Goal: Transaction & Acquisition: Obtain resource

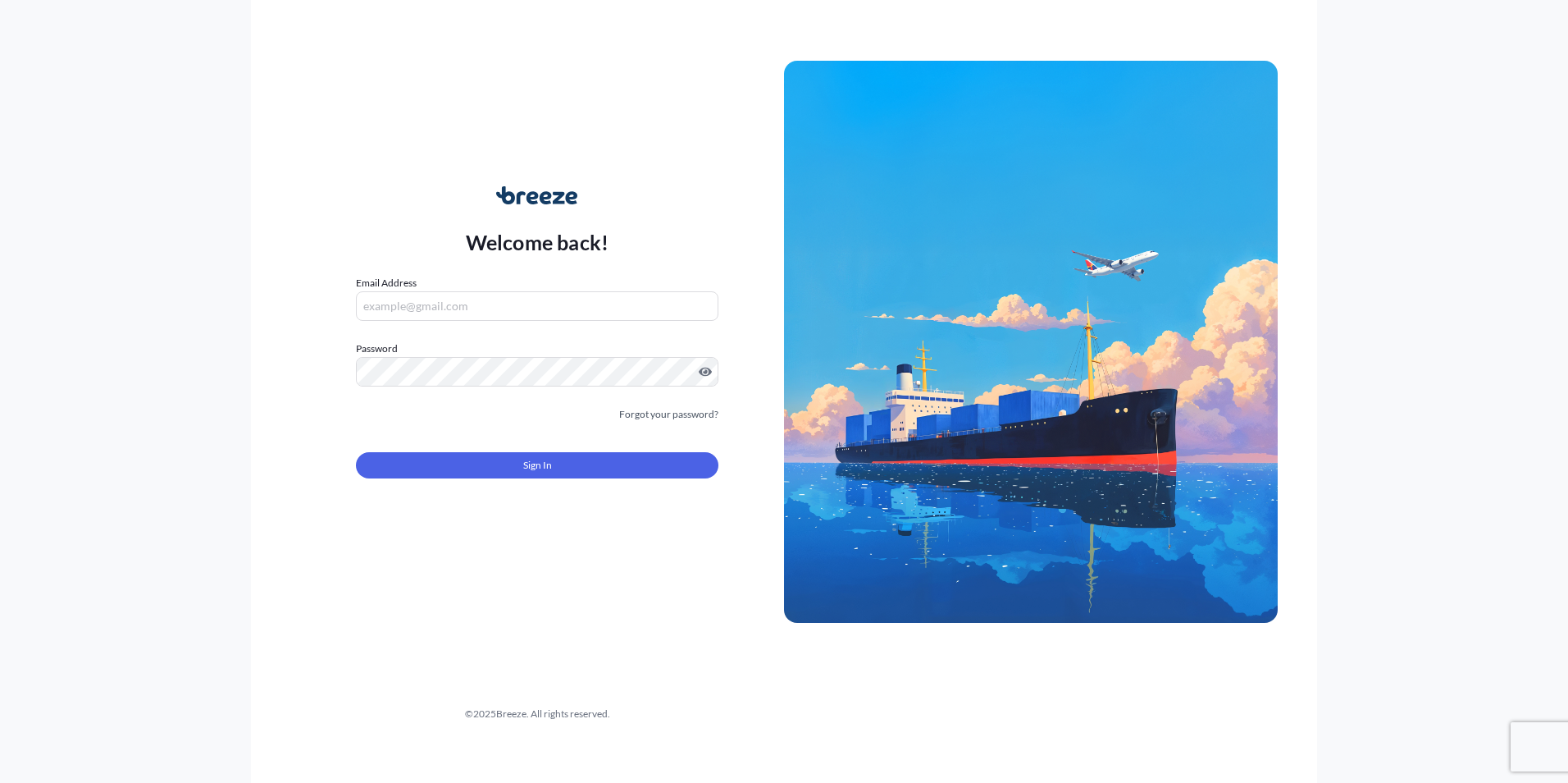
type input "[PERSON_NAME][EMAIL_ADDRESS][DOMAIN_NAME]"
click at [460, 538] on div "Welcome back! Email Address [PERSON_NAME][EMAIL_ADDRESS][DOMAIN_NAME] Password …" at bounding box center [784, 392] width 1066 height 783
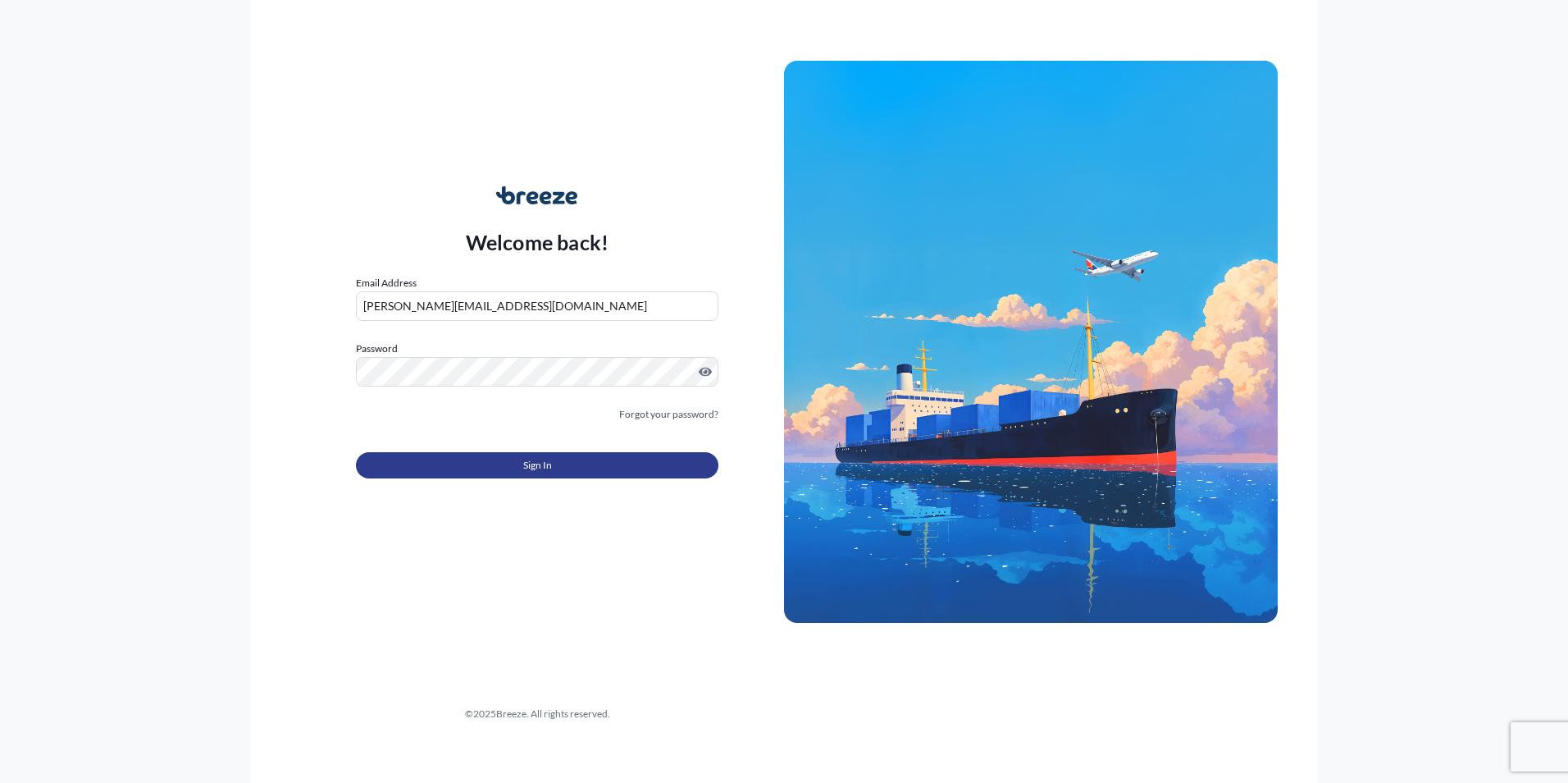
click at [486, 466] on button "Sign In" at bounding box center [537, 465] width 363 height 26
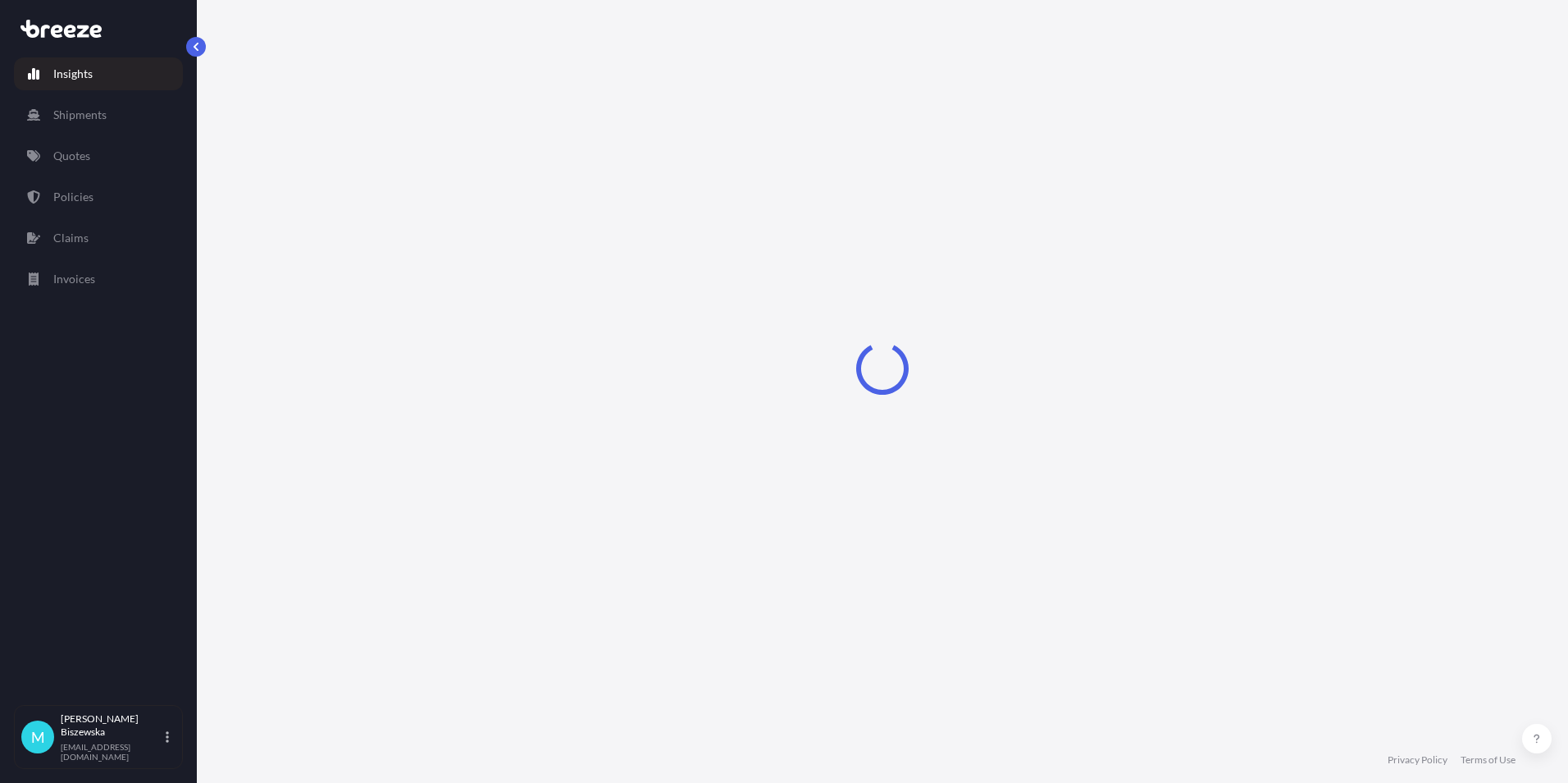
select select "2025"
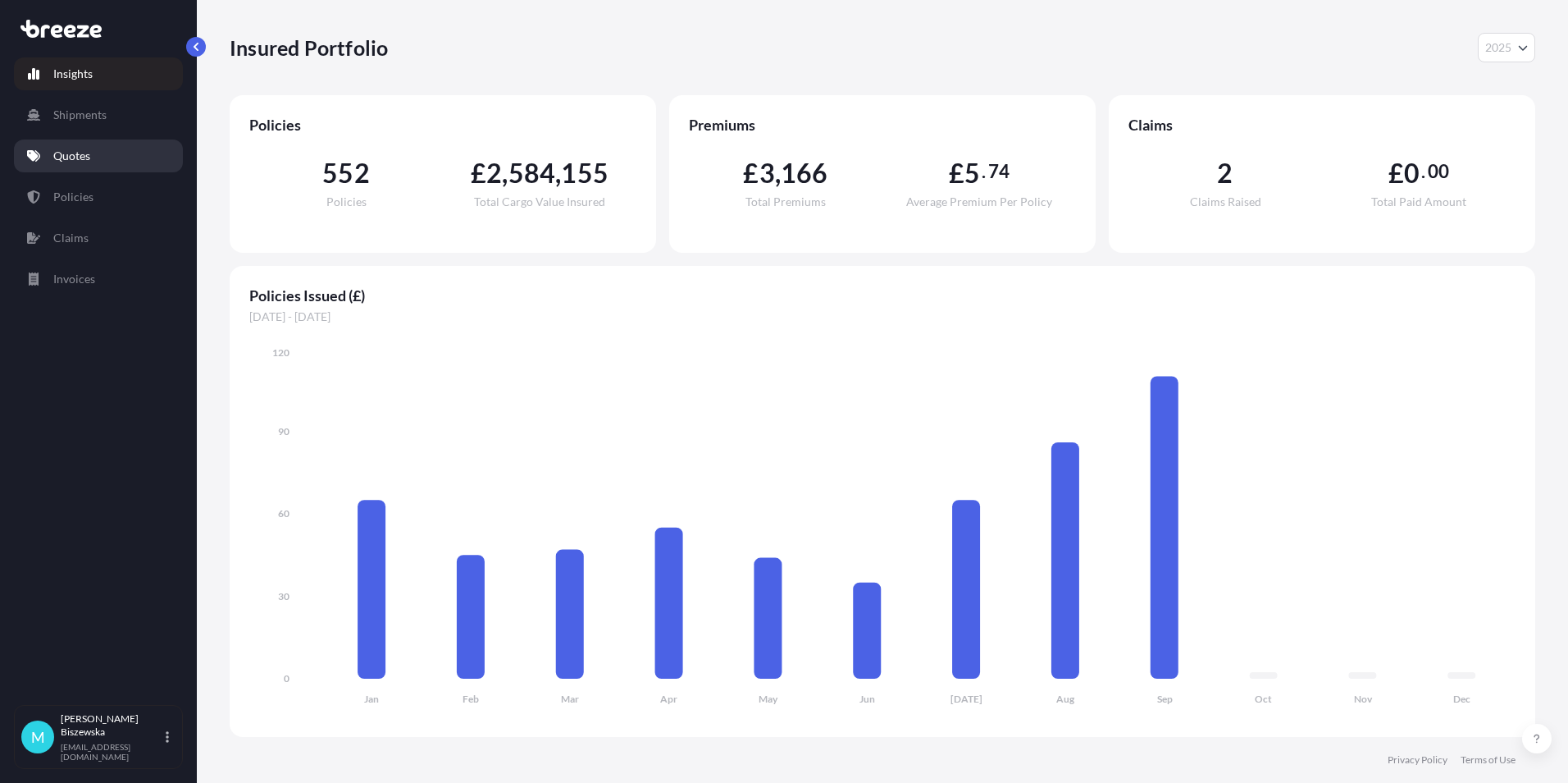
click at [97, 164] on link "Quotes" at bounding box center [99, 155] width 169 height 33
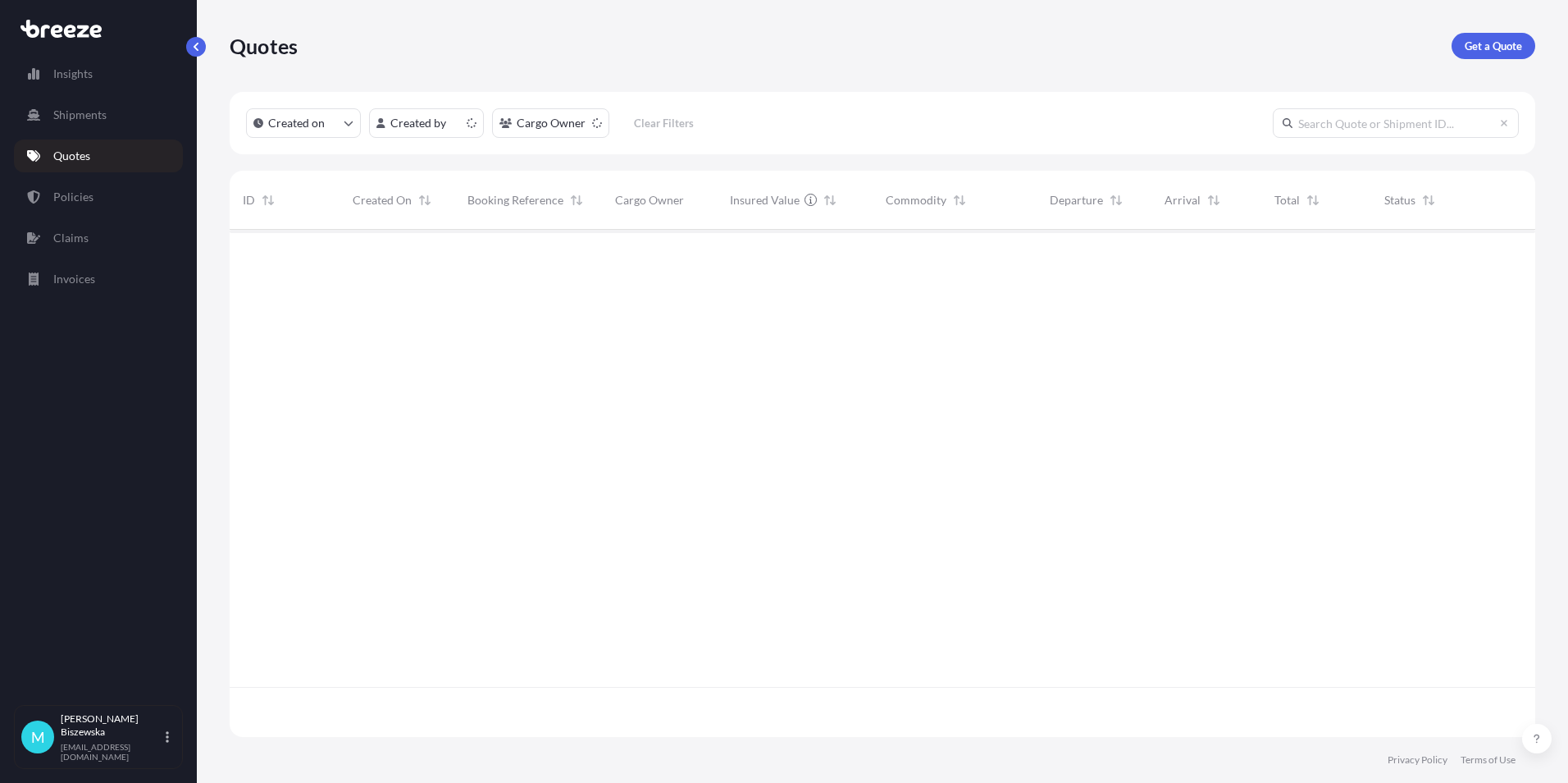
scroll to position [504, 1293]
click at [1474, 47] on p "Get a Quote" at bounding box center [1493, 45] width 57 height 16
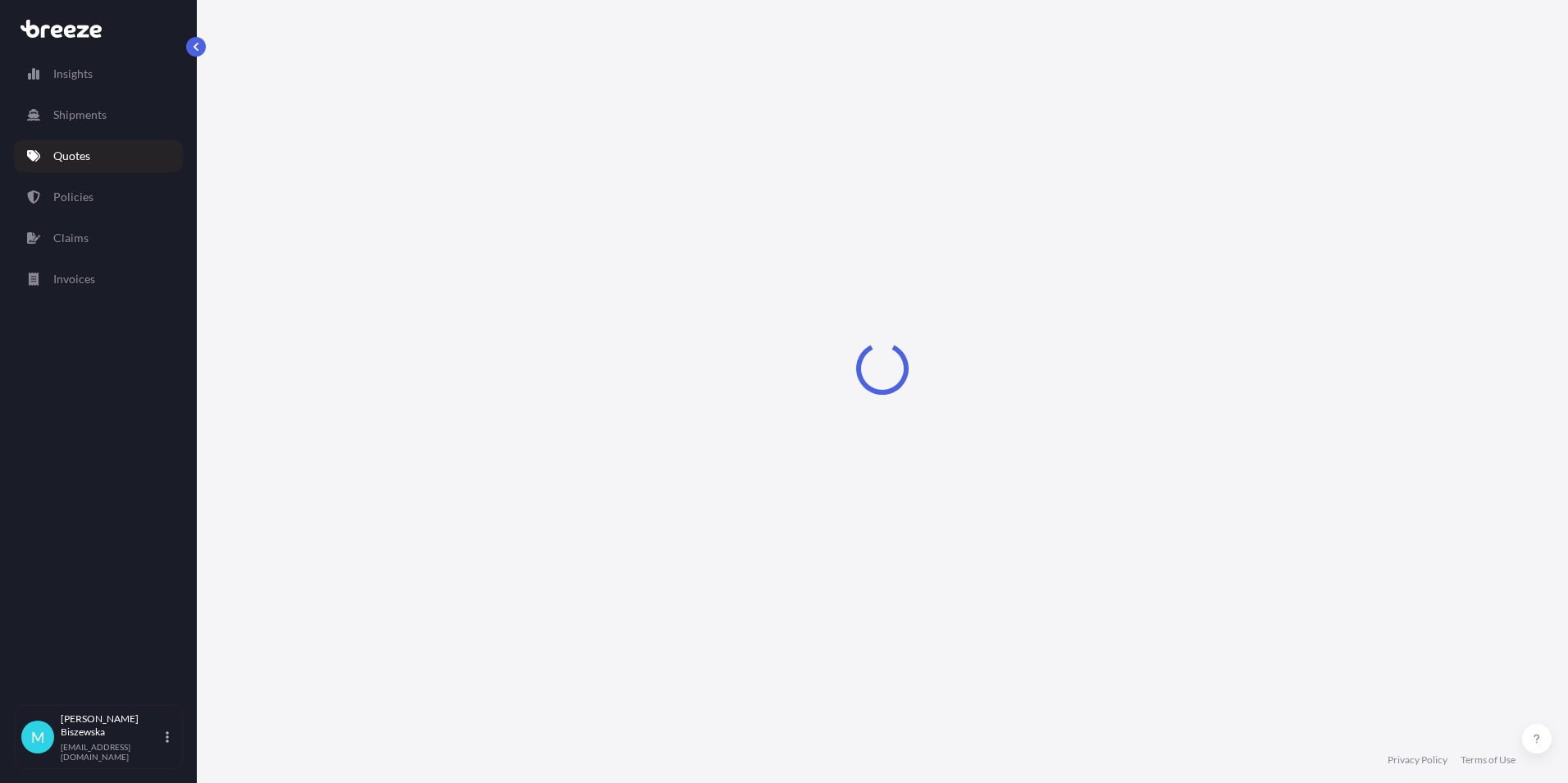
select select "Sea"
select select "1"
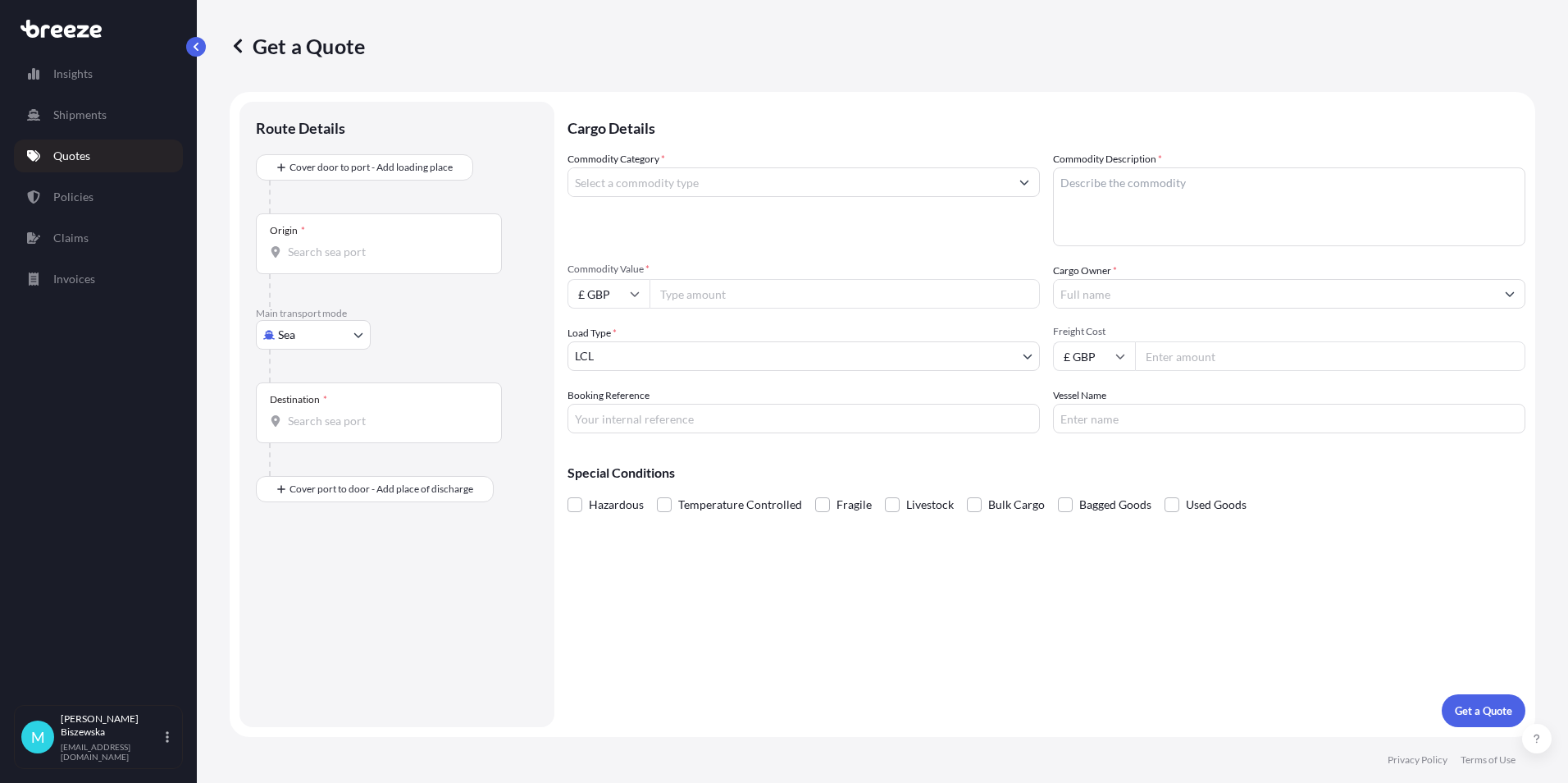
click at [312, 342] on body "Insights Shipments Quotes Policies Claims Invoices M [PERSON_NAME] [PERSON_NAME…" at bounding box center [784, 392] width 1568 height 783
click at [294, 428] on span "Road" at bounding box center [300, 436] width 26 height 16
select select "Road"
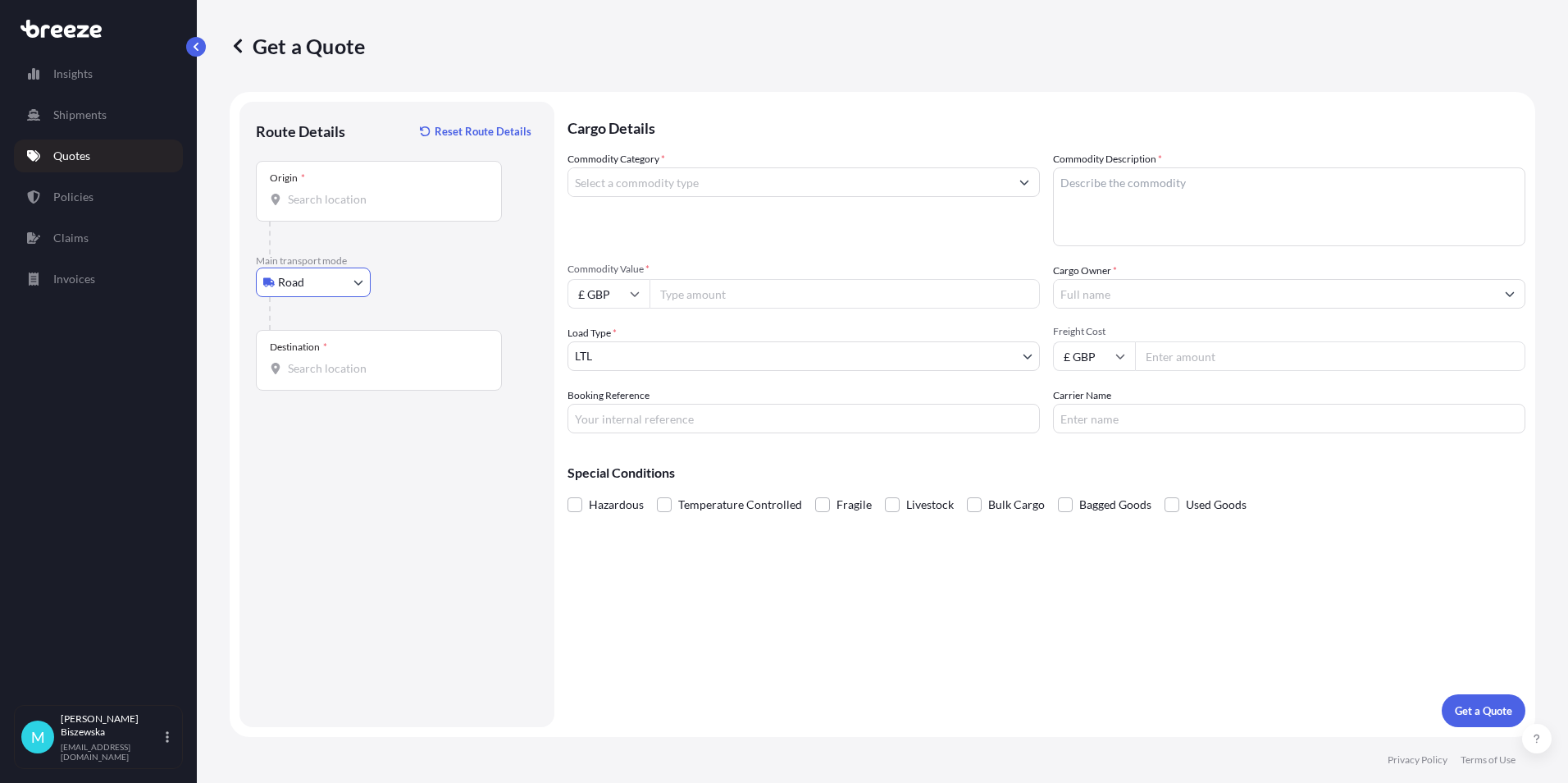
click at [316, 200] on input "Origin *" at bounding box center [384, 199] width 193 height 16
paste input "B27 6PG"
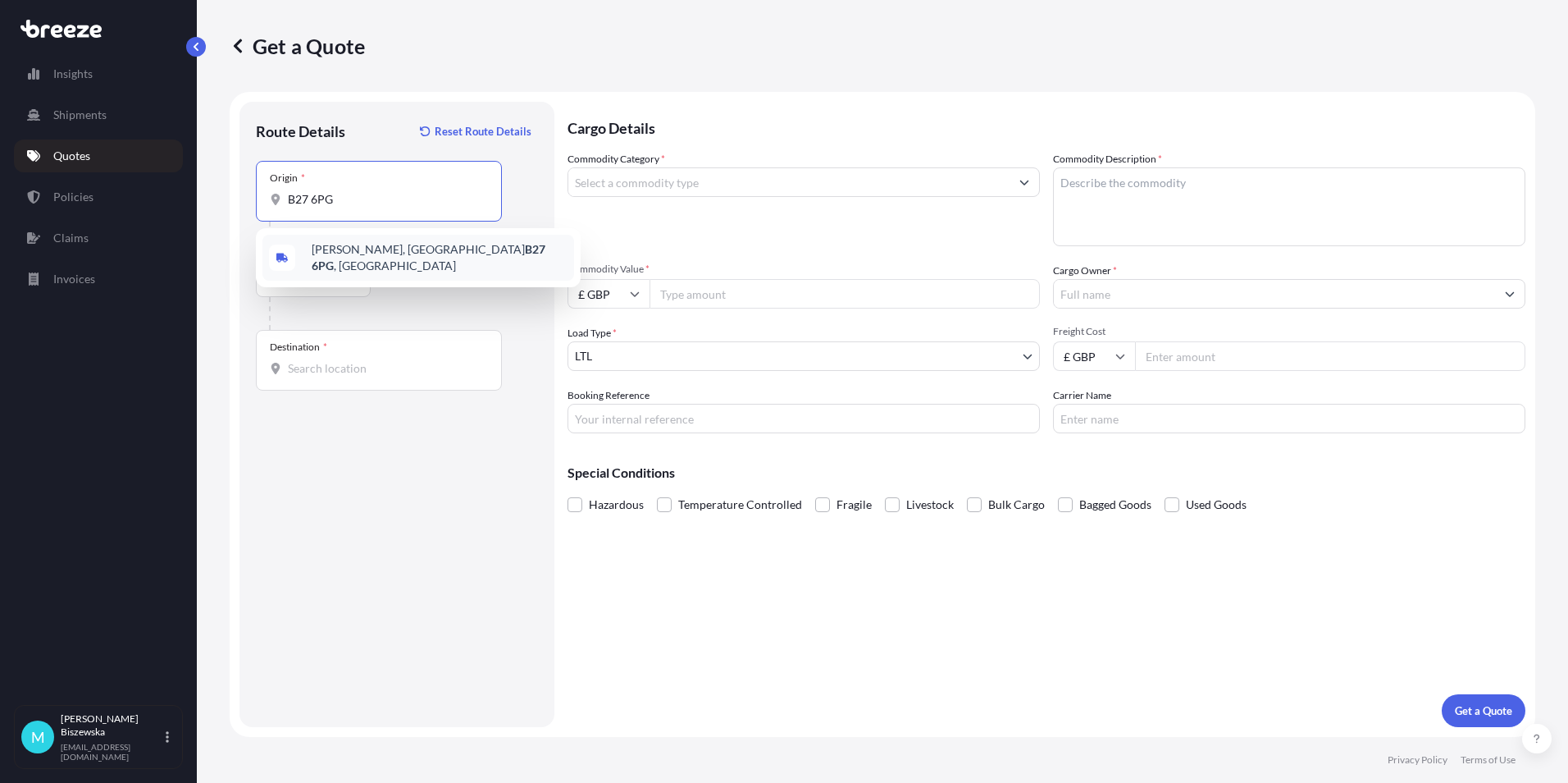
click at [407, 256] on span "[PERSON_NAME][STREET_ADDRESS]" at bounding box center [439, 257] width 256 height 33
type input "[PERSON_NAME][STREET_ADDRESS]"
click at [433, 305] on div at bounding box center [404, 313] width 269 height 33
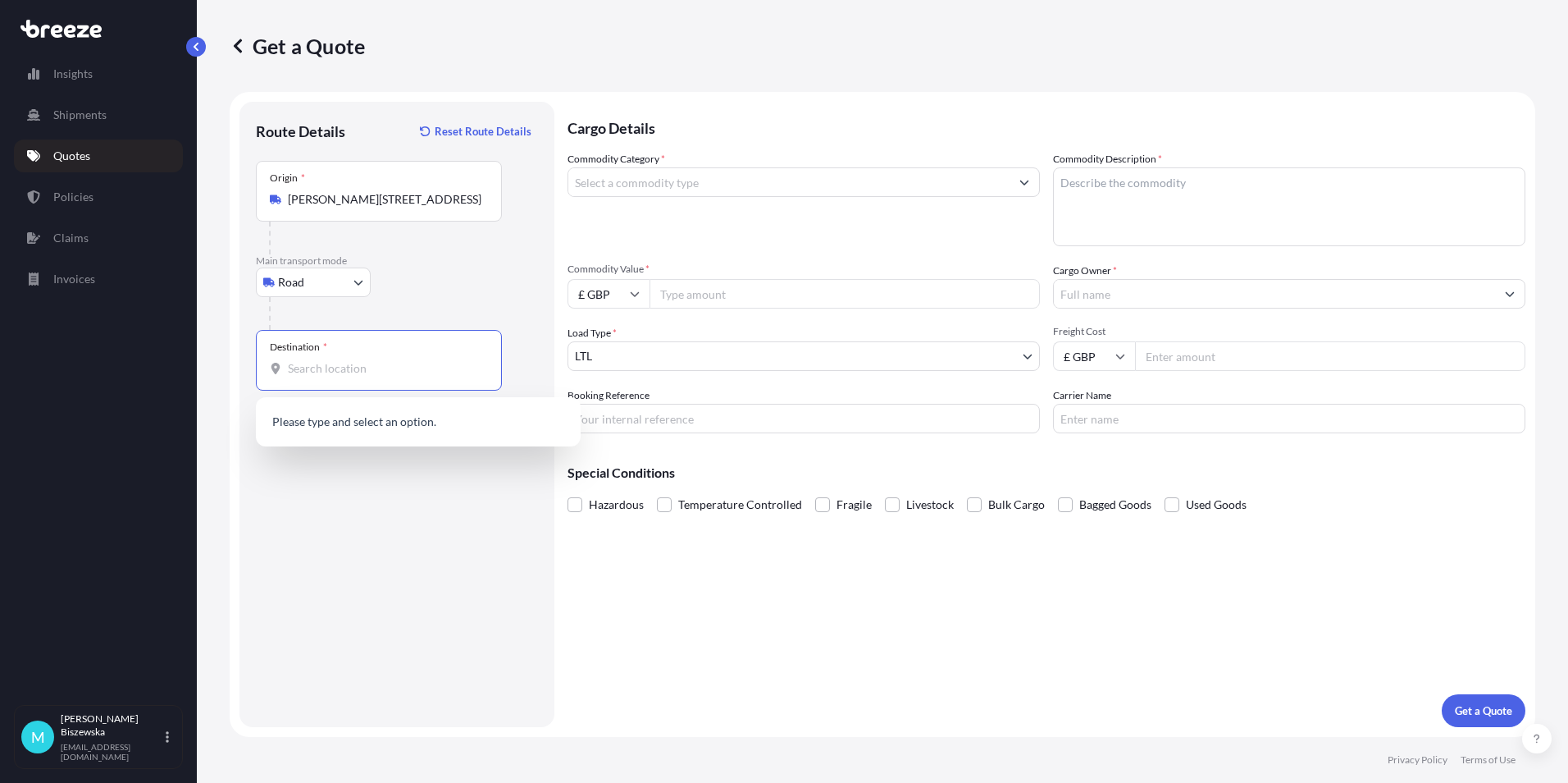
click at [291, 366] on input "Destination *" at bounding box center [384, 368] width 193 height 16
paste input "NW1 7AW"
type input "London NW1 7AW, [GEOGRAPHIC_DATA]"
click at [672, 576] on div "Cargo Details Commodity Category * Commodity Description * Commodity Value * £ …" at bounding box center [1047, 414] width 958 height 625
click at [676, 181] on input "Commodity Category *" at bounding box center [789, 182] width 441 height 29
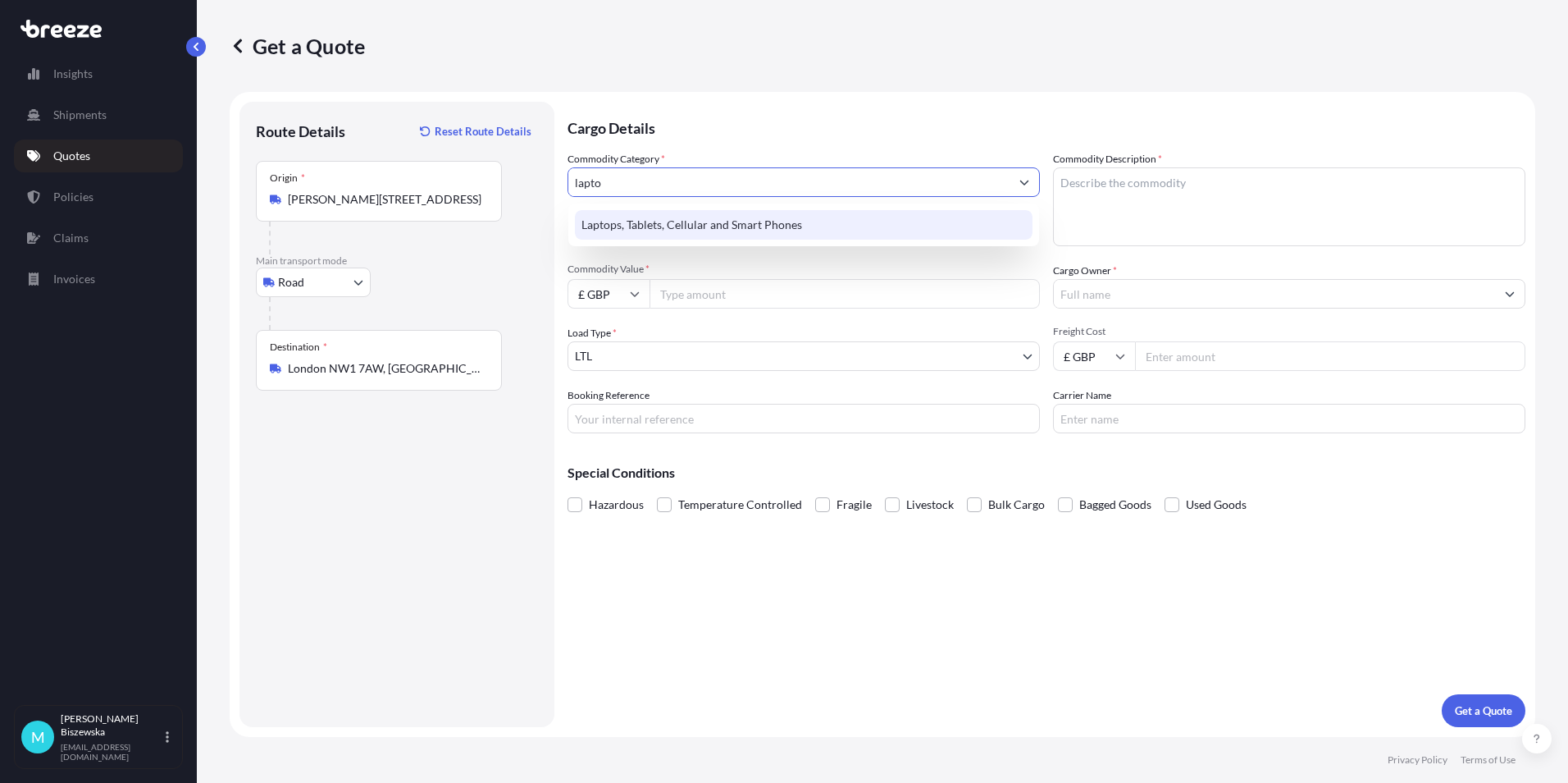
click at [669, 221] on div "Laptops, Tablets, Cellular and Smart Phones" at bounding box center [803, 225] width 457 height 29
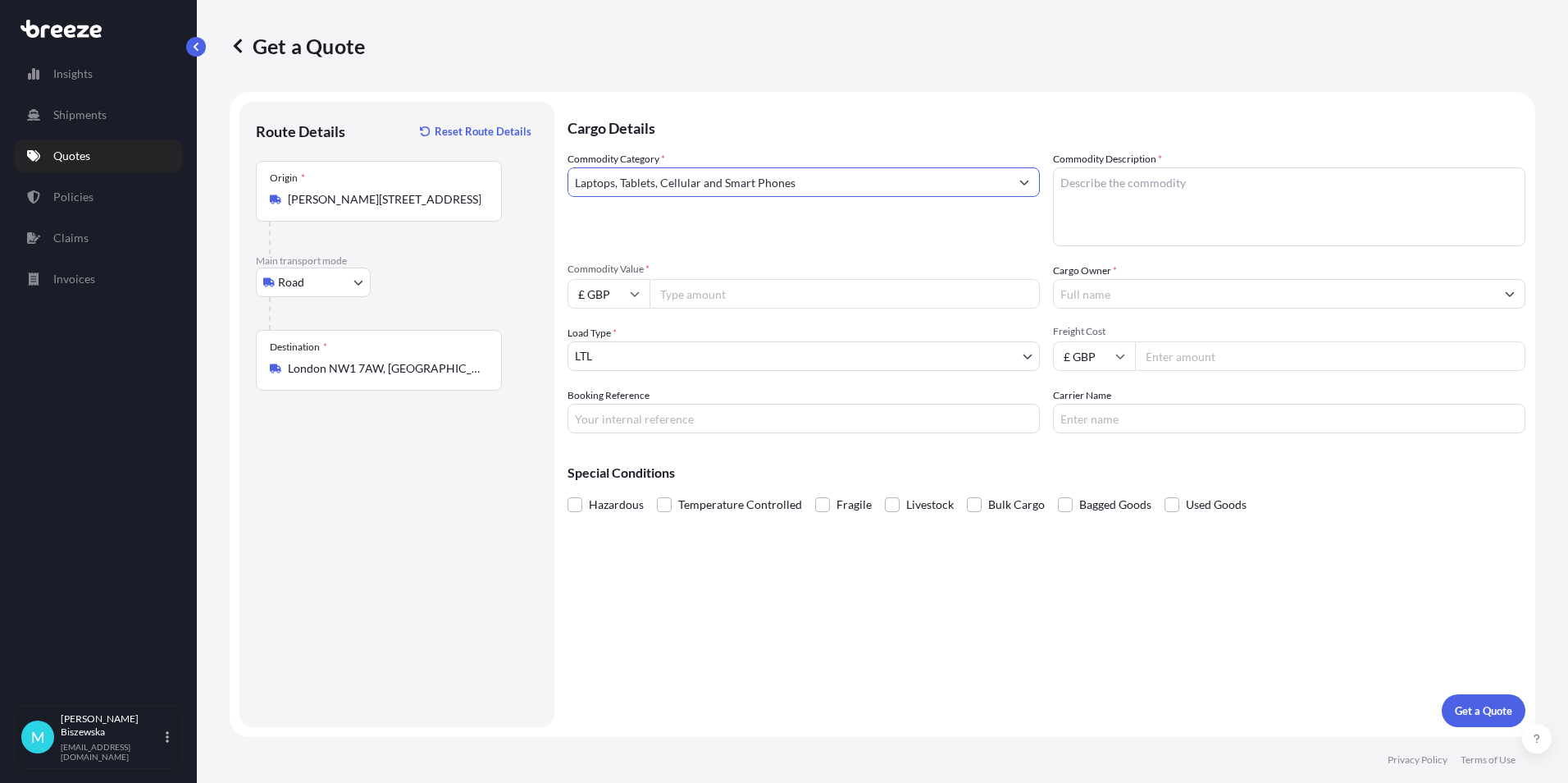
type input "Laptops, Tablets, Cellular and Smart Phones"
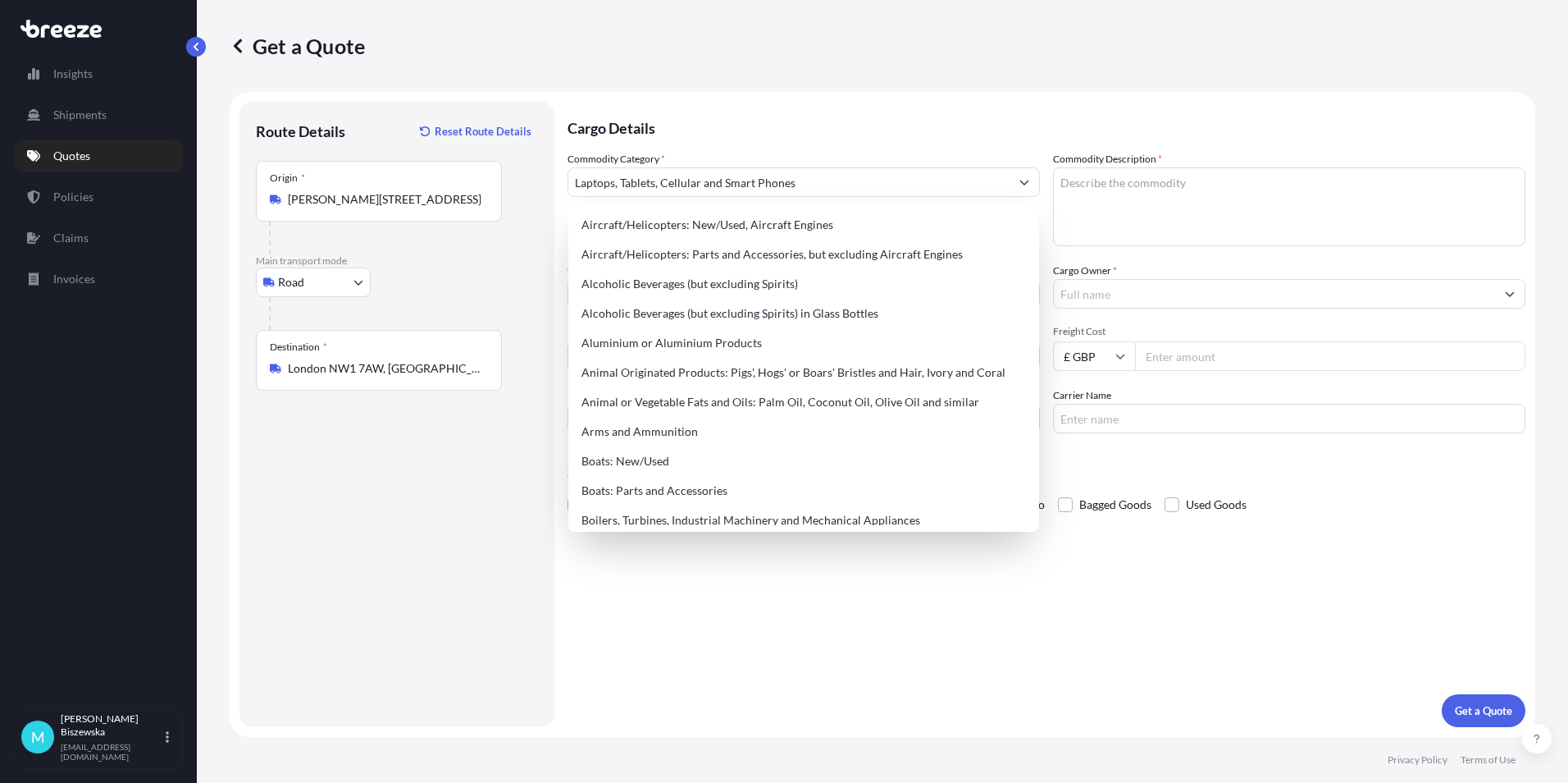
click at [682, 118] on p "Cargo Details" at bounding box center [1047, 126] width 958 height 49
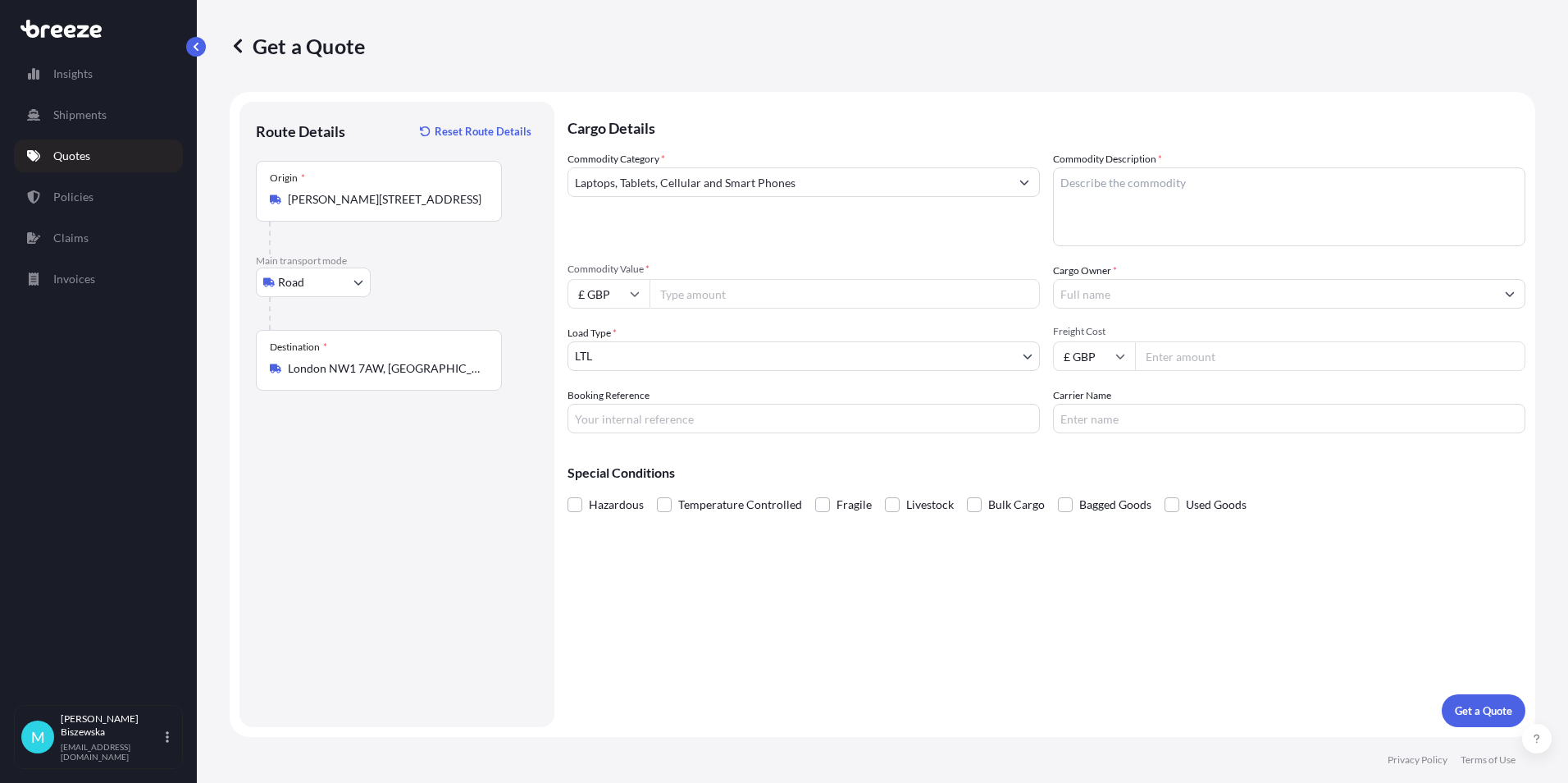
click at [753, 293] on input "Commodity Value *" at bounding box center [845, 293] width 390 height 29
type input "450"
click at [770, 255] on div "Commodity Category * Laptops, Tablets, Cellular and Smart Phones Commodity Desc…" at bounding box center [1047, 292] width 958 height 282
click at [635, 416] on input "Booking Reference" at bounding box center [804, 418] width 472 height 29
paste input "2219199"
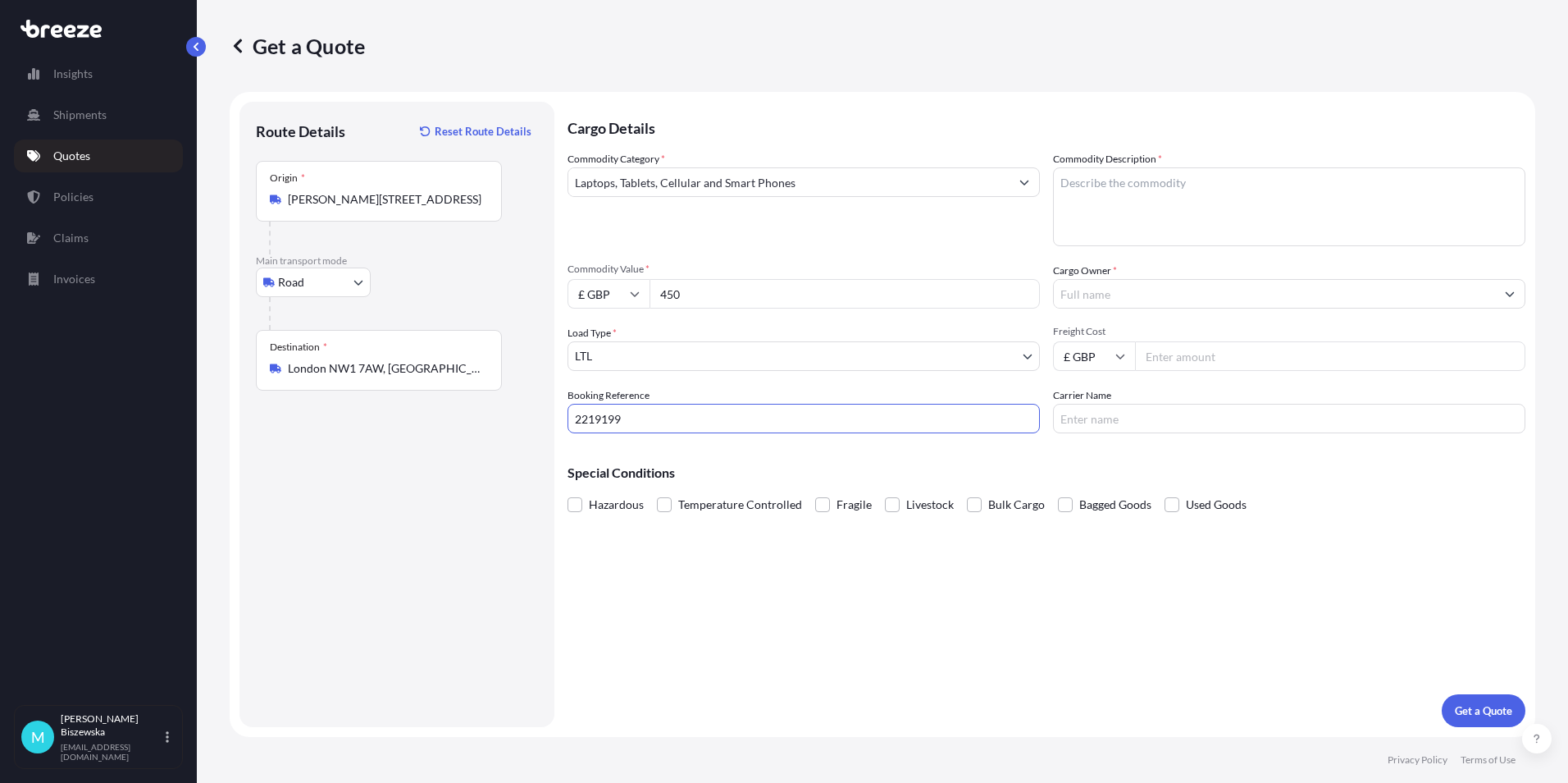
type input "2219199"
click at [751, 592] on div "Cargo Details Commodity Category * Laptops, Tablets, Cellular and Smart Phones …" at bounding box center [1047, 414] width 958 height 625
click at [1072, 182] on textarea "Commodity Description *" at bounding box center [1289, 207] width 472 height 78
paste textarea "LAPTOP & PHONE"
type textarea "LAPTOP & PHONE"
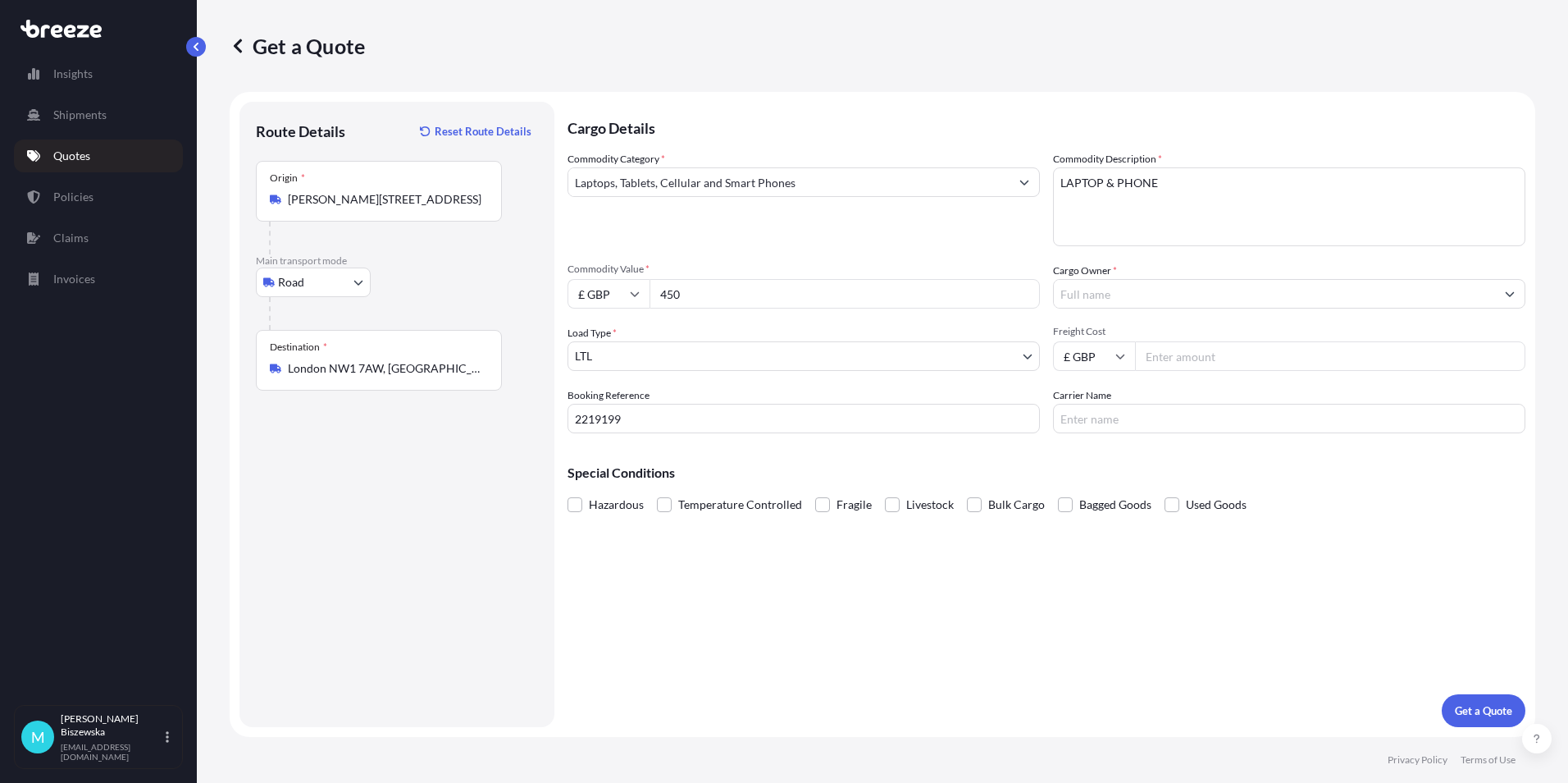
click at [1010, 243] on div "Commodity Category * Laptops, Tablets, Cellular and Smart Phones" at bounding box center [804, 198] width 472 height 95
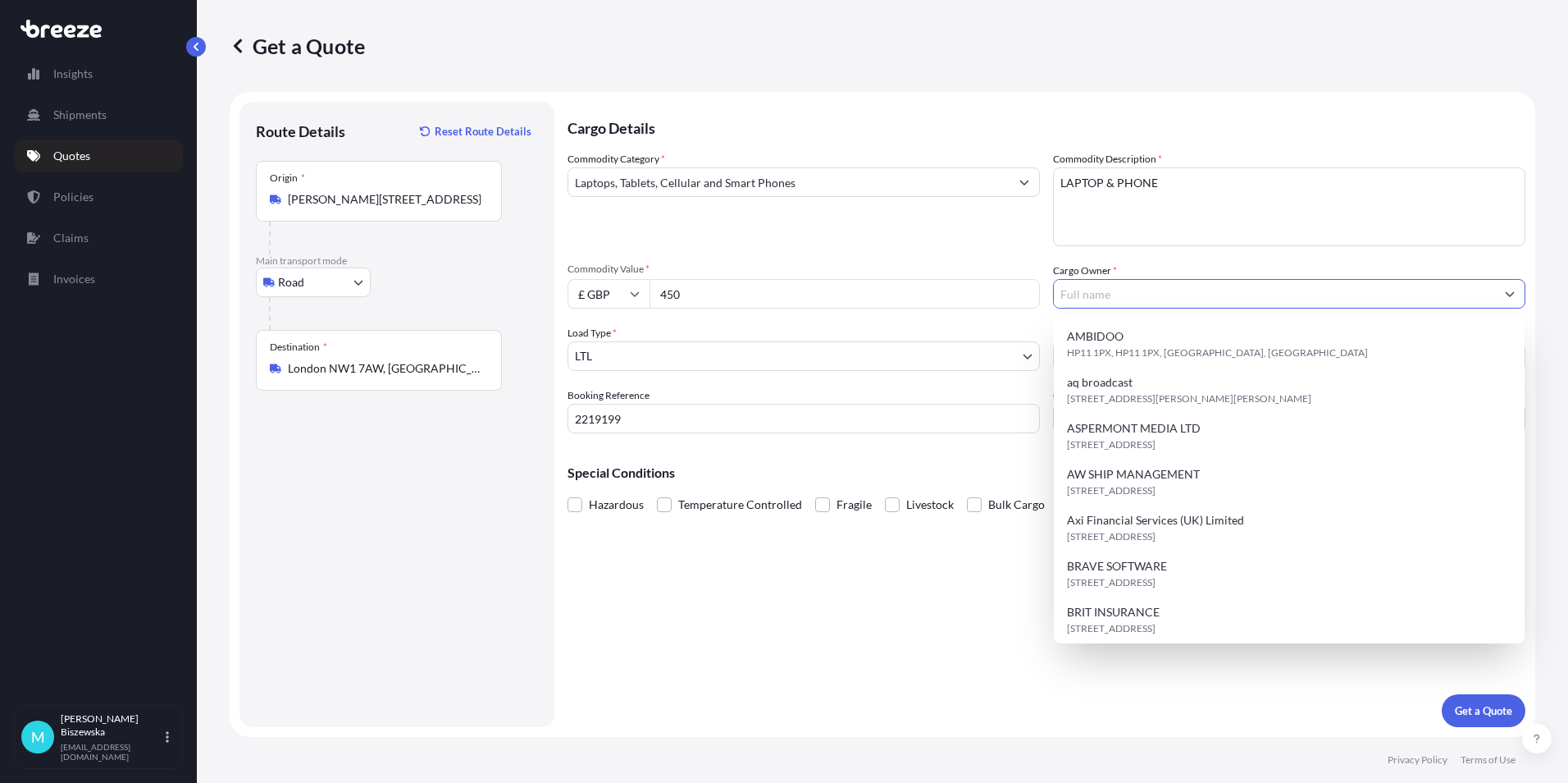
click at [1070, 292] on input "Cargo Owner *" at bounding box center [1274, 293] width 441 height 29
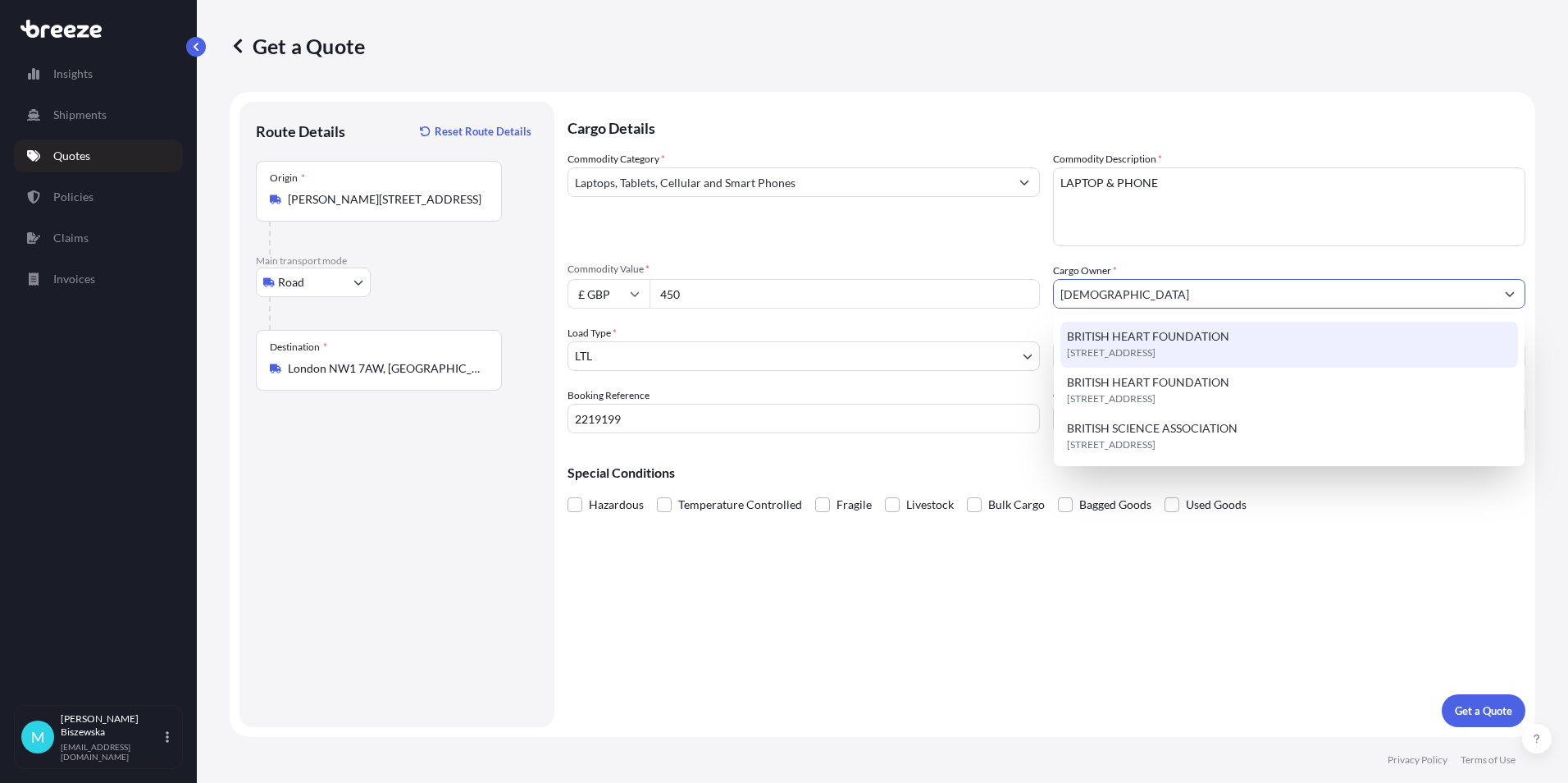
click at [1100, 352] on span "[STREET_ADDRESS]" at bounding box center [1111, 352] width 88 height 16
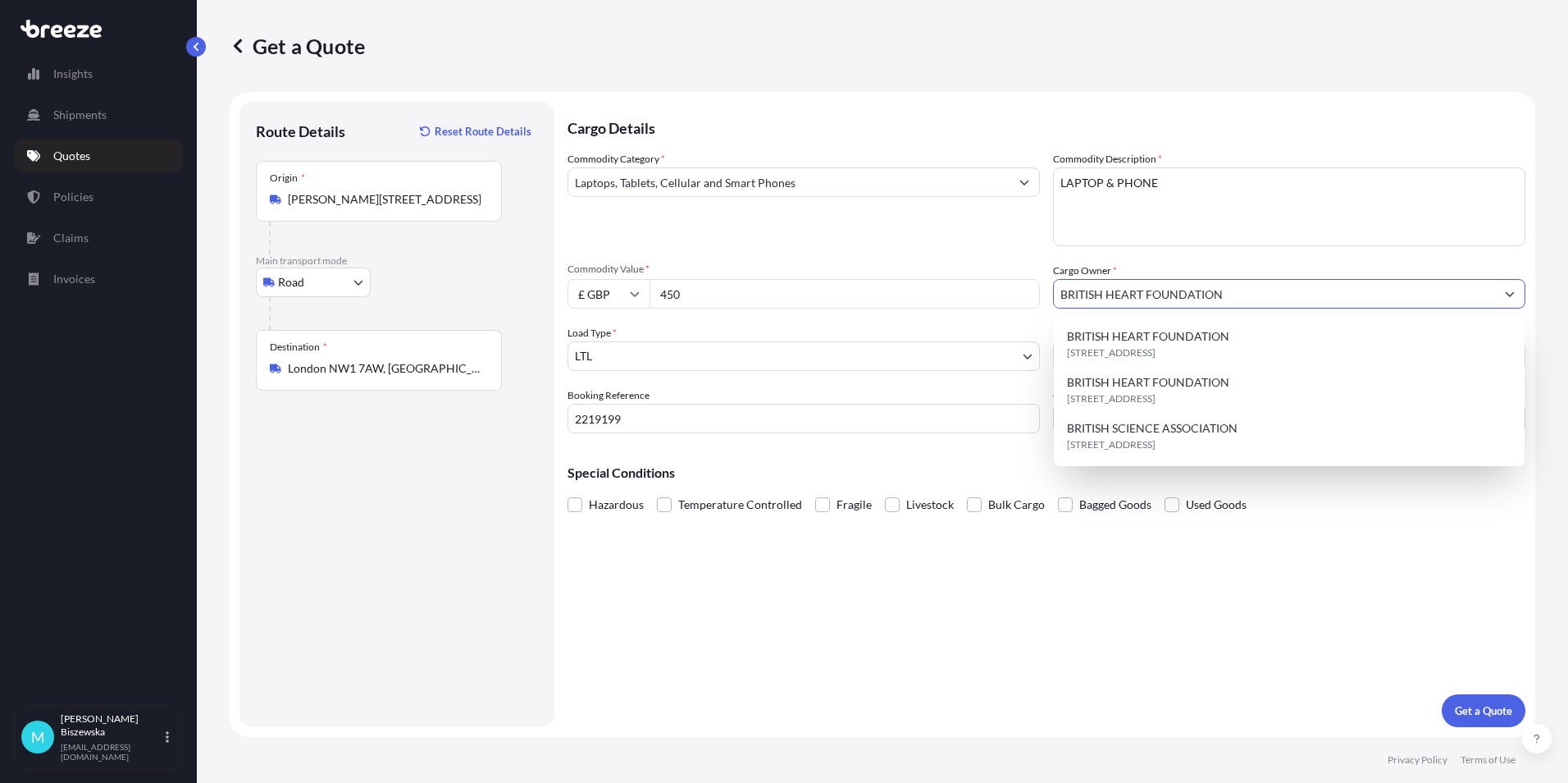
type input "BRITISH HEART FOUNDATION"
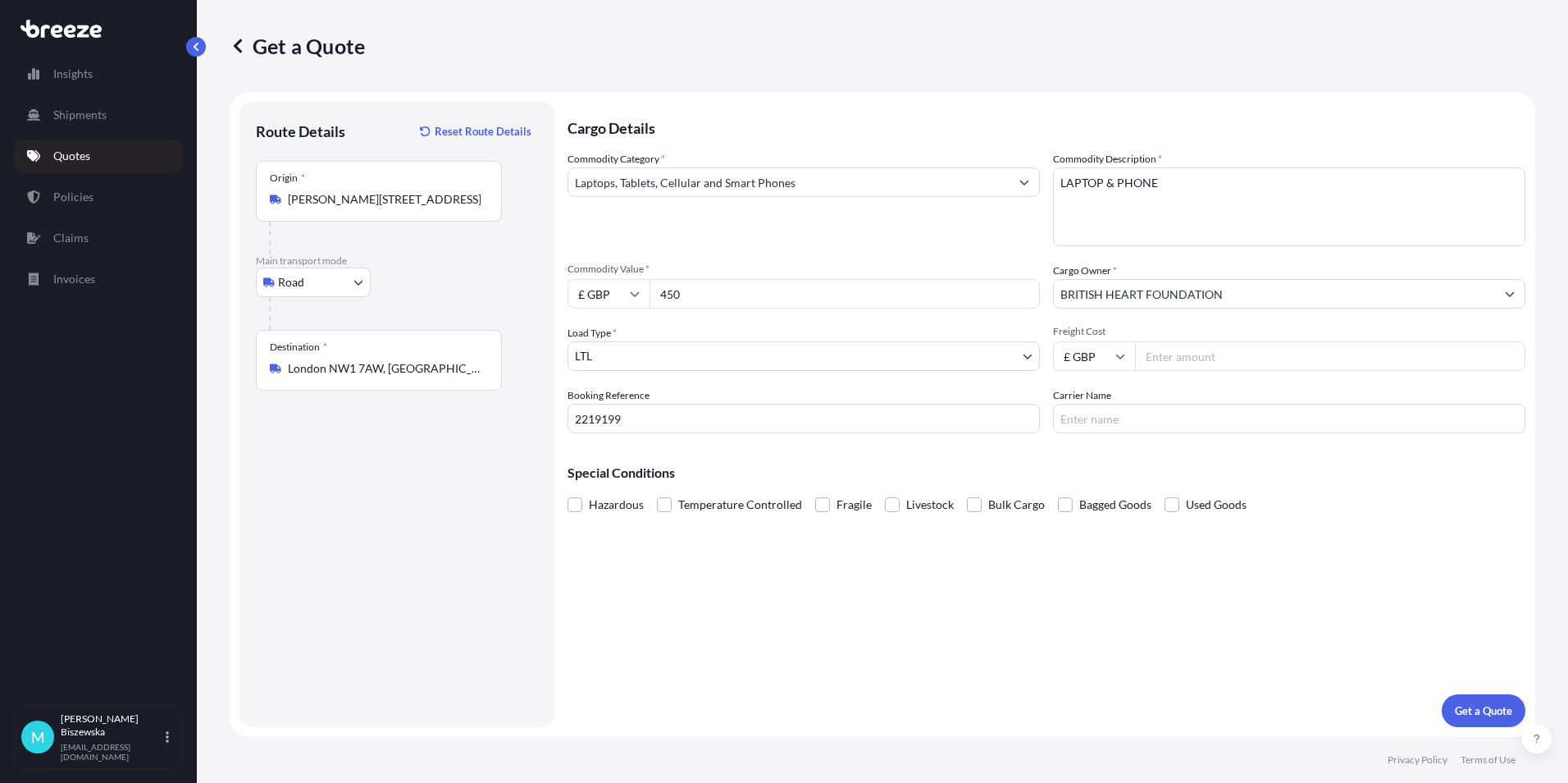
click at [981, 263] on span "Commodity Value *" at bounding box center [804, 268] width 472 height 13
click at [981, 279] on input "450" at bounding box center [845, 293] width 390 height 29
click at [1192, 359] on input "Freight Cost" at bounding box center [1330, 356] width 390 height 29
type input "30.80"
click at [1154, 457] on div "Special Conditions Hazardous Temperature Controlled Fragile Livestock Bulk Carg…" at bounding box center [1047, 481] width 958 height 70
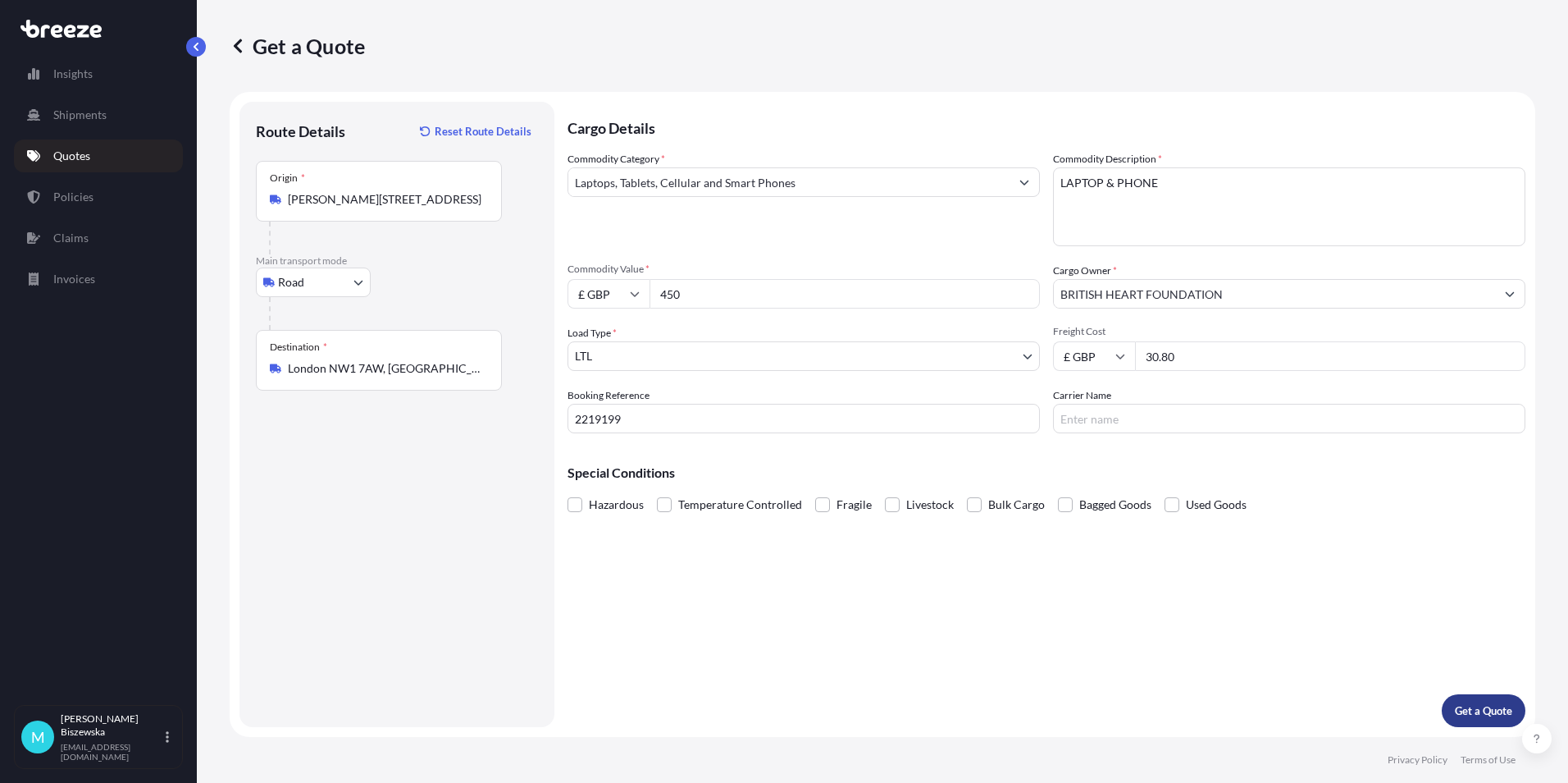
click at [1469, 713] on p "Get a Quote" at bounding box center [1483, 710] width 57 height 16
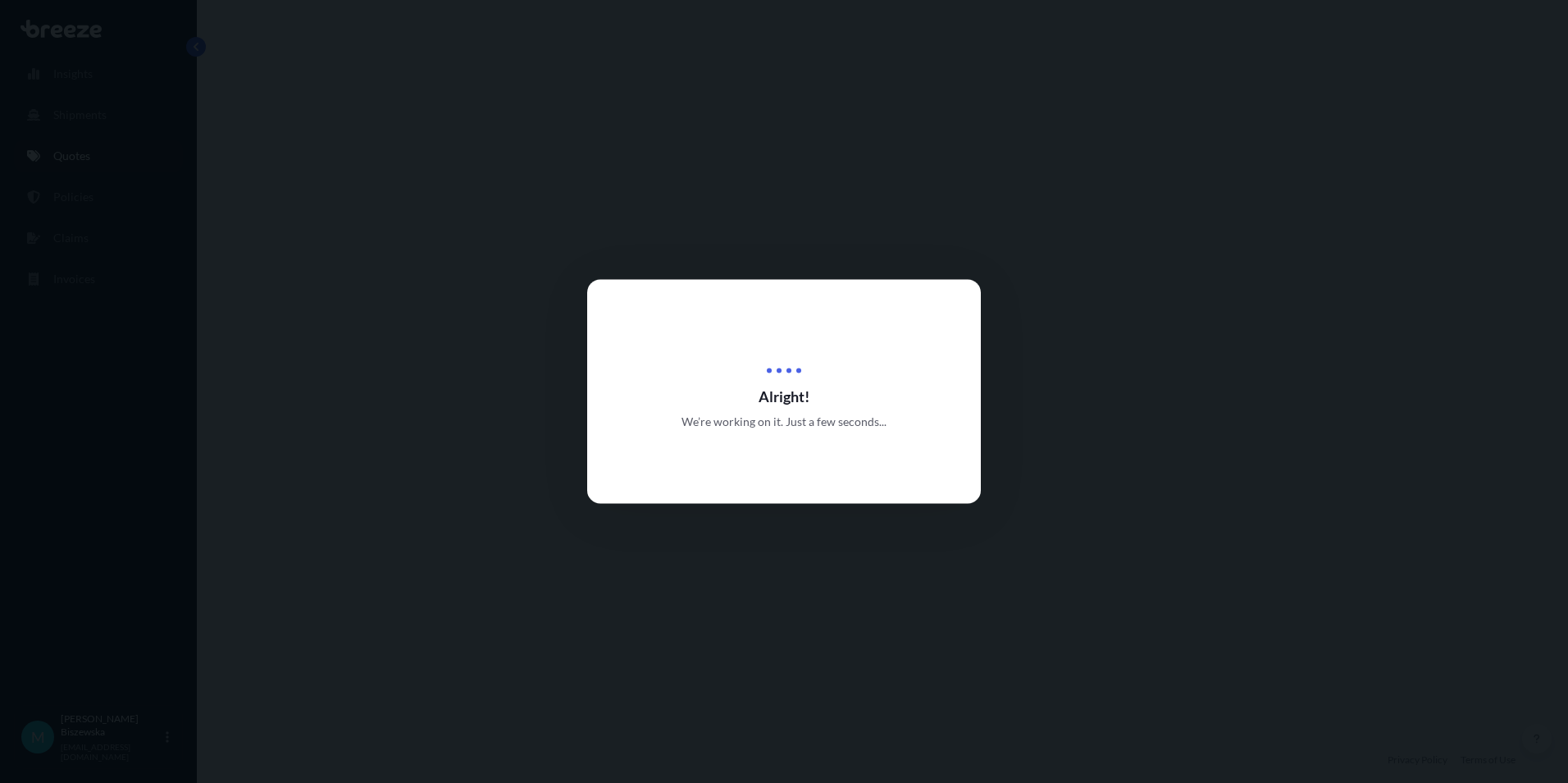
select select "Road"
select select "1"
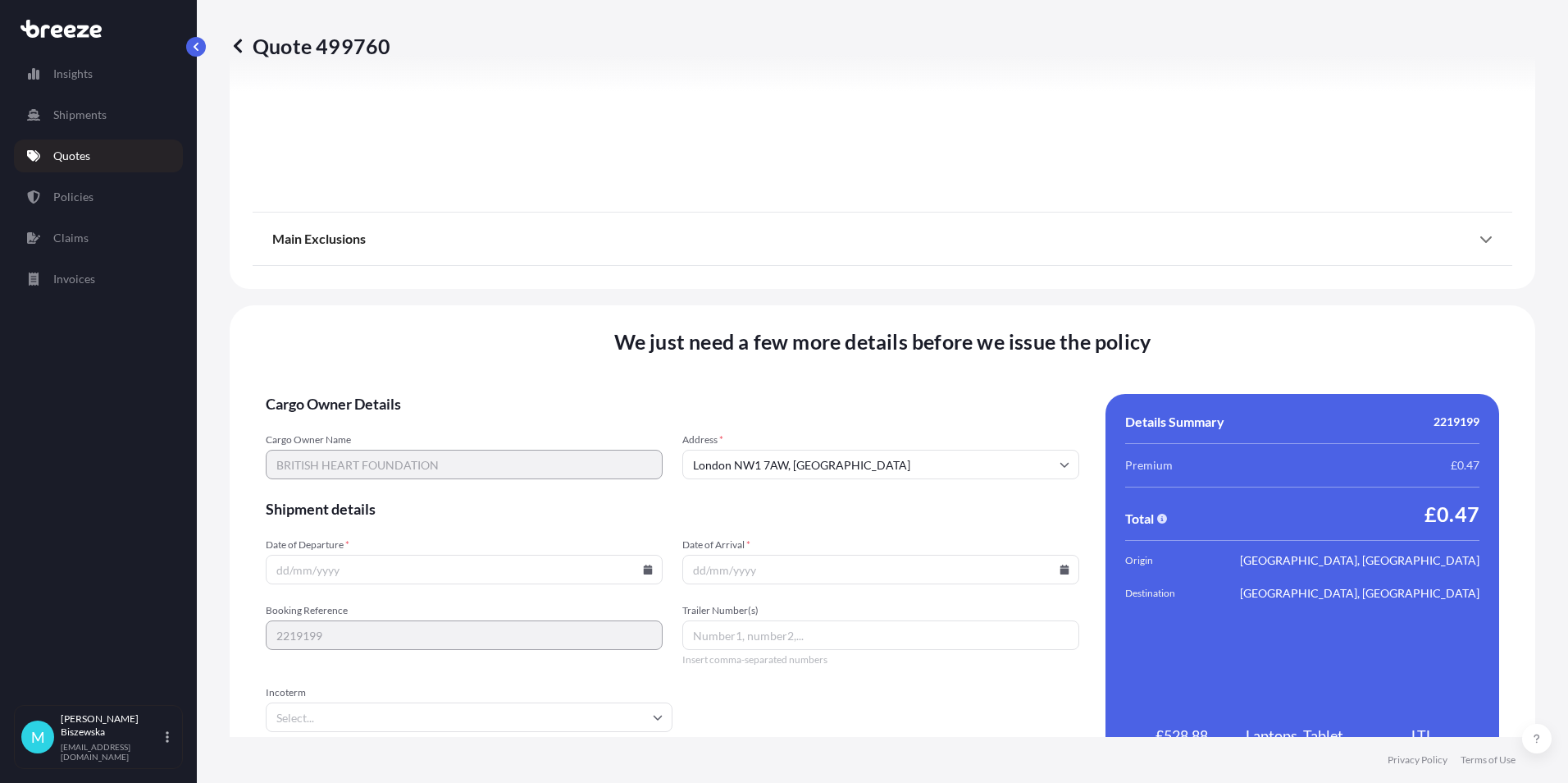
scroll to position [1821, 0]
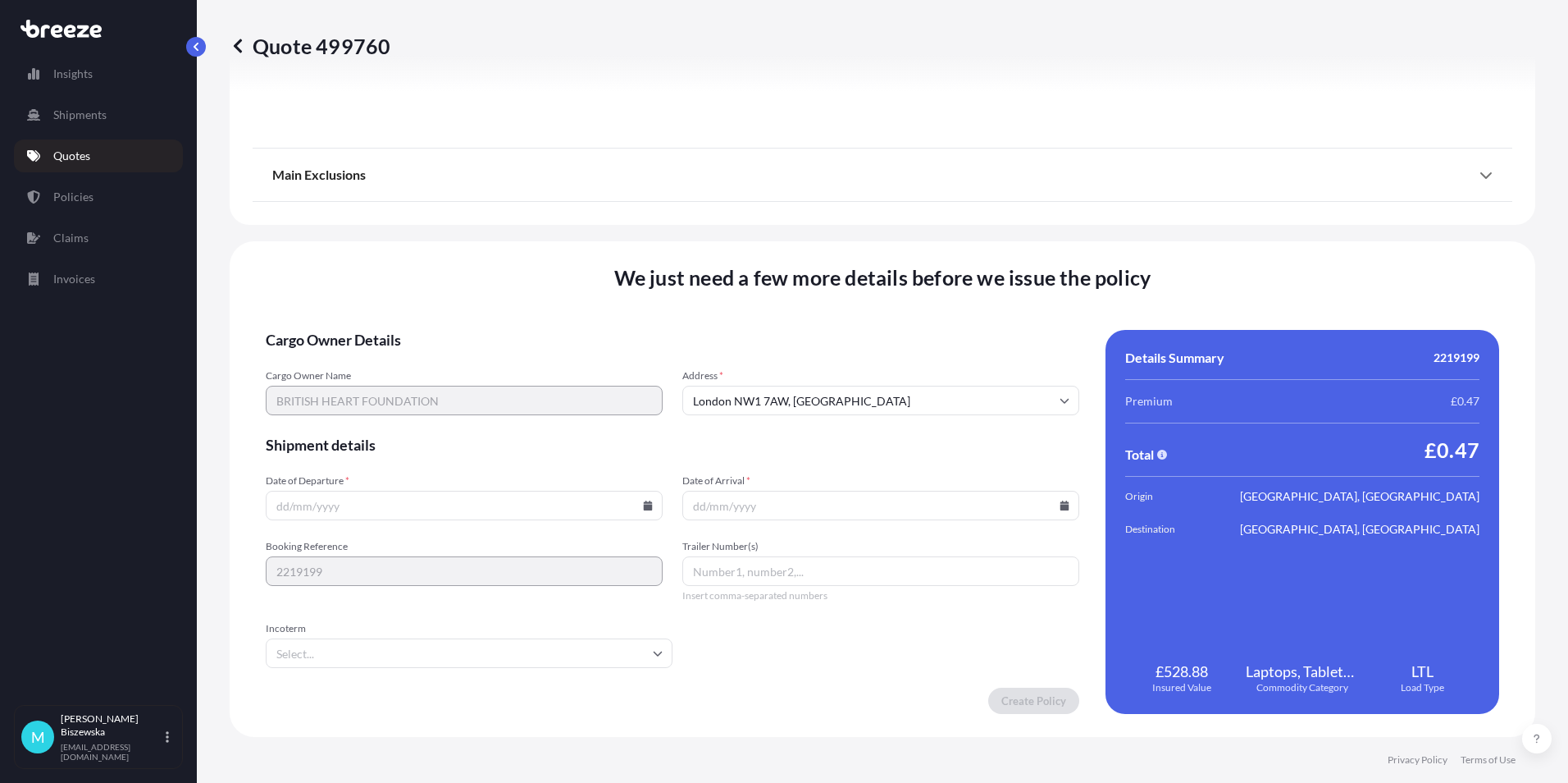
click at [644, 500] on icon at bounding box center [647, 505] width 10 height 10
click at [415, 381] on button "24" at bounding box center [423, 390] width 26 height 26
type input "[DATE]"
click at [1061, 505] on icon at bounding box center [1065, 505] width 9 height 10
click at [876, 384] on button "25" at bounding box center [874, 390] width 26 height 26
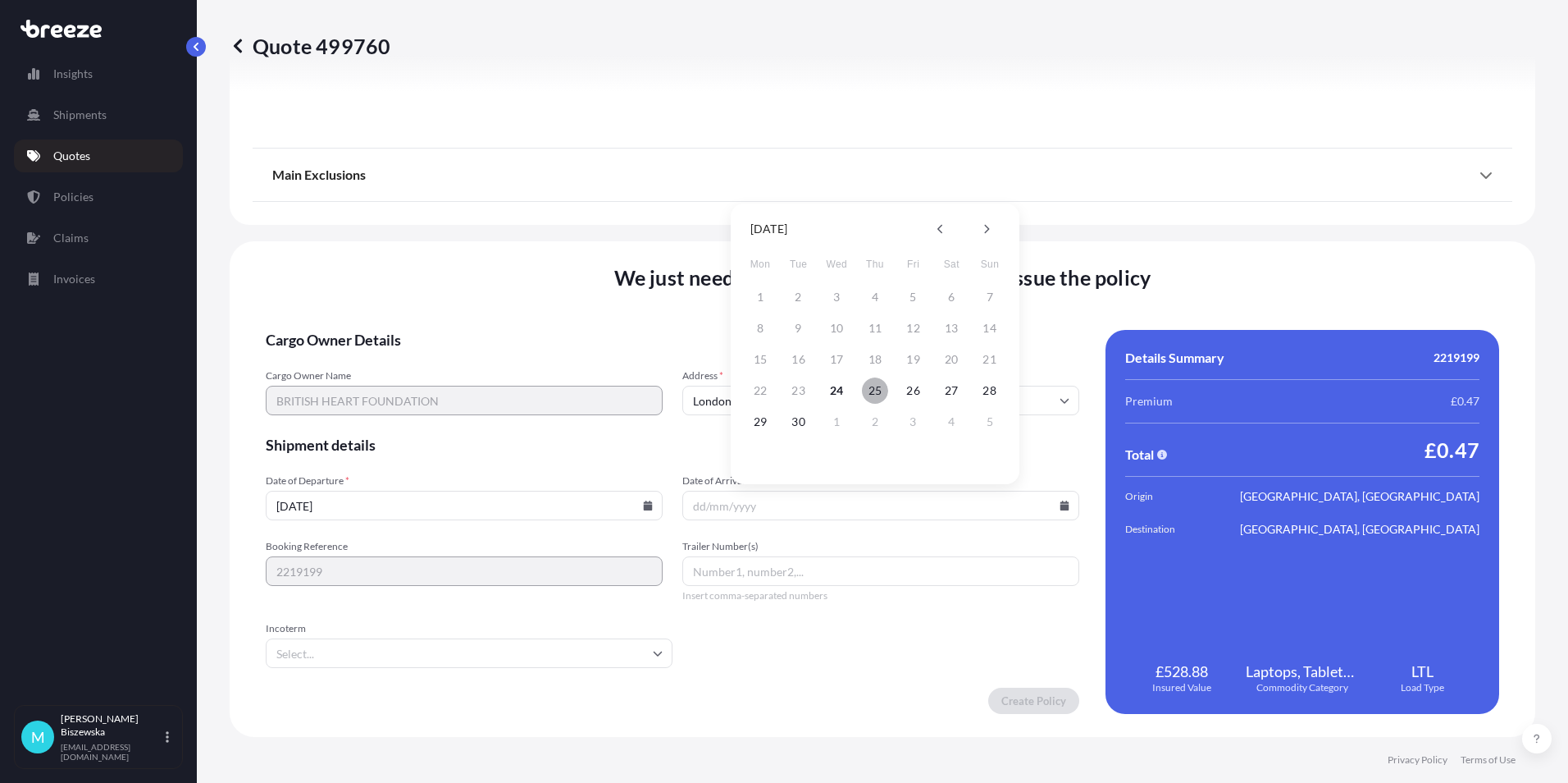
type input "[DATE]"
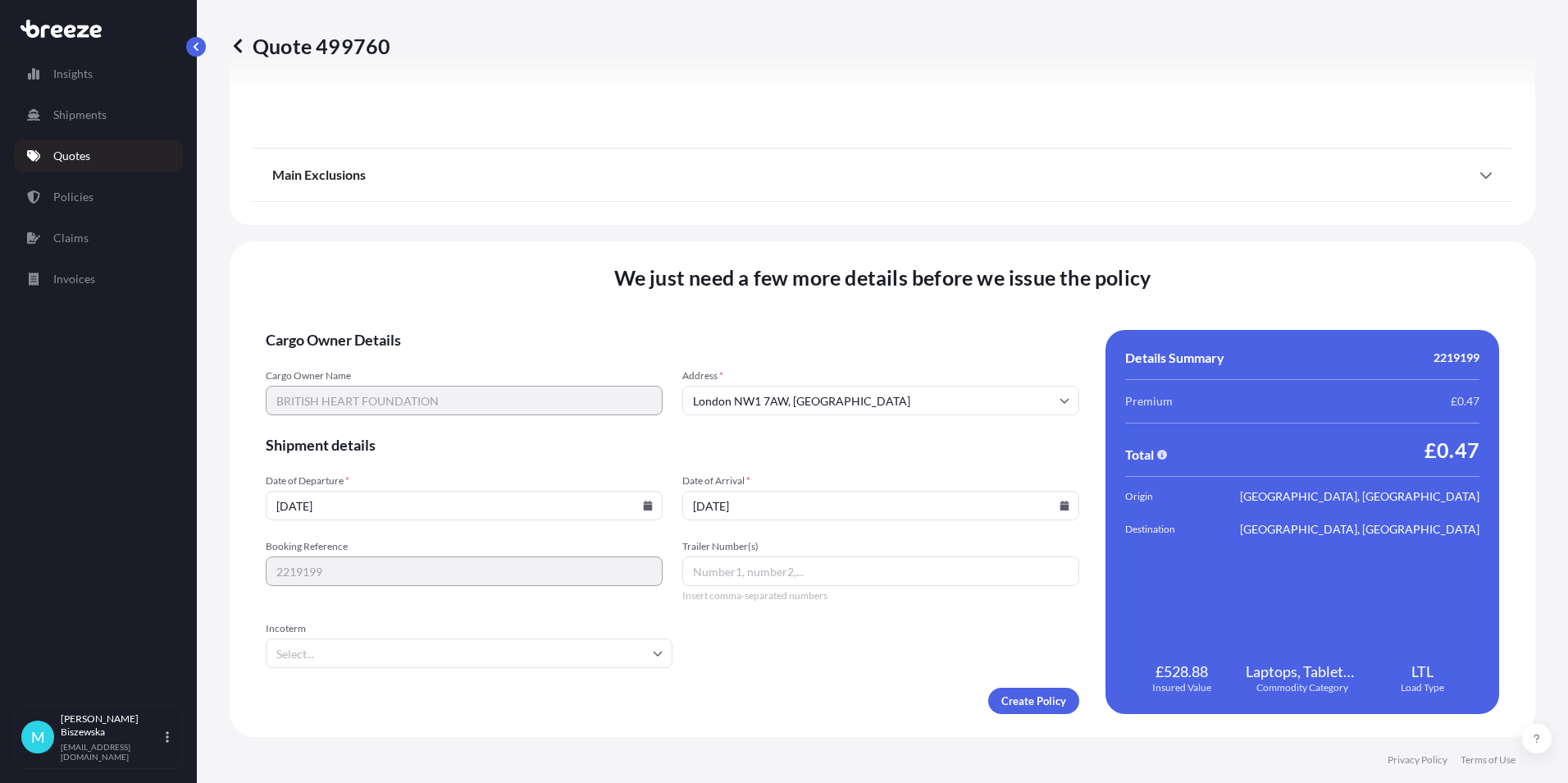
drag, startPoint x: 832, startPoint y: 636, endPoint x: 936, endPoint y: 669, distance: 109.1
click at [833, 637] on form "Cargo Owner Details Cargo Owner Name BRITISH HEART FOUNDATION Address * [GEOGRA…" at bounding box center [672, 522] width 814 height 384
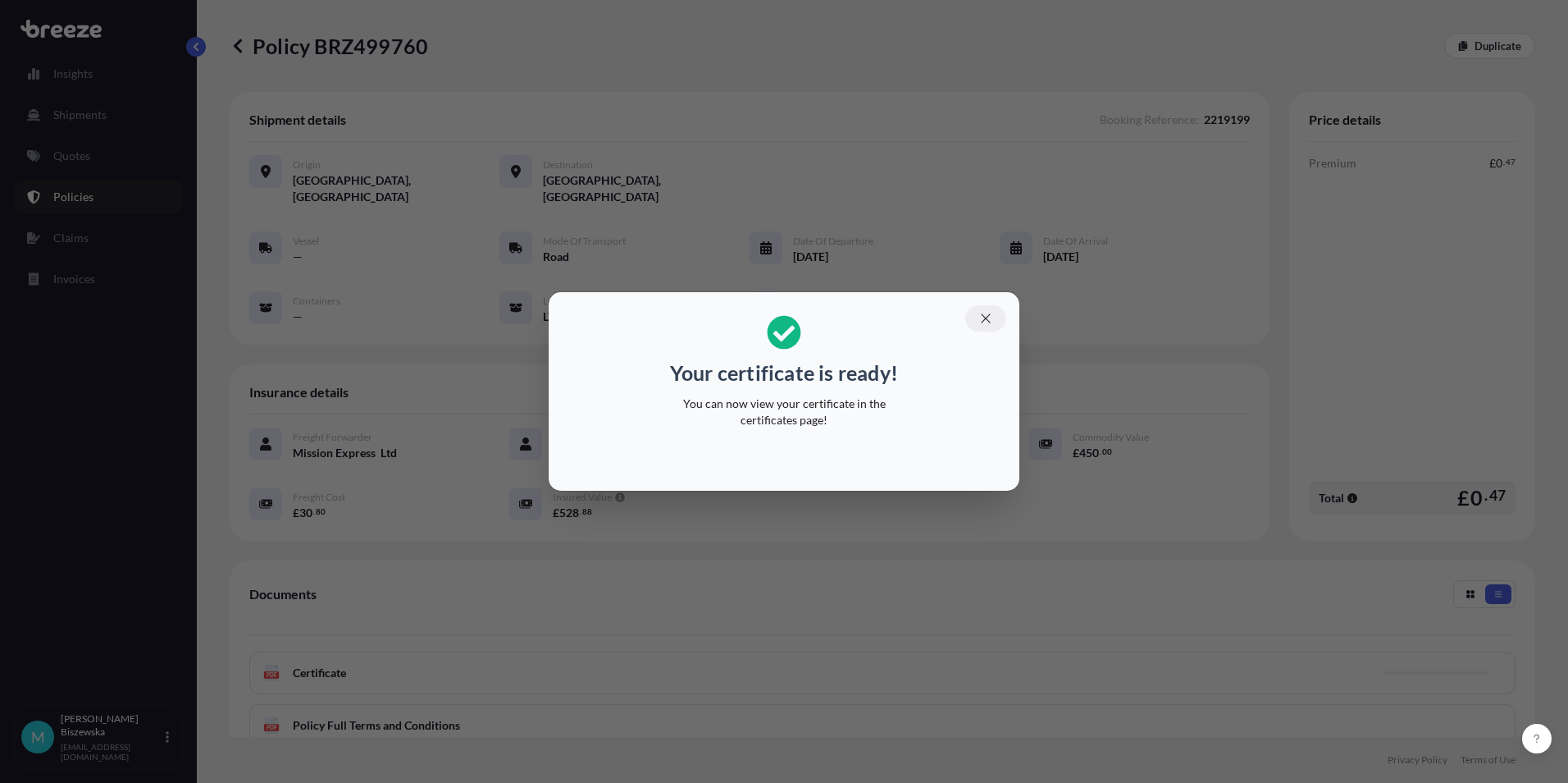
click at [983, 317] on icon "button" at bounding box center [986, 318] width 15 height 15
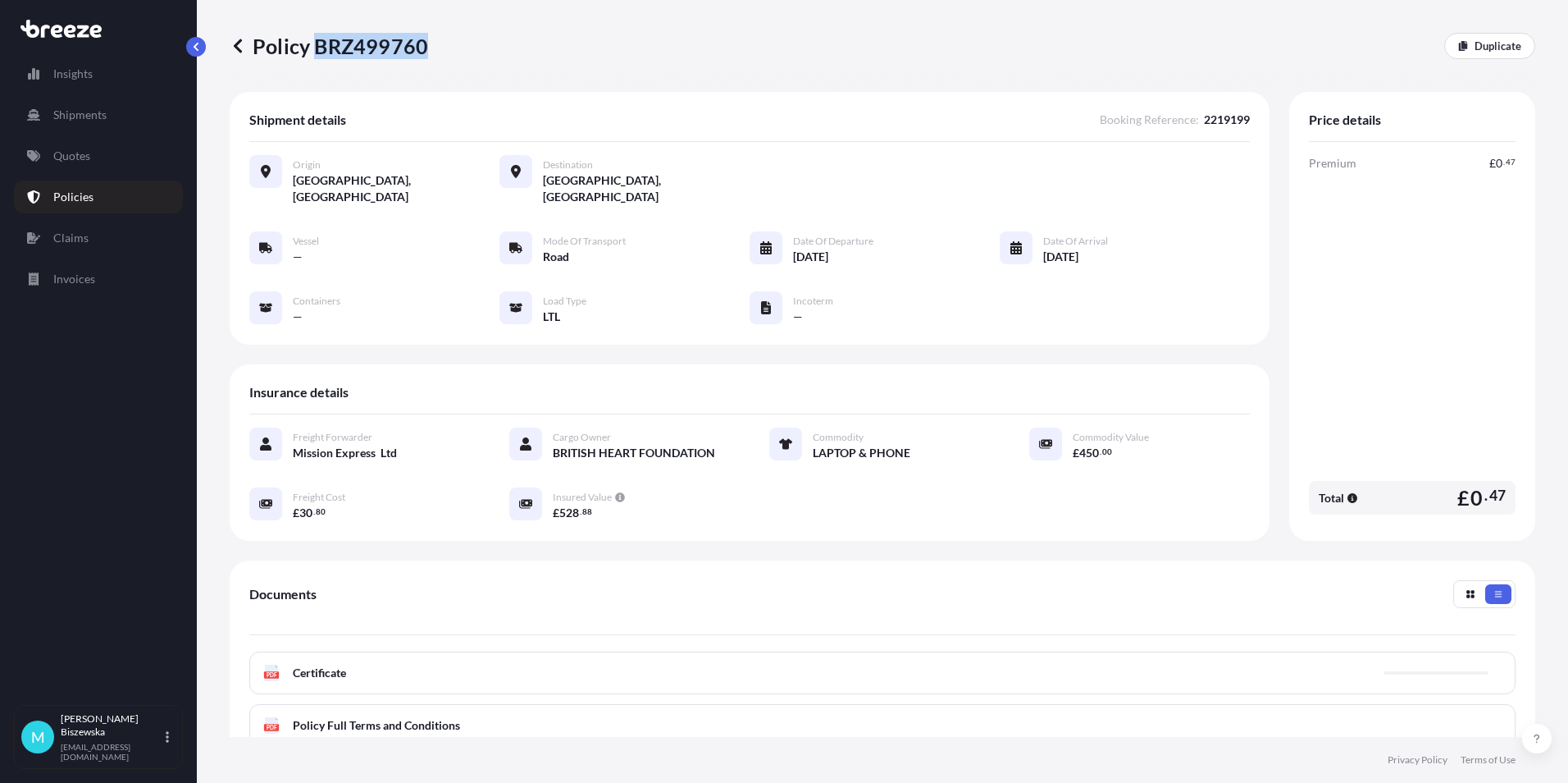
drag, startPoint x: 317, startPoint y: 48, endPoint x: 423, endPoint y: 42, distance: 106.2
click at [423, 42] on p "Policy BRZ499760" at bounding box center [329, 45] width 199 height 26
drag, startPoint x: 423, startPoint y: 42, endPoint x: 406, endPoint y: 42, distance: 17.0
copy p "BRZ499760"
click at [107, 153] on link "Quotes" at bounding box center [99, 155] width 169 height 33
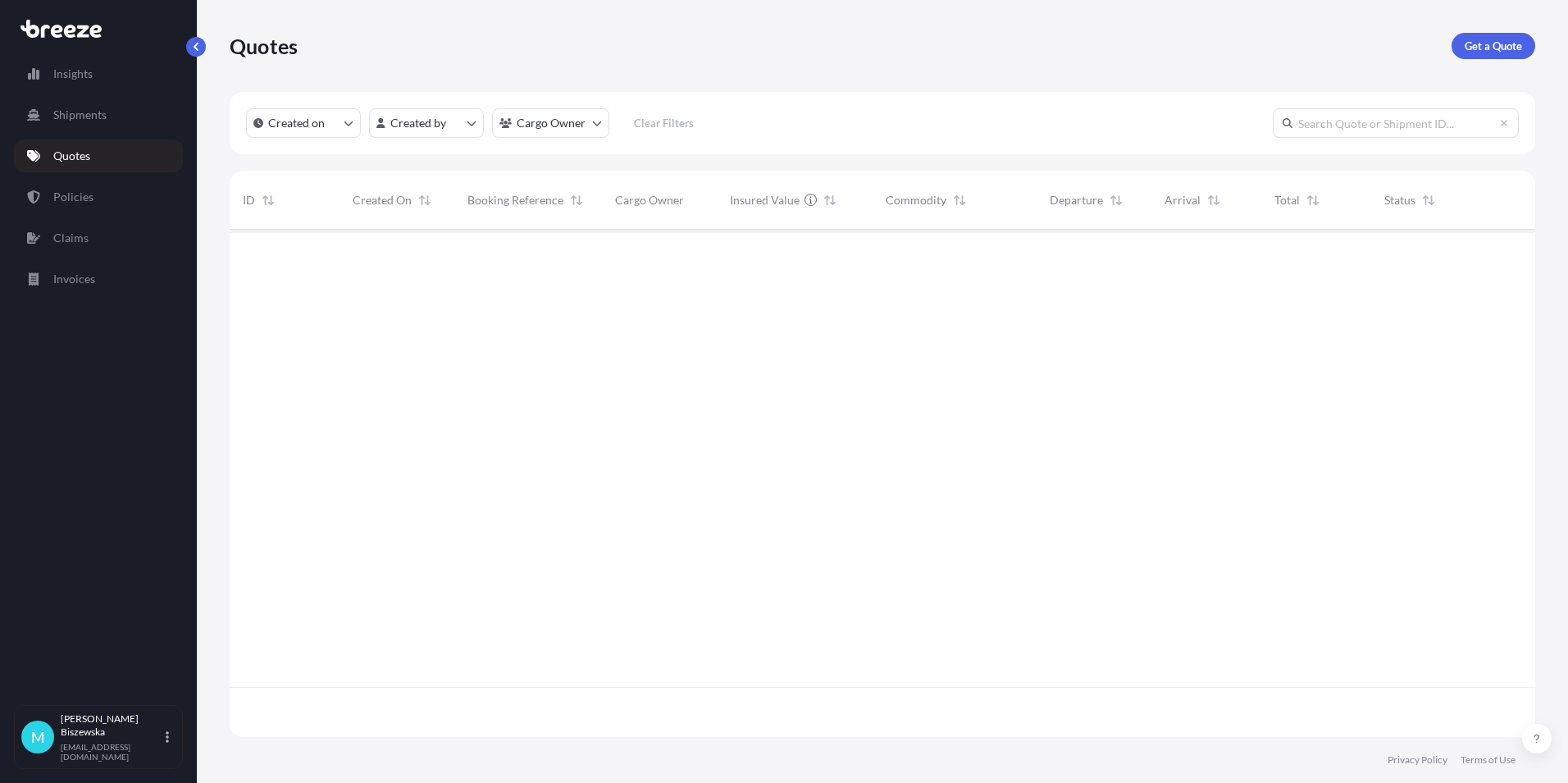
scroll to position [504, 1293]
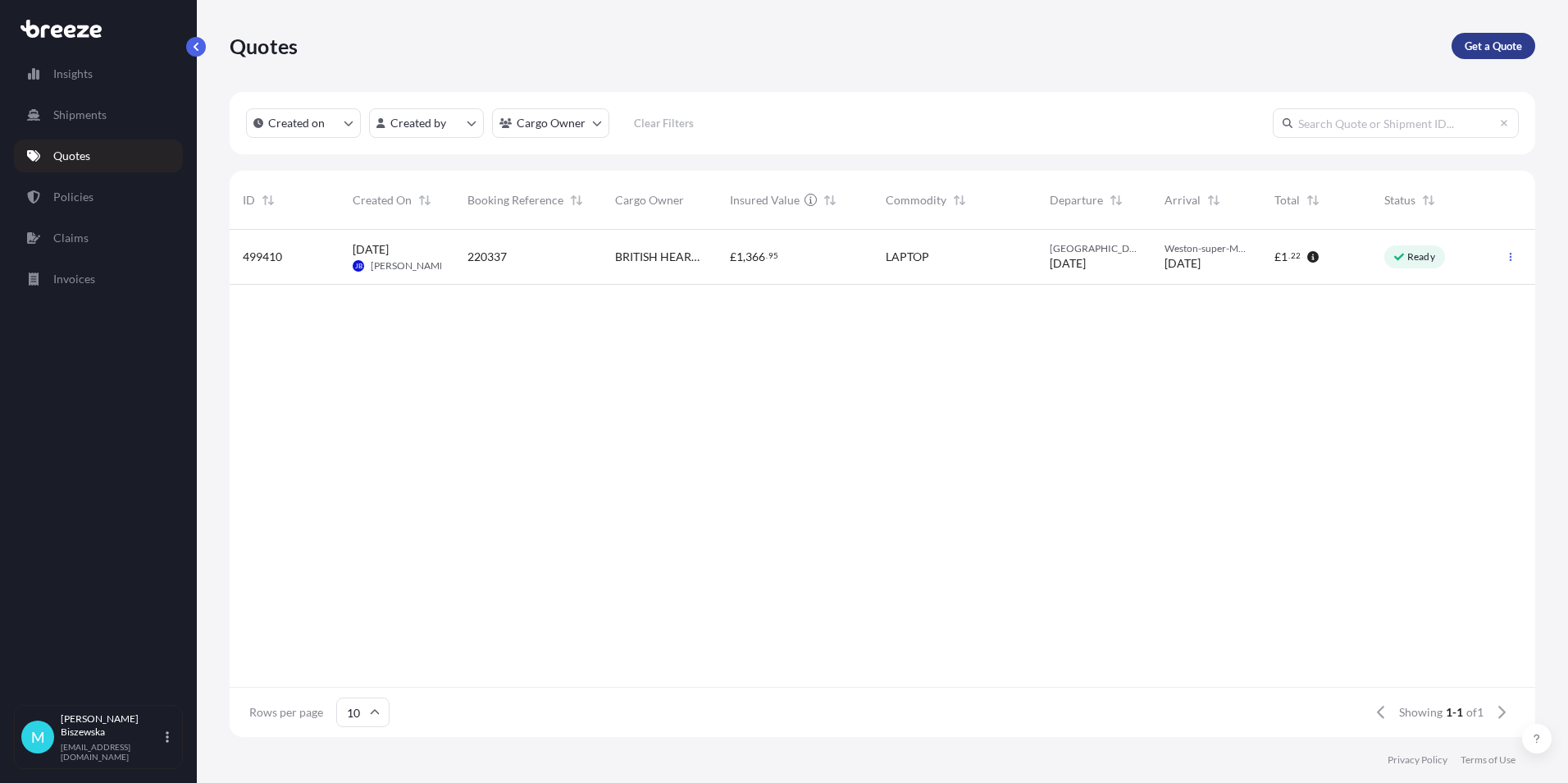
click at [1493, 36] on link "Get a Quote" at bounding box center [1493, 45] width 84 height 26
select select "Sea"
select select "1"
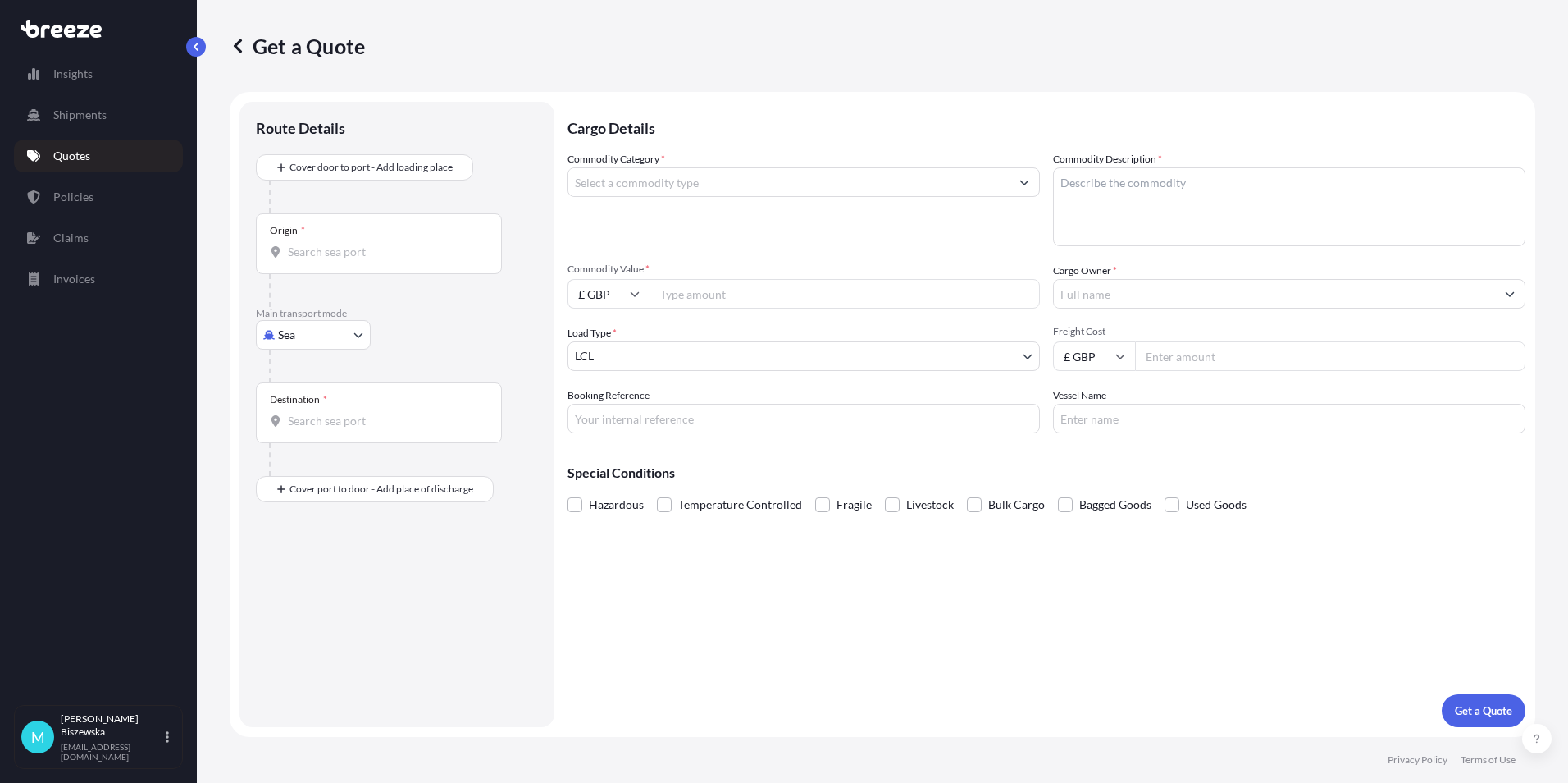
click at [296, 332] on body "Insights Shipments Quotes Policies Claims Invoices M [PERSON_NAME] [PERSON_NAME…" at bounding box center [784, 392] width 1568 height 783
click at [320, 434] on div "Road" at bounding box center [313, 436] width 102 height 29
select select "Road"
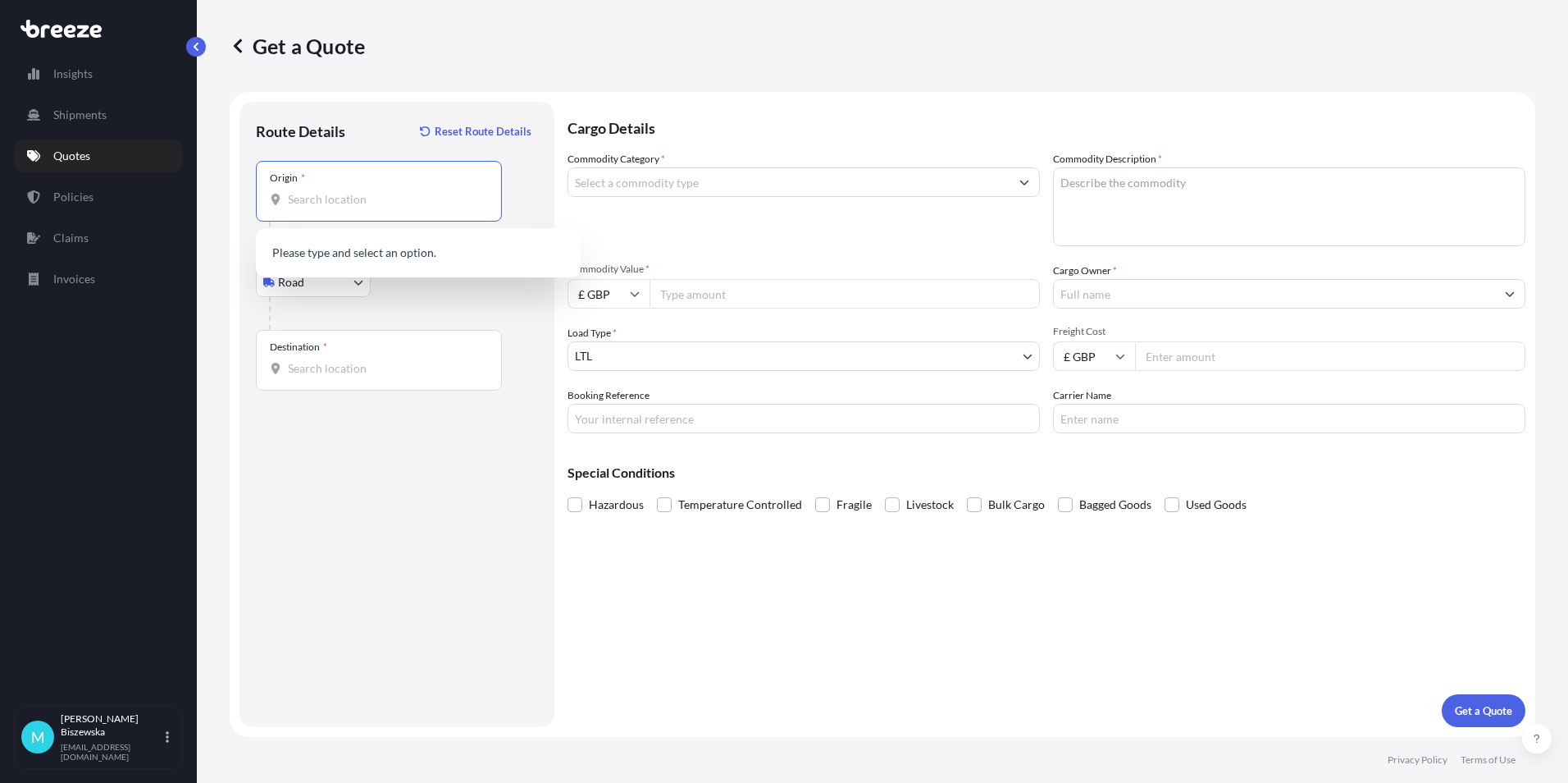
click at [300, 197] on input "Origin *" at bounding box center [384, 199] width 193 height 16
paste input "LE12 7GR"
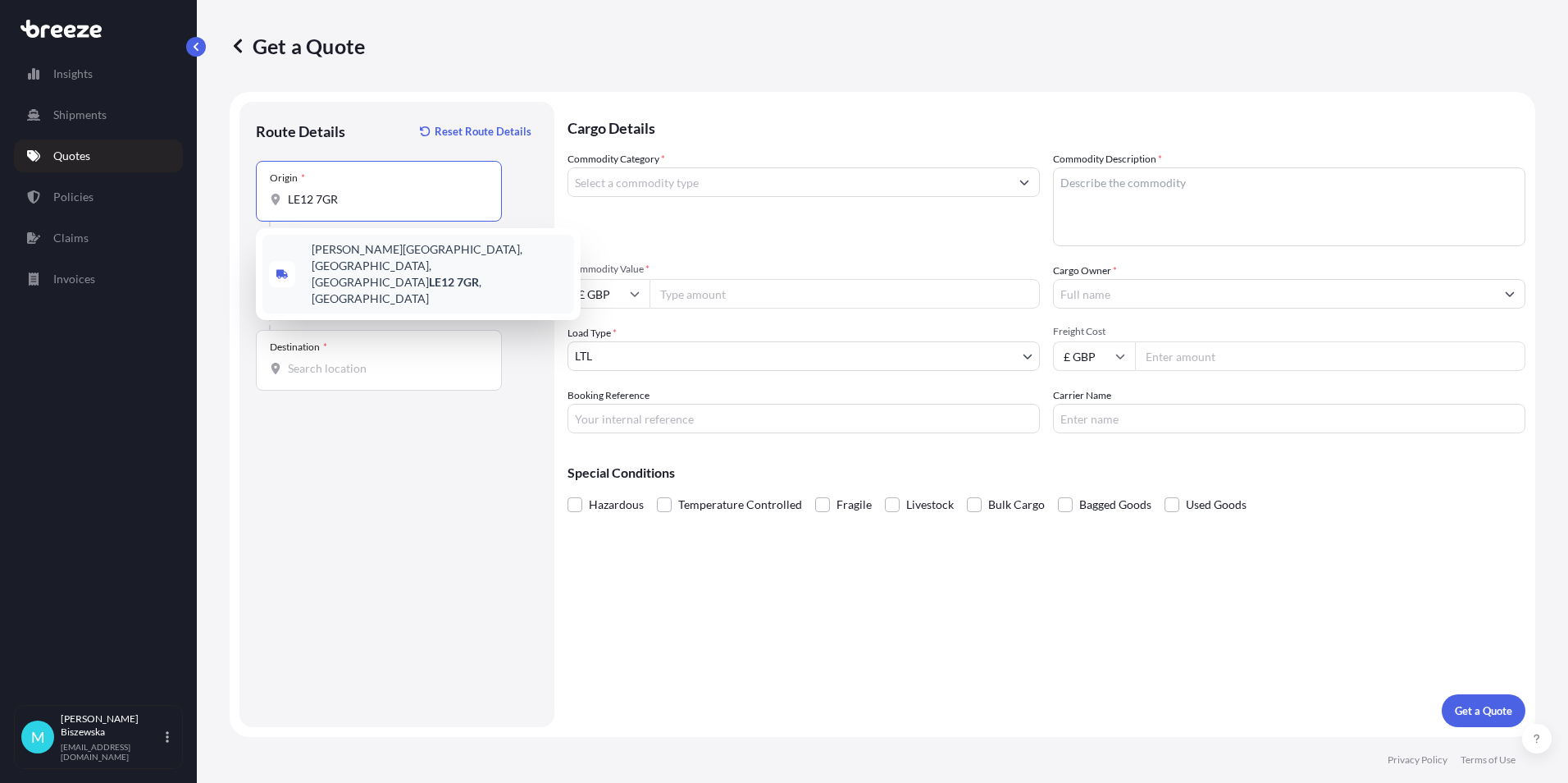
click at [393, 261] on span "[PERSON_NAME][STREET_ADDRESS]" at bounding box center [439, 274] width 256 height 66
type input "[PERSON_NAME][STREET_ADDRESS]"
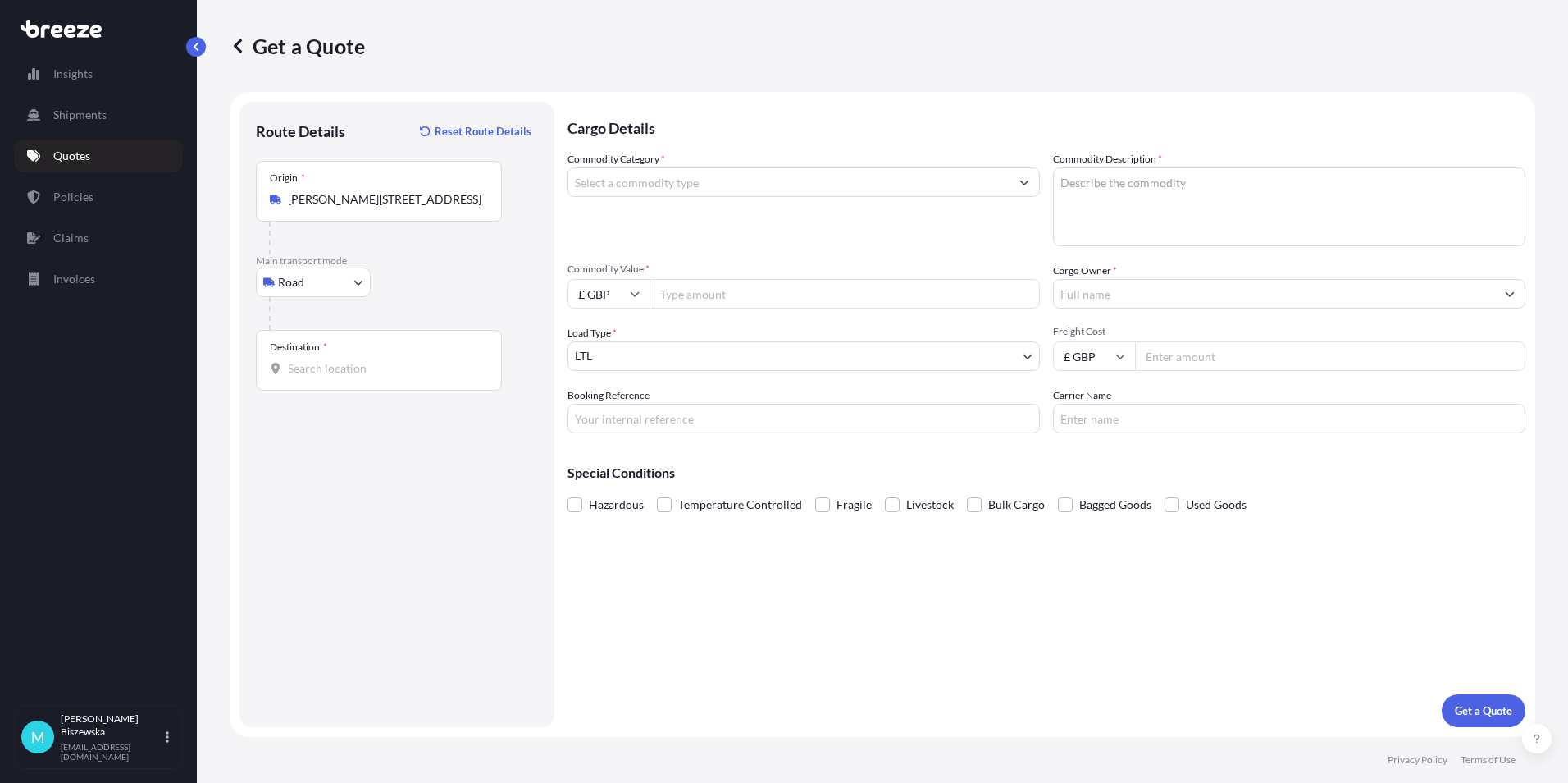
drag, startPoint x: 456, startPoint y: 289, endPoint x: 477, endPoint y: 294, distance: 21.6
click at [457, 289] on div "Road Sea Air Road Rail" at bounding box center [397, 282] width 282 height 29
click at [302, 364] on input "Destination *" at bounding box center [384, 368] width 193 height 16
paste input "NW1 7AW"
type input "London NW1 7AW, [GEOGRAPHIC_DATA]"
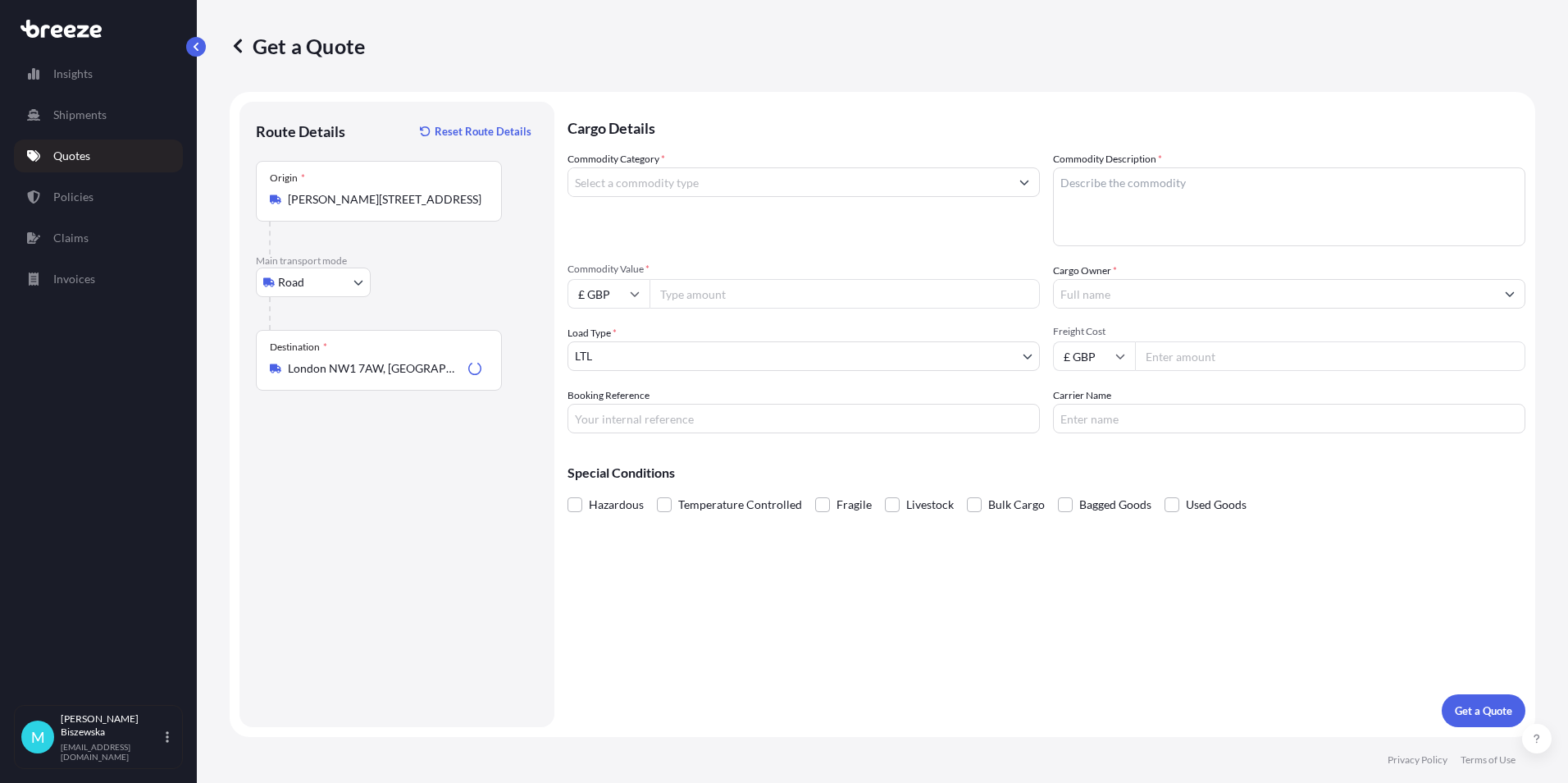
click at [668, 567] on div "Cargo Details Commodity Category * Commodity Description * Commodity Value * £ …" at bounding box center [1047, 414] width 958 height 625
click at [750, 189] on input "Commodity Category *" at bounding box center [789, 182] width 441 height 29
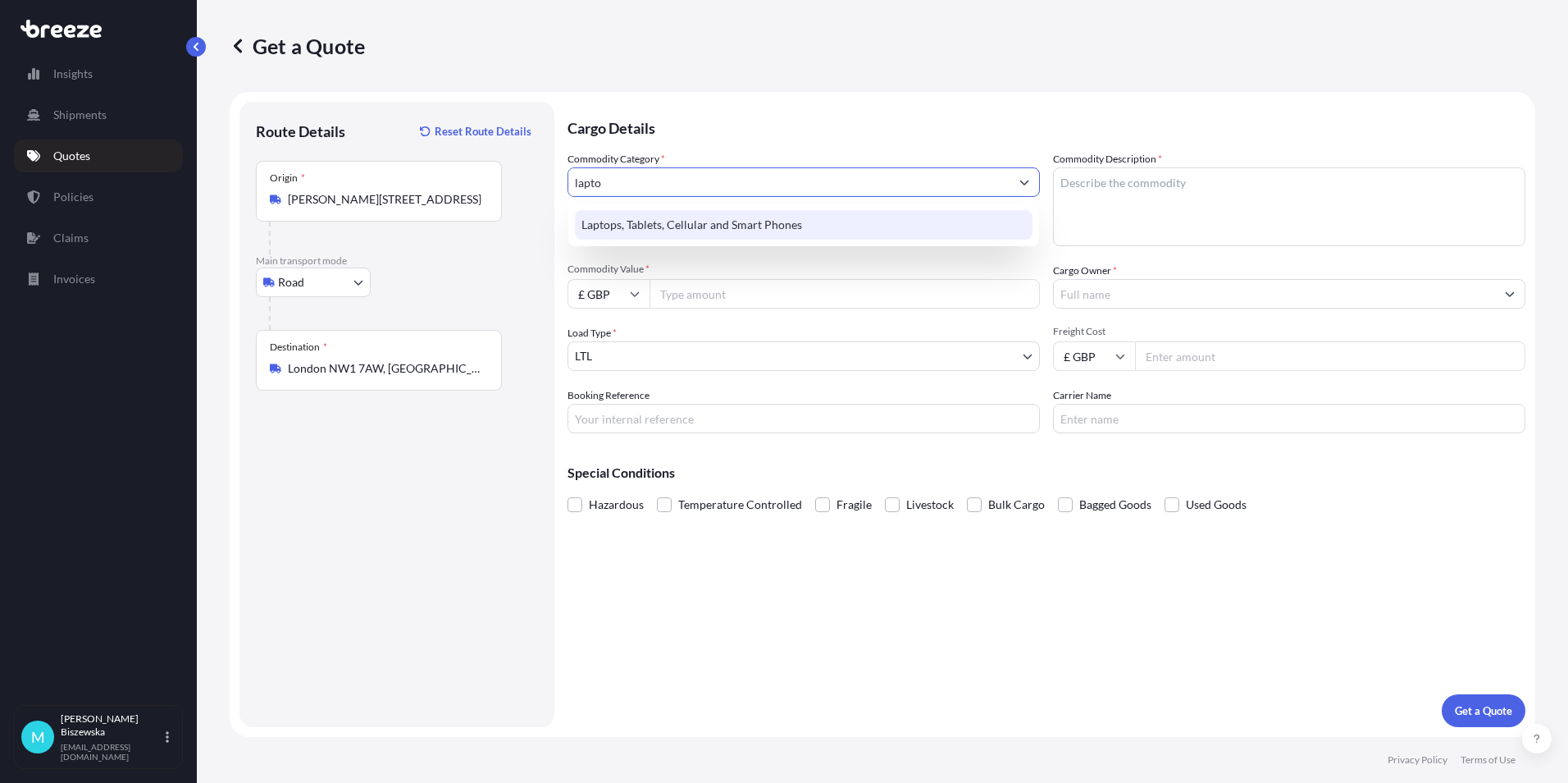
click at [734, 224] on div "Laptops, Tablets, Cellular and Smart Phones" at bounding box center [803, 225] width 457 height 29
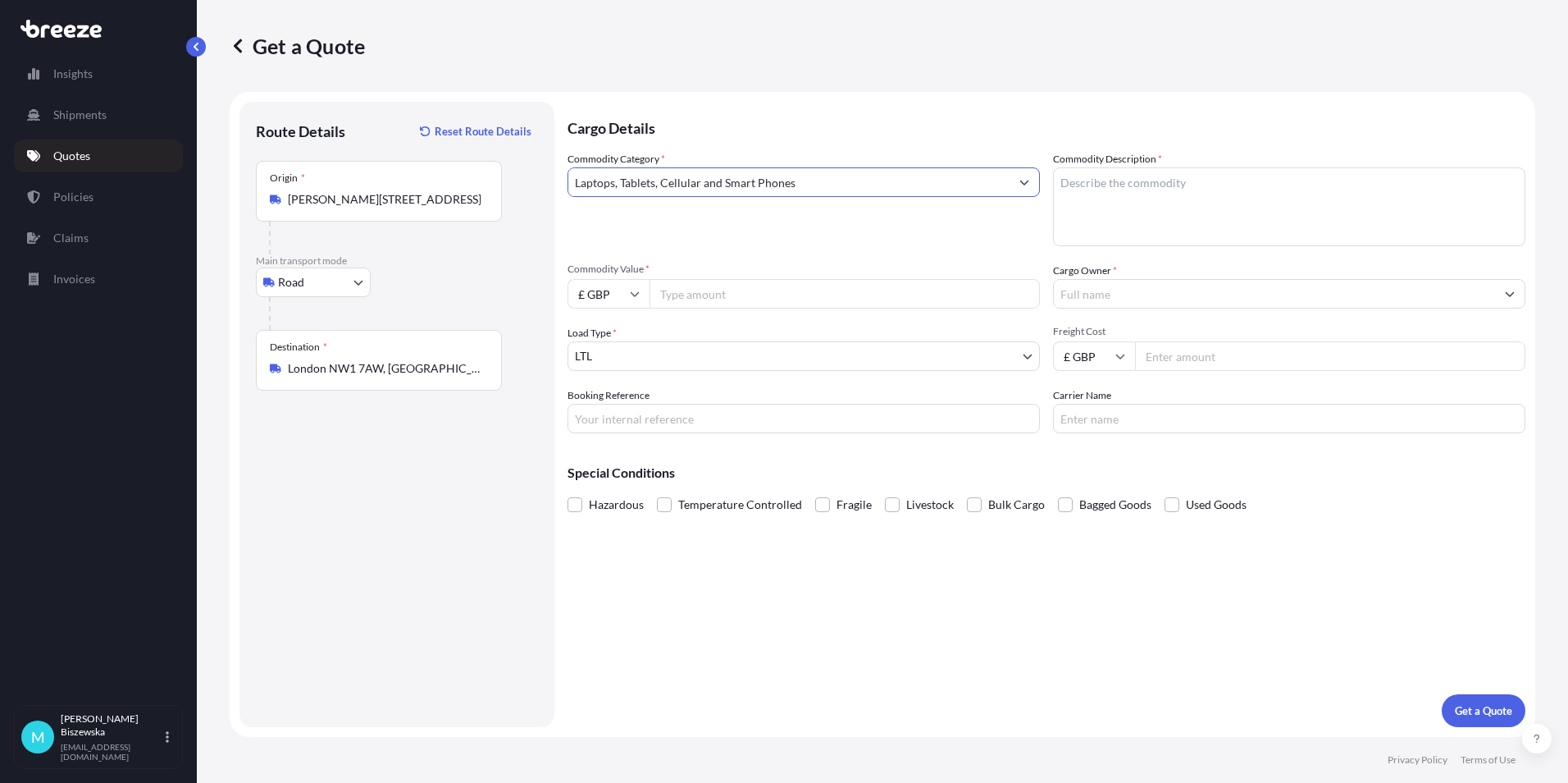
type input "Laptops, Tablets, Cellular and Smart Phones"
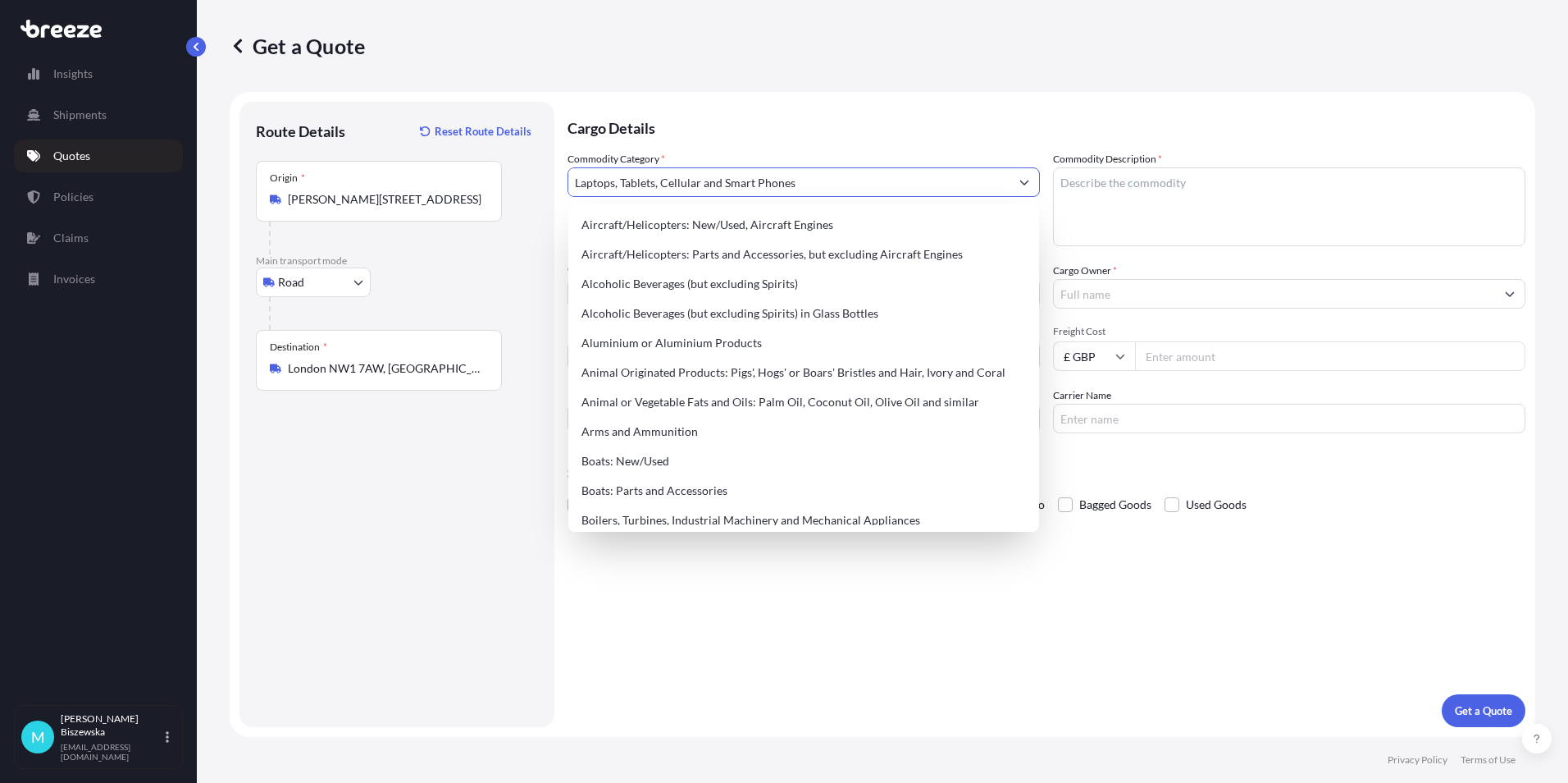
click at [712, 131] on p "Cargo Details" at bounding box center [1047, 126] width 958 height 49
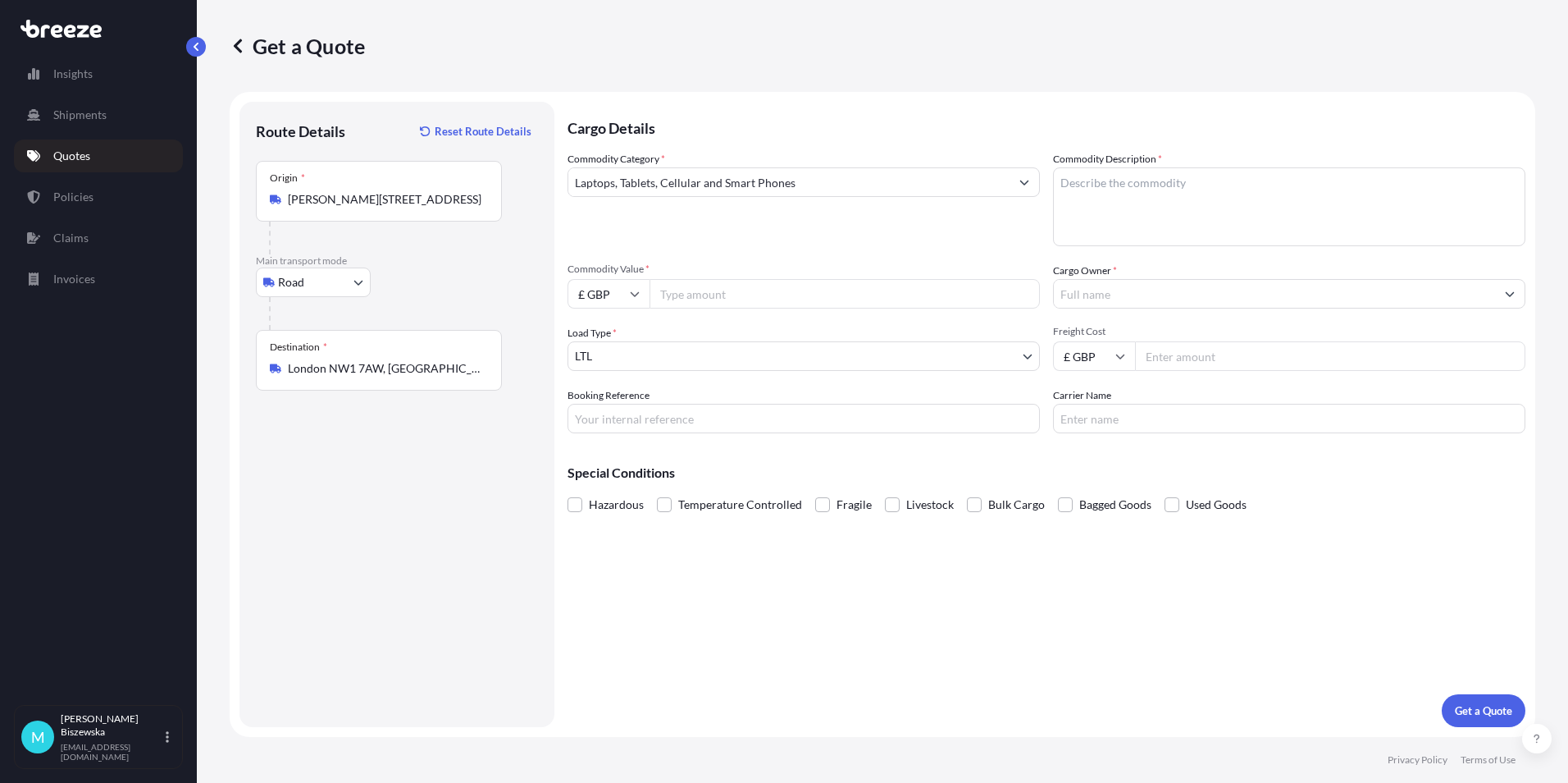
click at [711, 293] on input "Commodity Value *" at bounding box center [845, 293] width 390 height 29
type input "1300"
click at [731, 241] on div "Commodity Category * Laptops, Tablets, Cellular and Smart Phones" at bounding box center [804, 198] width 472 height 95
click at [595, 425] on input "Booking Reference" at bounding box center [804, 418] width 472 height 29
paste input "2219813"
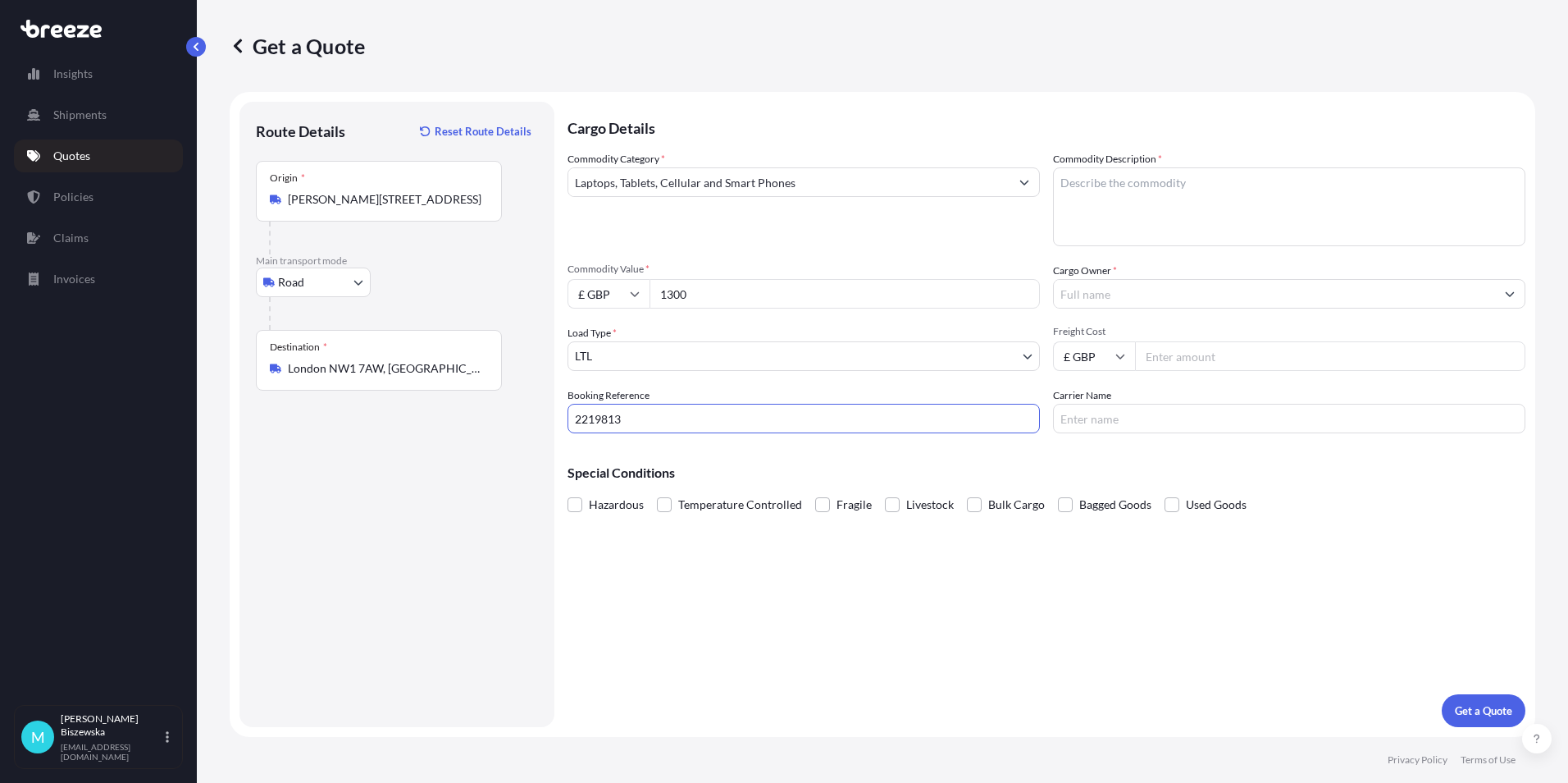
type input "2219813"
click at [698, 586] on div "Cargo Details Commodity Category * Laptops, Tablets, Cellular and Smart Phones …" at bounding box center [1047, 414] width 958 height 625
click at [1091, 191] on textarea "Commodity Description *" at bounding box center [1289, 207] width 472 height 78
paste textarea "LAPTOP & MOBILE"
type textarea "LAPTOP & MOBILE"
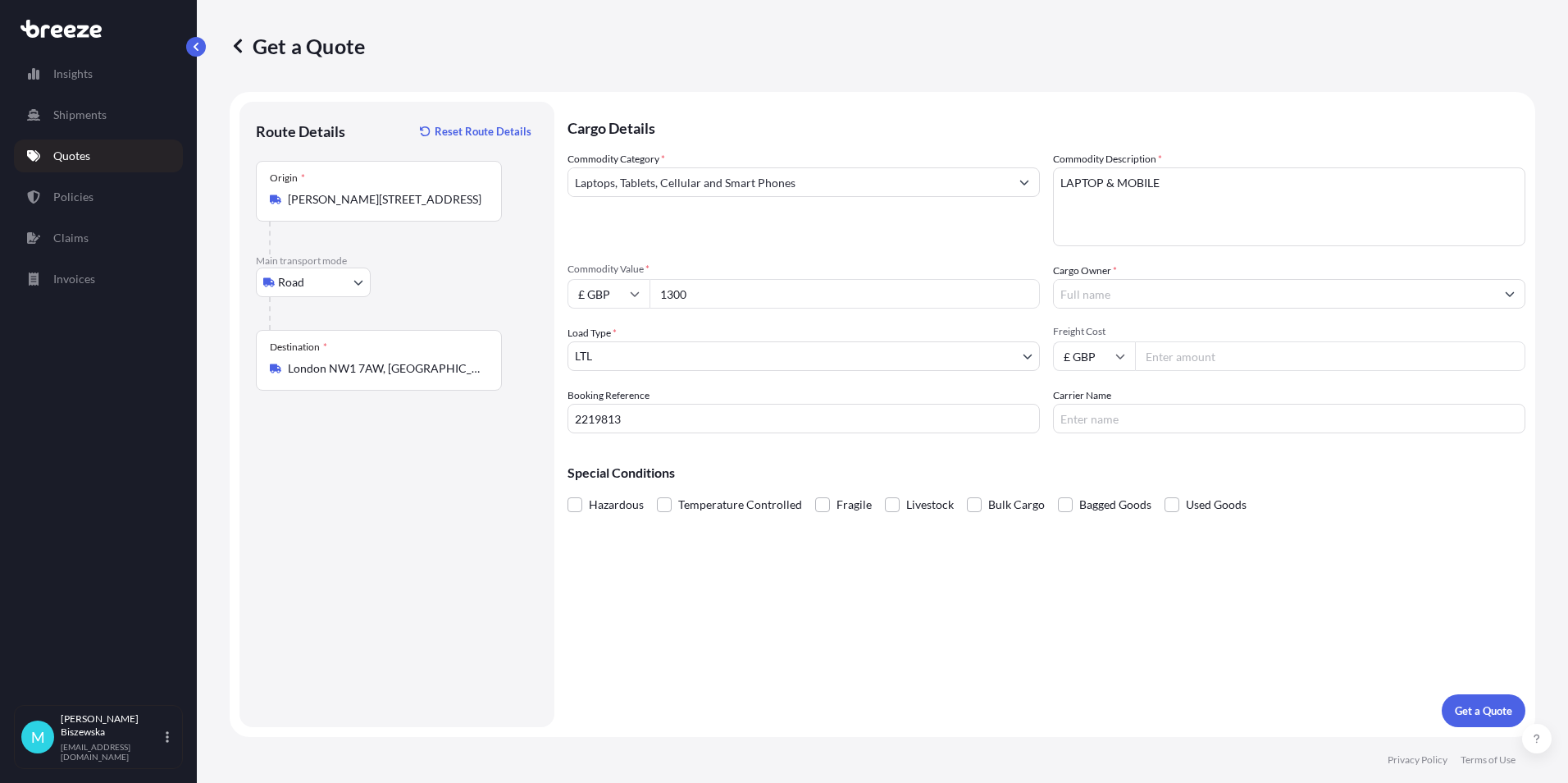
drag, startPoint x: 981, startPoint y: 241, endPoint x: 990, endPoint y: 246, distance: 10.3
click at [984, 242] on div "Commodity Category * Laptops, Tablets, Cellular and Smart Phones" at bounding box center [804, 198] width 472 height 95
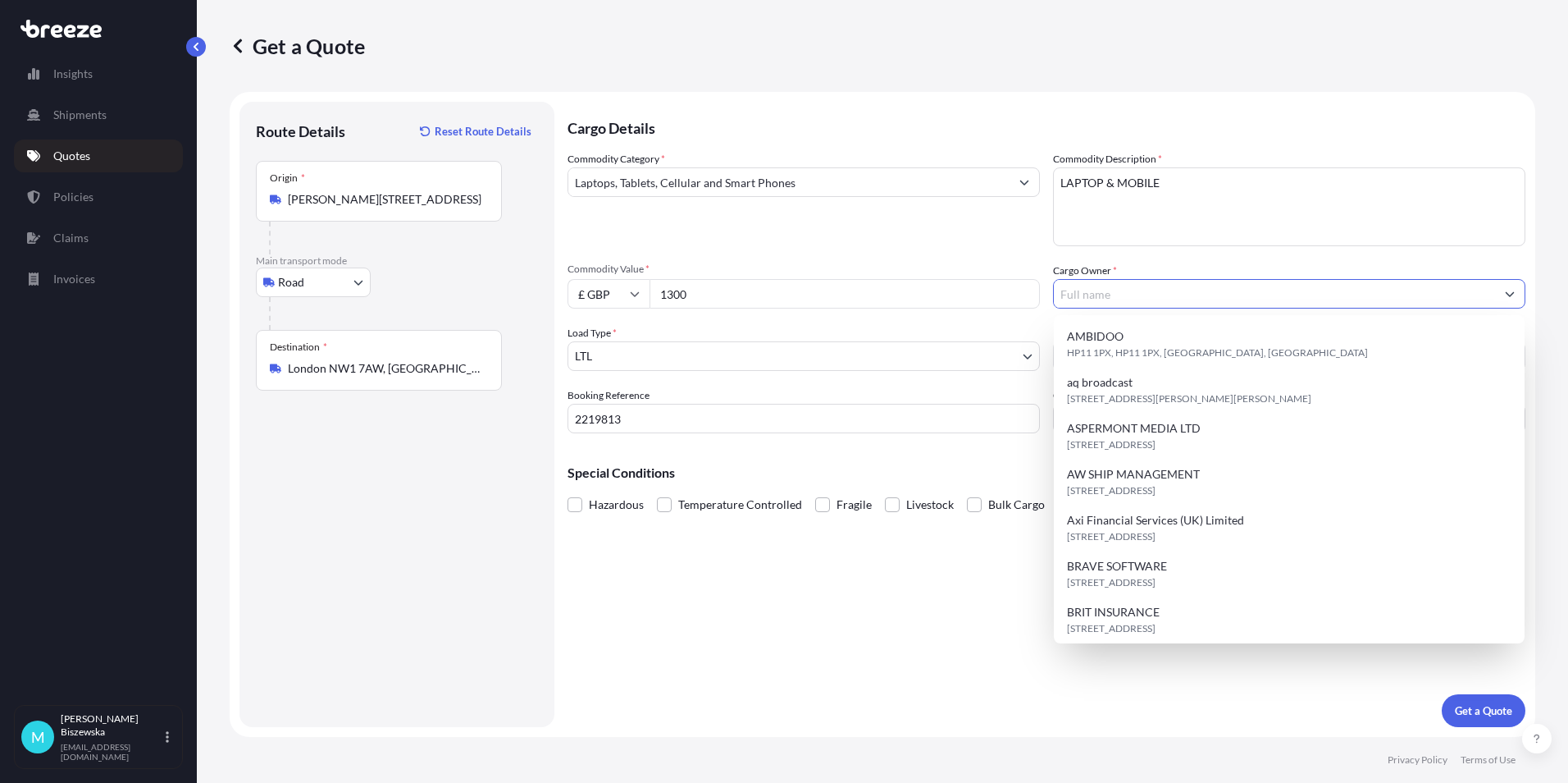
click at [1092, 293] on input "Cargo Owner *" at bounding box center [1274, 293] width 441 height 29
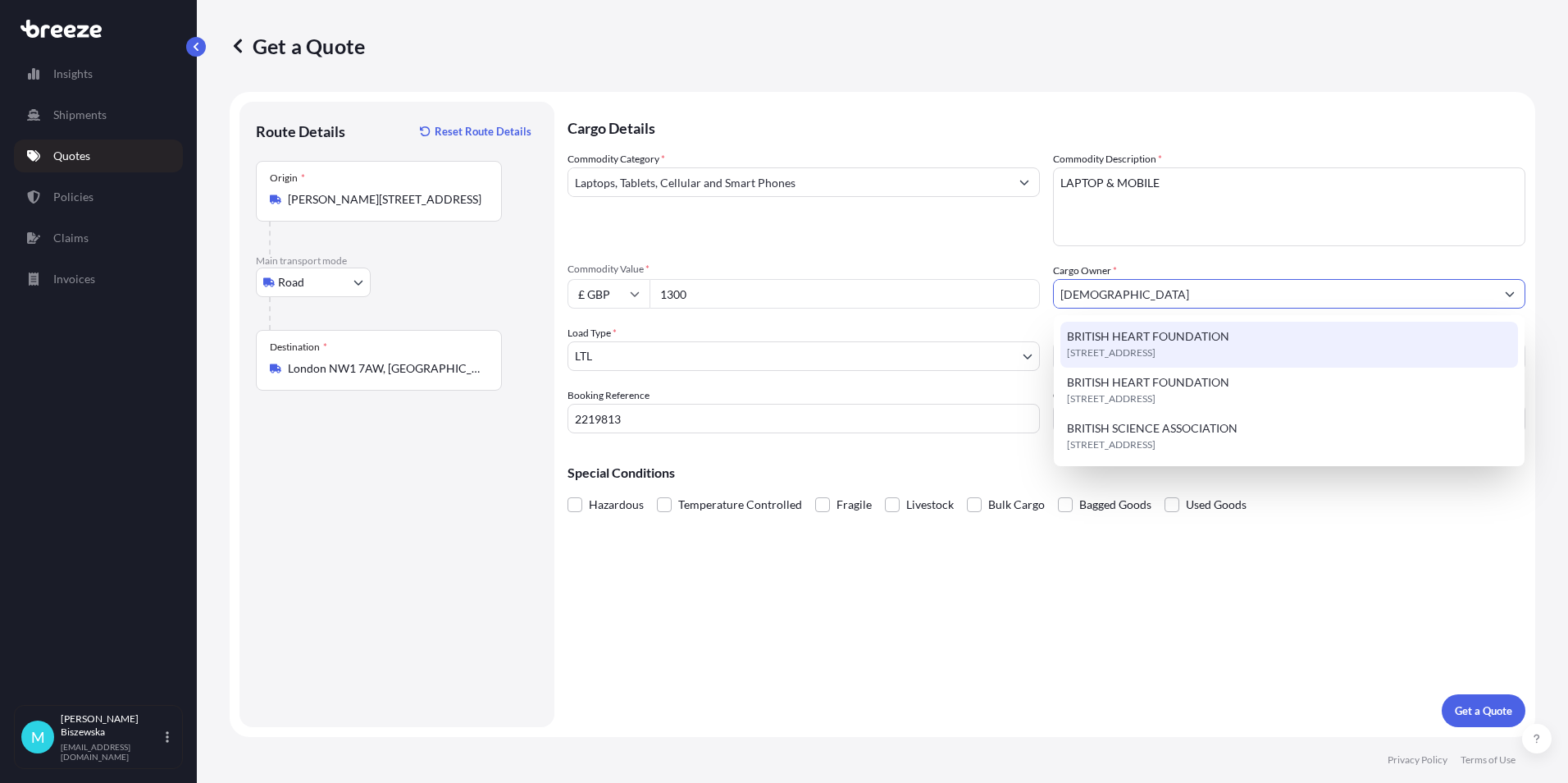
click at [1111, 333] on span "BRITISH HEART FOUNDATION" at bounding box center [1148, 336] width 162 height 16
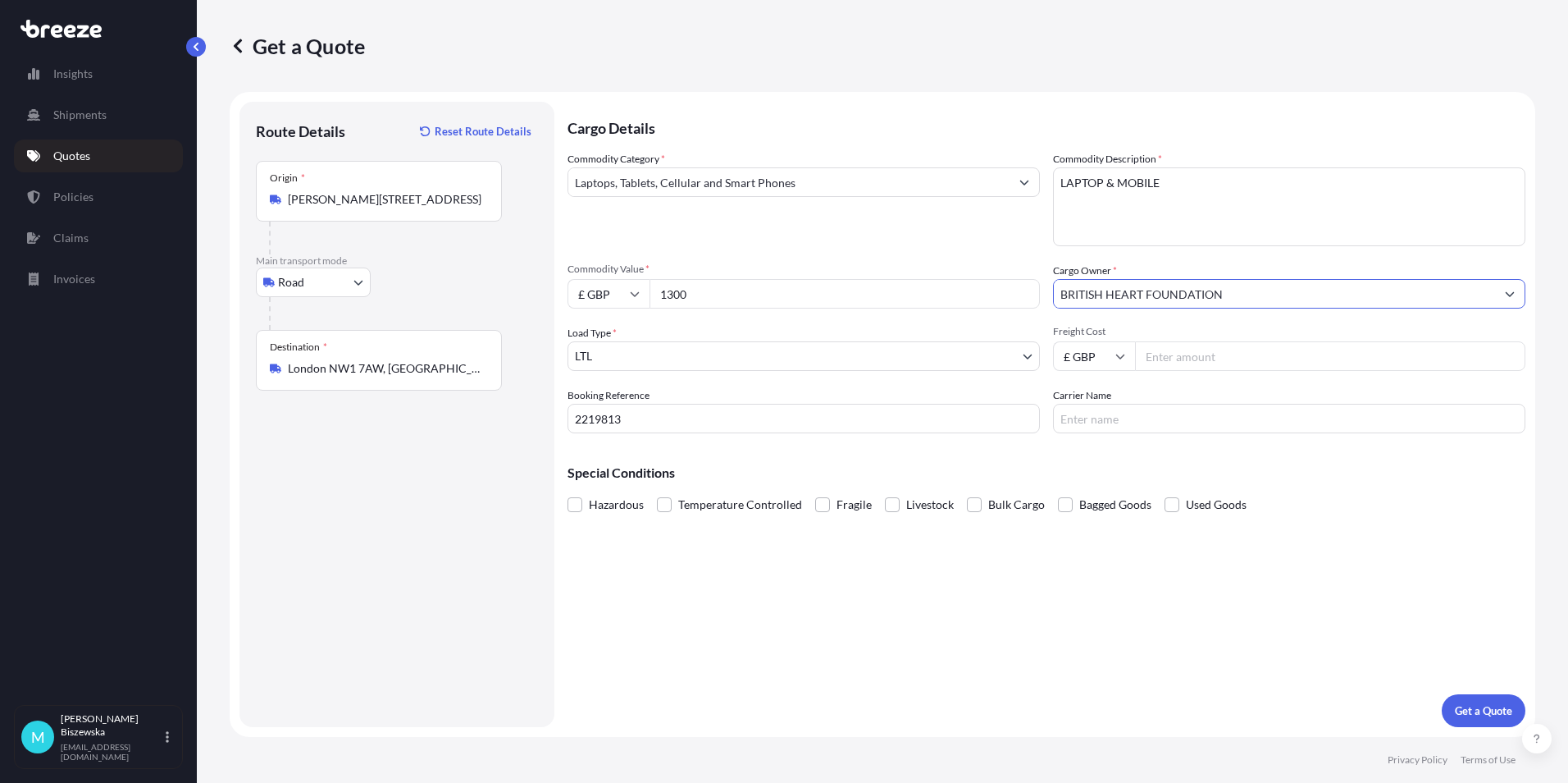
type input "BRITISH HEART FOUNDATION"
click at [989, 262] on span "Commodity Value *" at bounding box center [804, 268] width 472 height 13
click at [989, 279] on input "1300" at bounding box center [845, 293] width 390 height 29
click at [1163, 356] on input "Freight Cost" at bounding box center [1330, 356] width 390 height 29
type input "30.80"
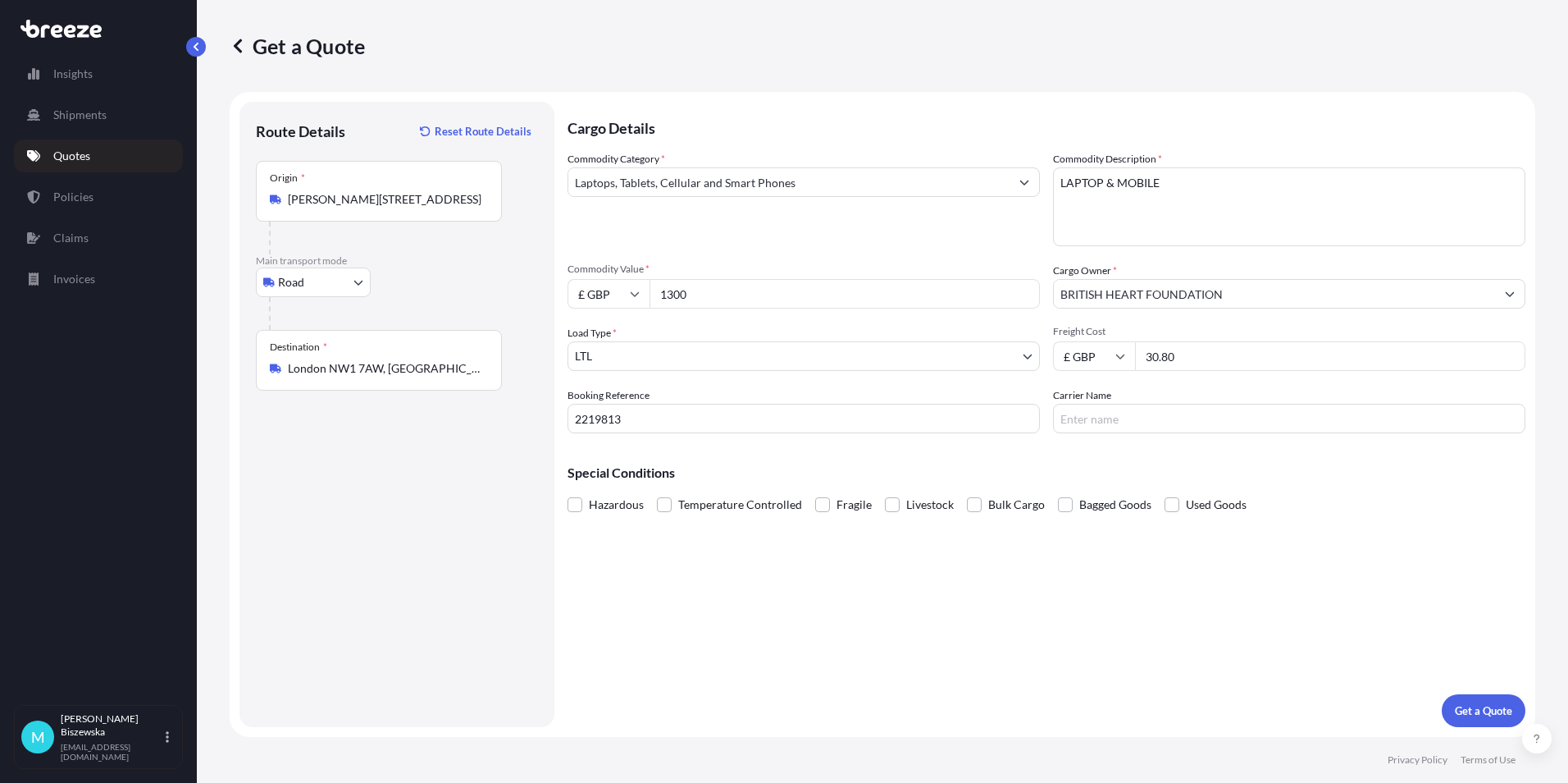
click at [1168, 455] on div "Special Conditions Hazardous Temperature Controlled Fragile Livestock Bulk Carg…" at bounding box center [1047, 481] width 958 height 70
click at [1473, 711] on p "Get a Quote" at bounding box center [1483, 710] width 57 height 16
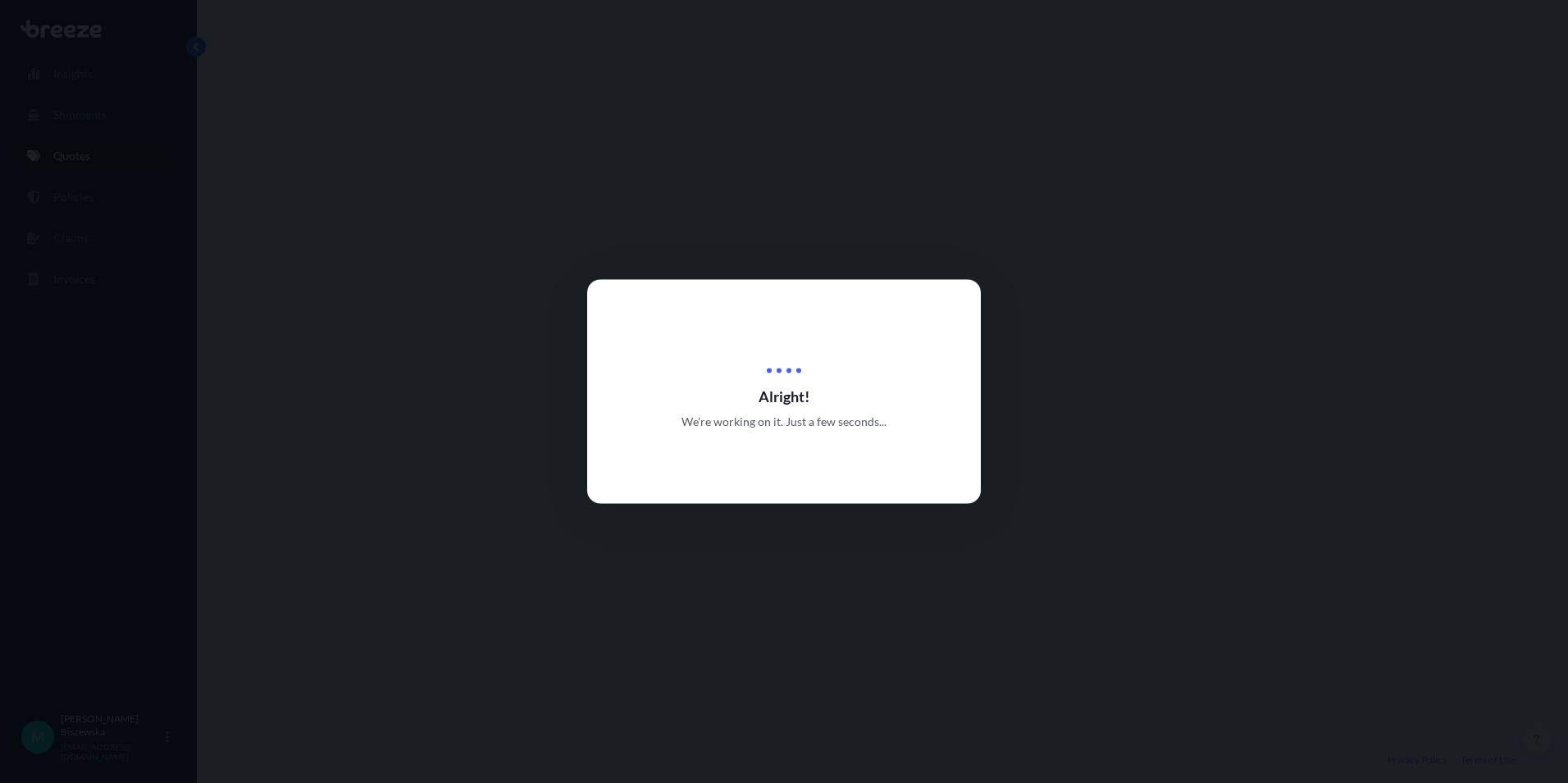
select select "Road"
select select "1"
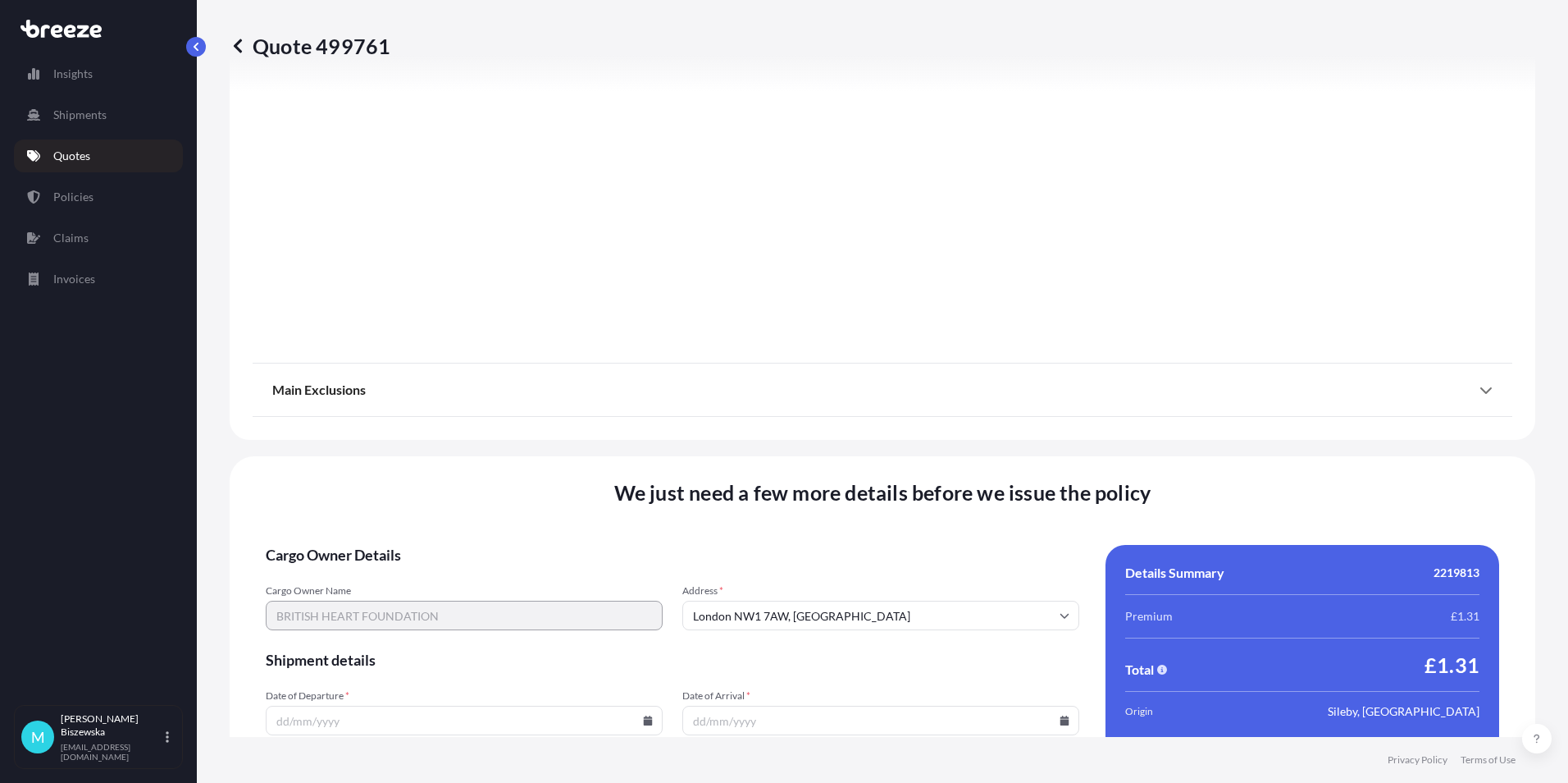
scroll to position [1821, 0]
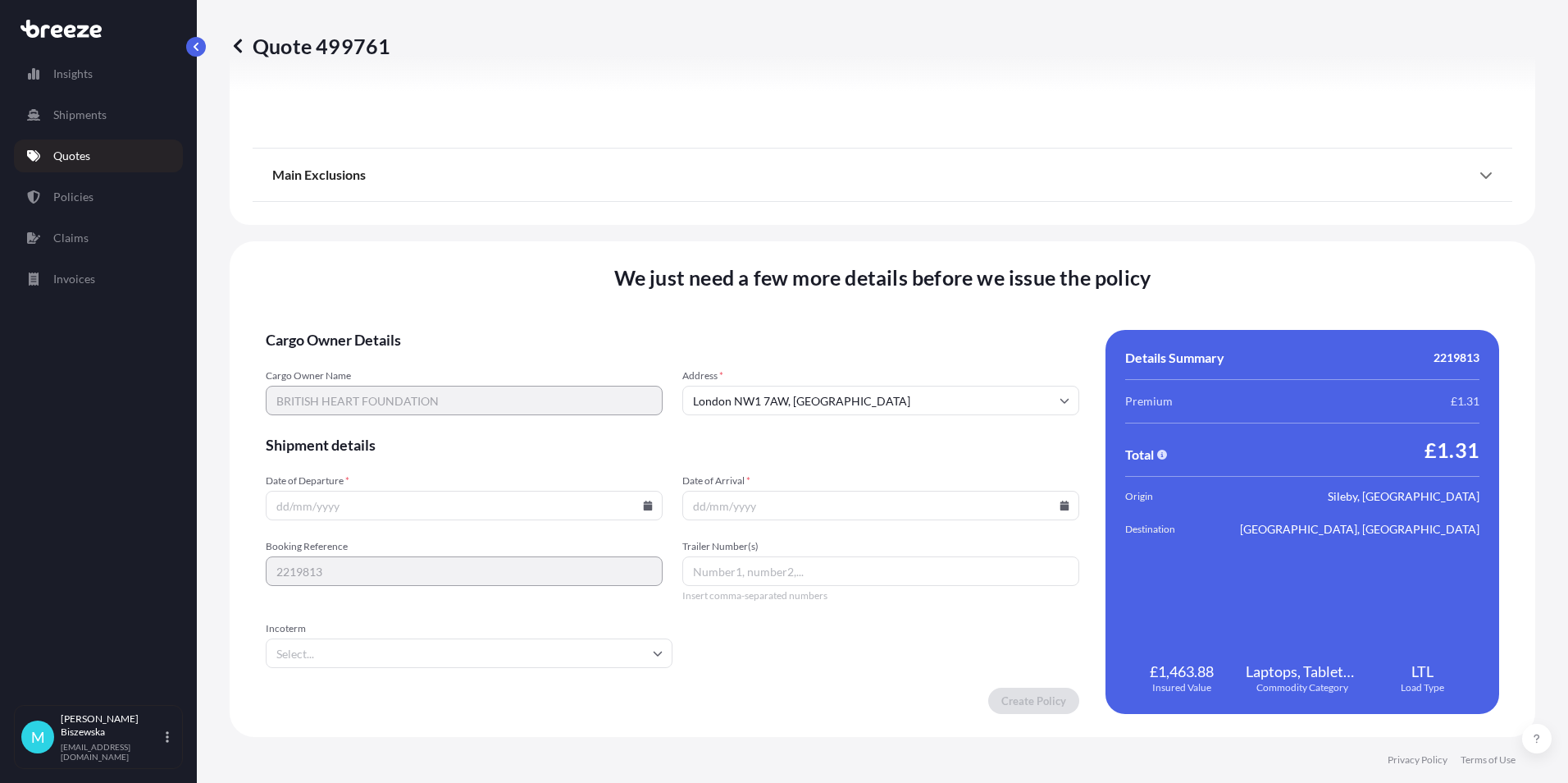
click at [644, 507] on icon at bounding box center [648, 505] width 9 height 10
click at [426, 388] on button "24" at bounding box center [423, 390] width 26 height 26
type input "[DATE]"
click at [1061, 503] on icon at bounding box center [1065, 505] width 9 height 10
click at [874, 389] on button "25" at bounding box center [874, 390] width 26 height 26
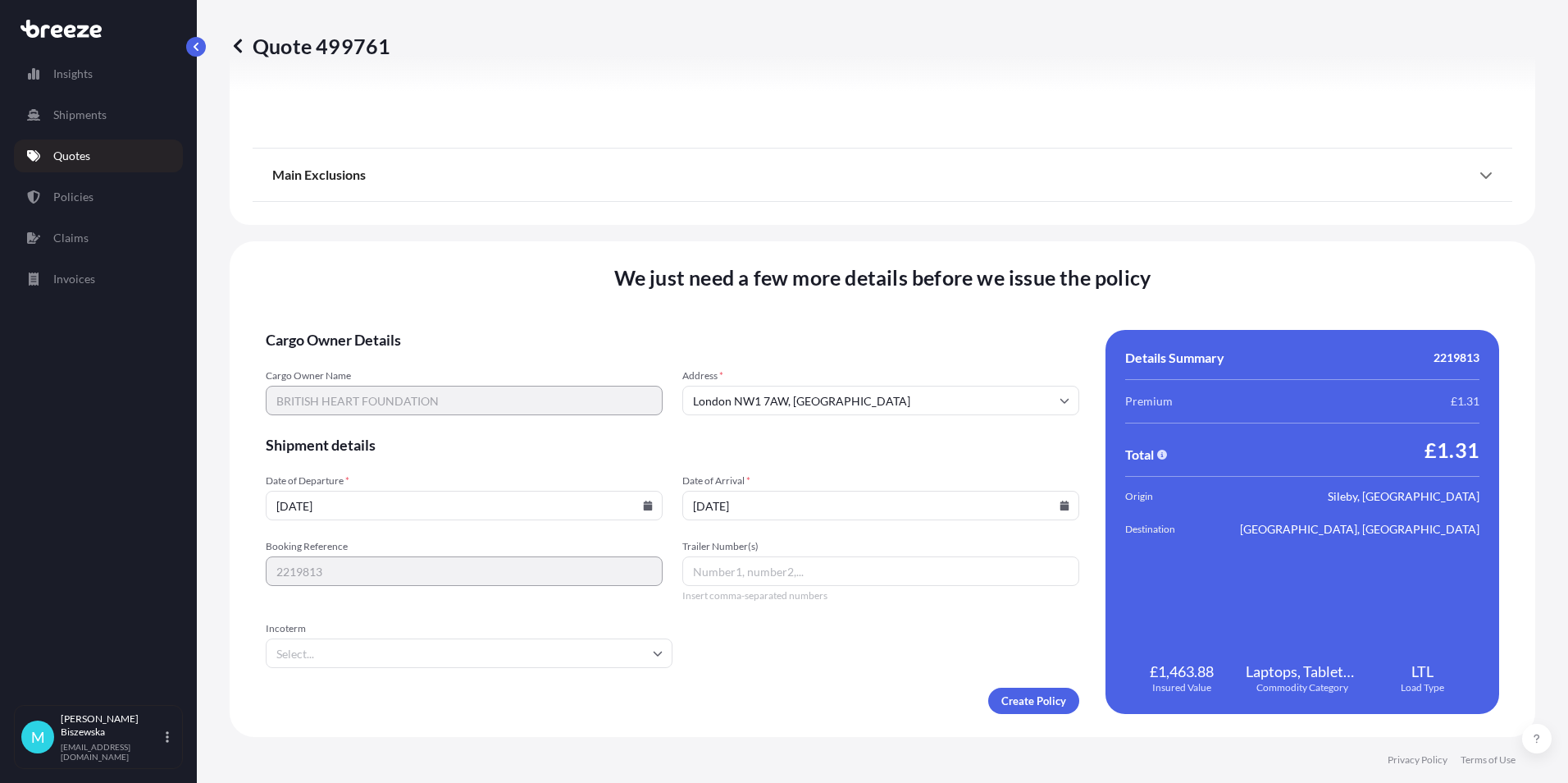
type input "[DATE]"
click at [792, 659] on form "Cargo Owner Details Cargo Owner Name BRITISH HEART FOUNDATION Address * [GEOGRA…" at bounding box center [672, 522] width 814 height 384
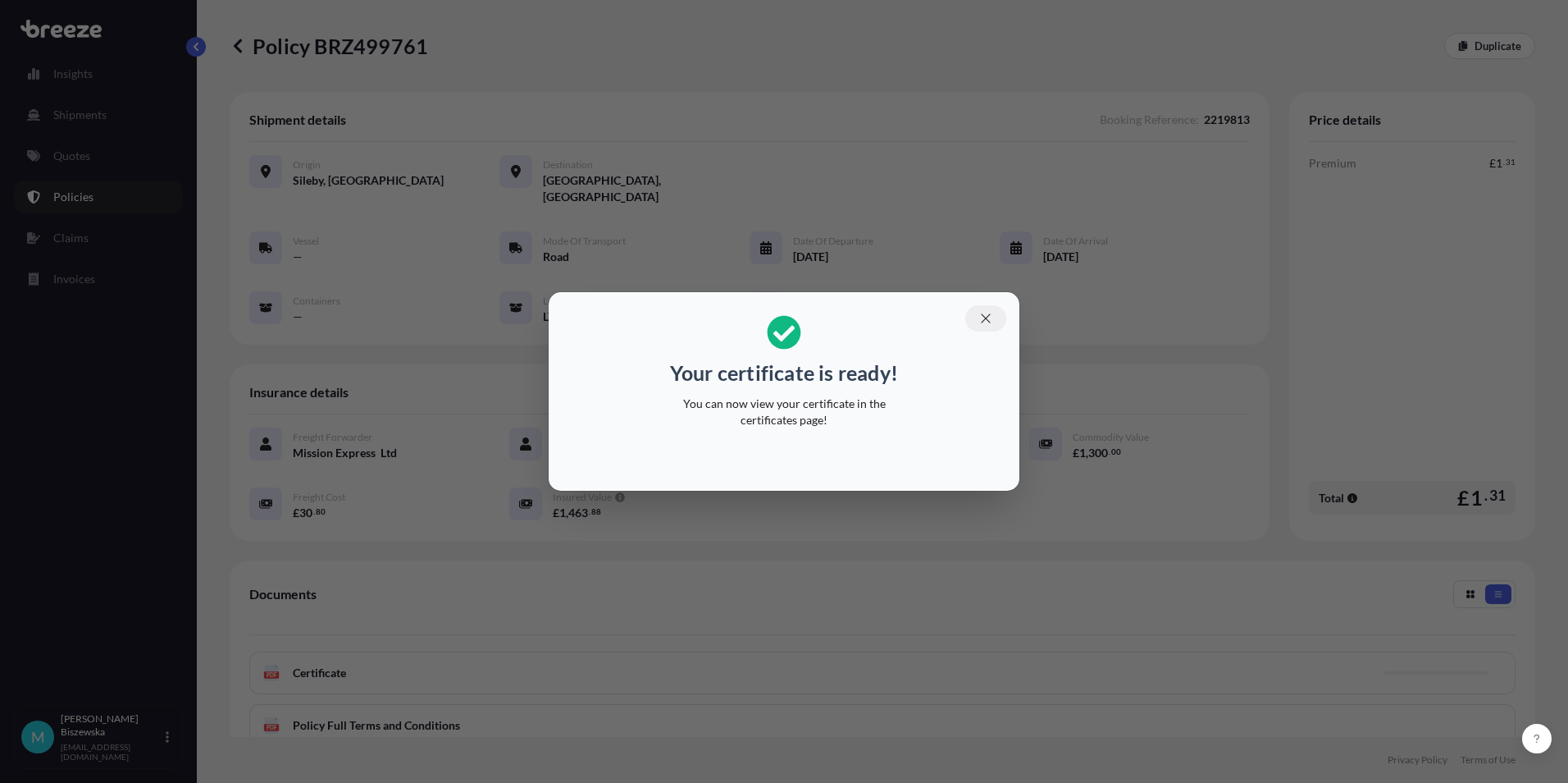
click at [982, 315] on icon "button" at bounding box center [985, 317] width 9 height 9
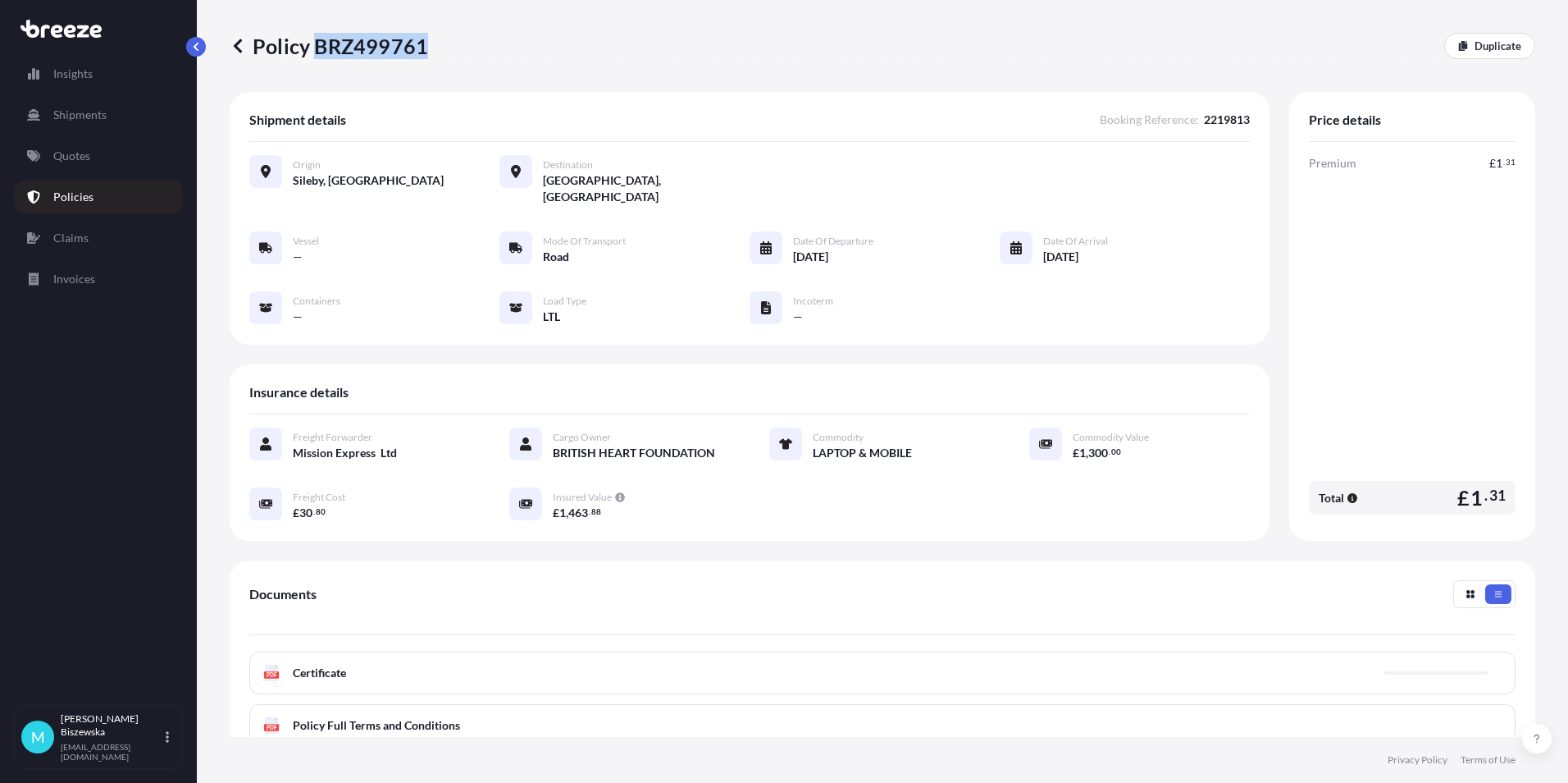
drag, startPoint x: 315, startPoint y: 45, endPoint x: 424, endPoint y: 42, distance: 109.0
click at [424, 42] on p "Policy BRZ499761" at bounding box center [329, 45] width 199 height 26
drag, startPoint x: 424, startPoint y: 42, endPoint x: 395, endPoint y: 44, distance: 29.1
copy p "BRZ499761"
click at [114, 159] on link "Quotes" at bounding box center [99, 155] width 169 height 33
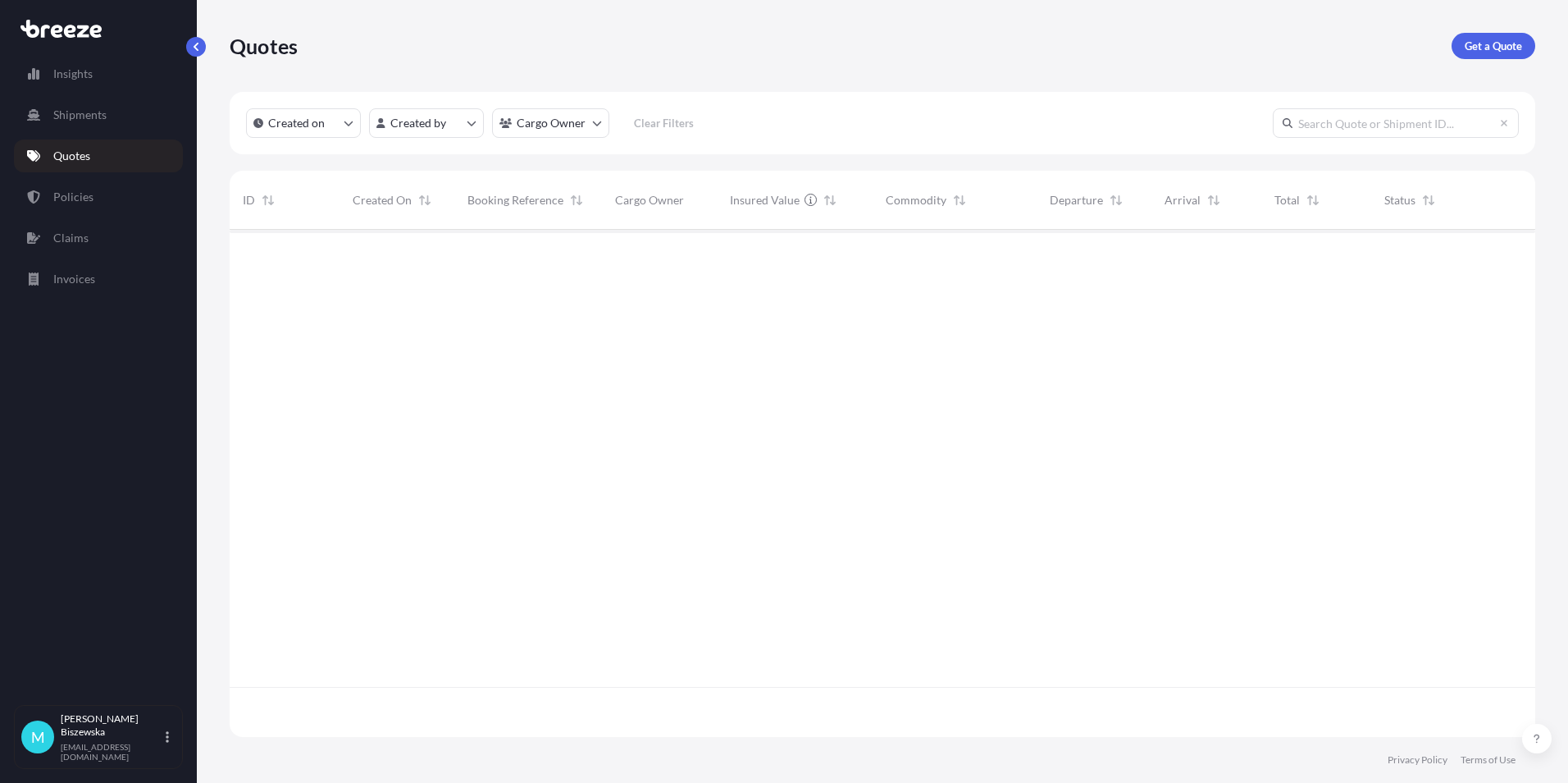
scroll to position [504, 1293]
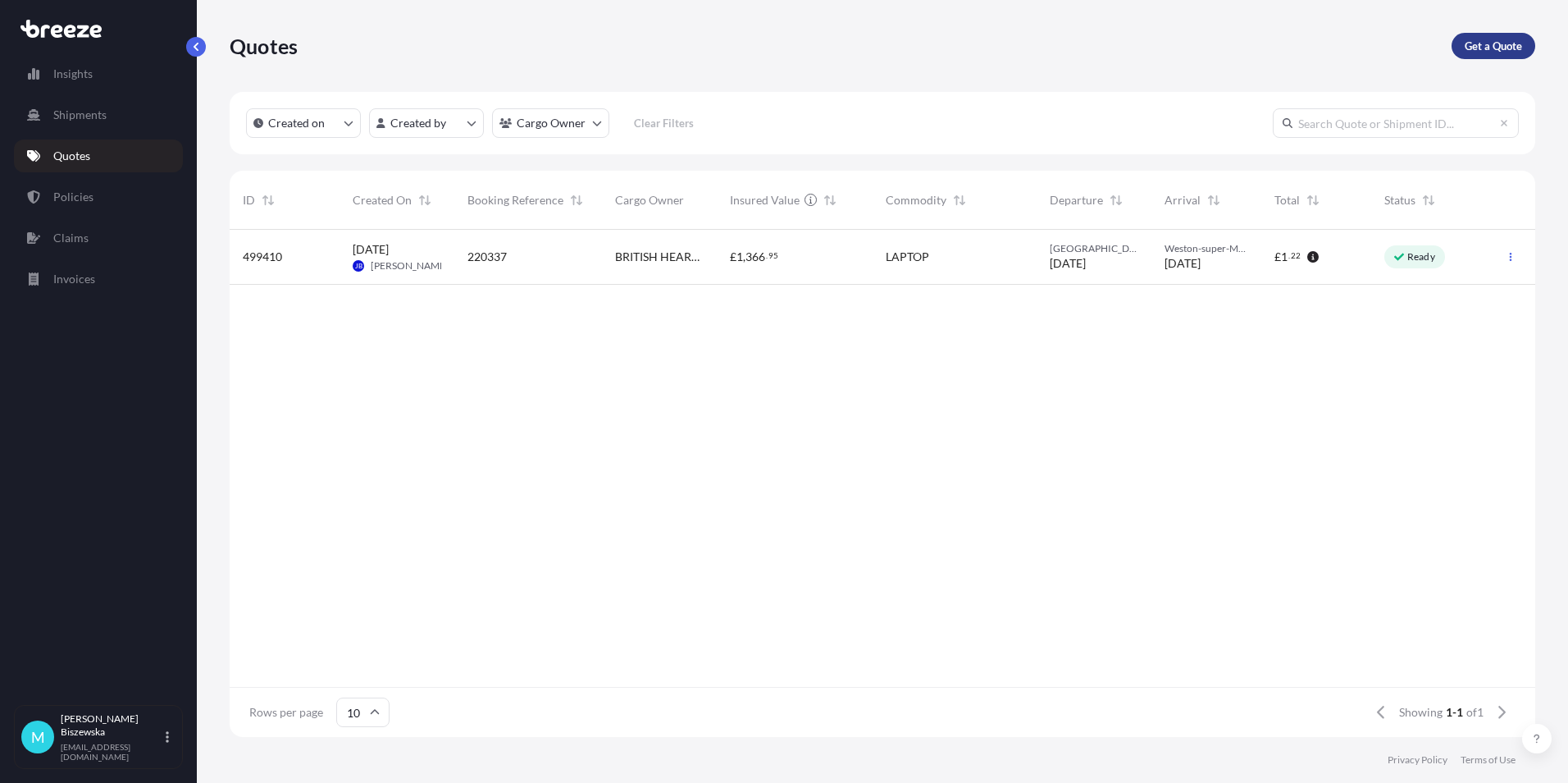
click at [1474, 37] on p "Get a Quote" at bounding box center [1493, 45] width 57 height 16
select select "Sea"
select select "1"
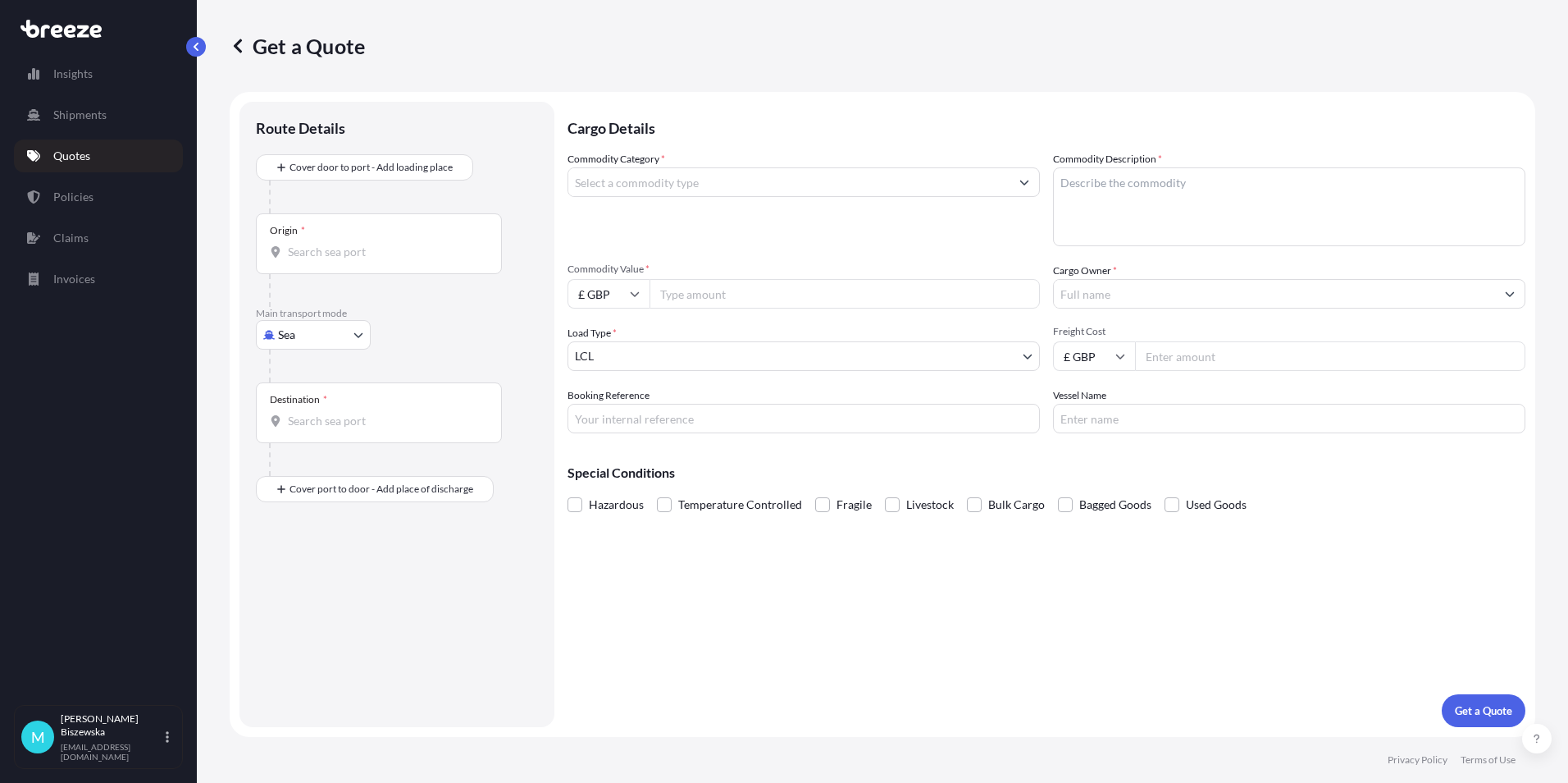
click at [308, 335] on body "Insights Shipments Quotes Policies Claims Invoices M [PERSON_NAME] [PERSON_NAME…" at bounding box center [784, 392] width 1568 height 783
click at [323, 432] on div "Road" at bounding box center [313, 436] width 102 height 29
select select "Road"
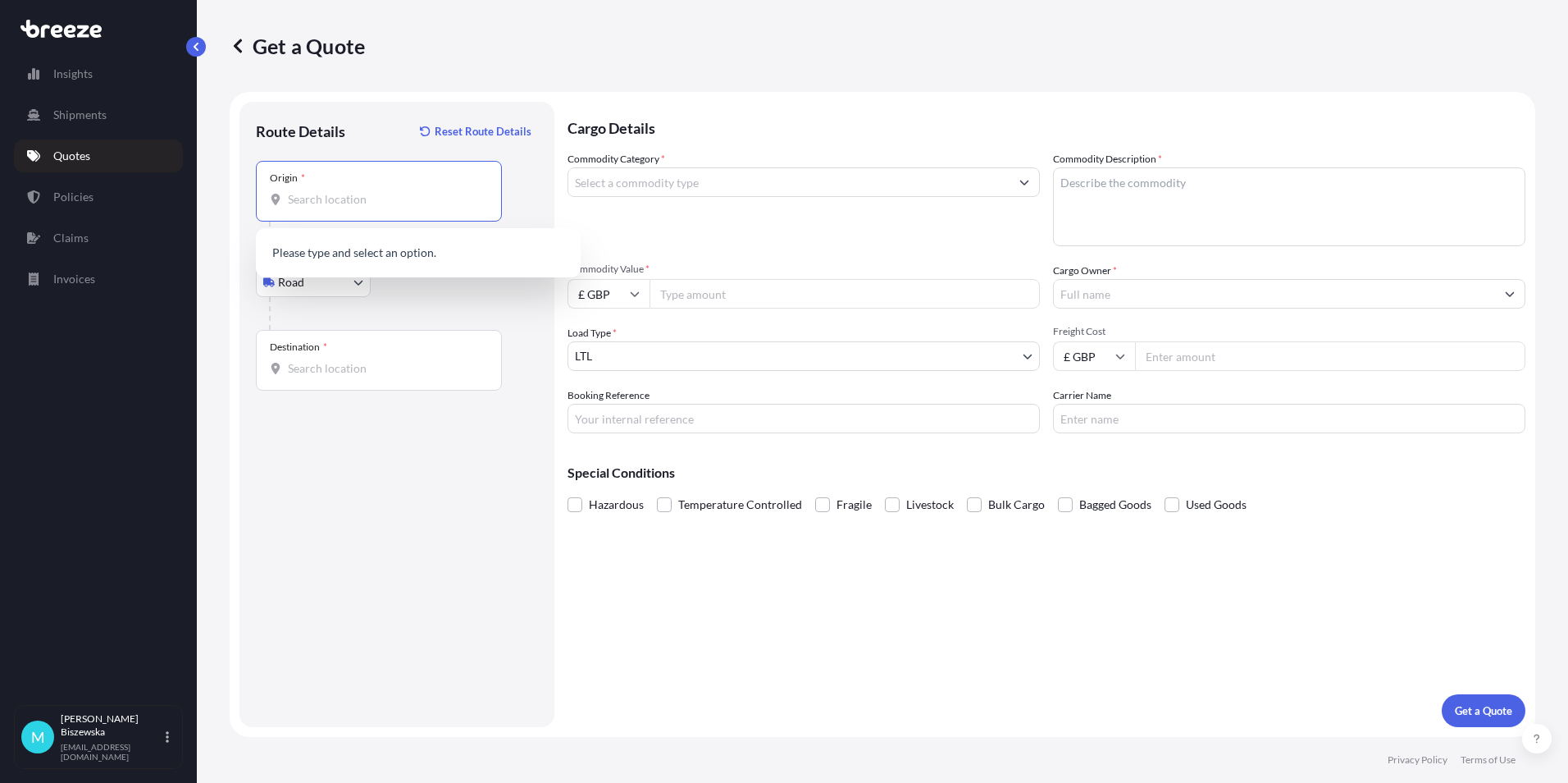
click at [308, 197] on input "Origin *" at bounding box center [384, 199] width 193 height 16
paste input "SE6 4HQ"
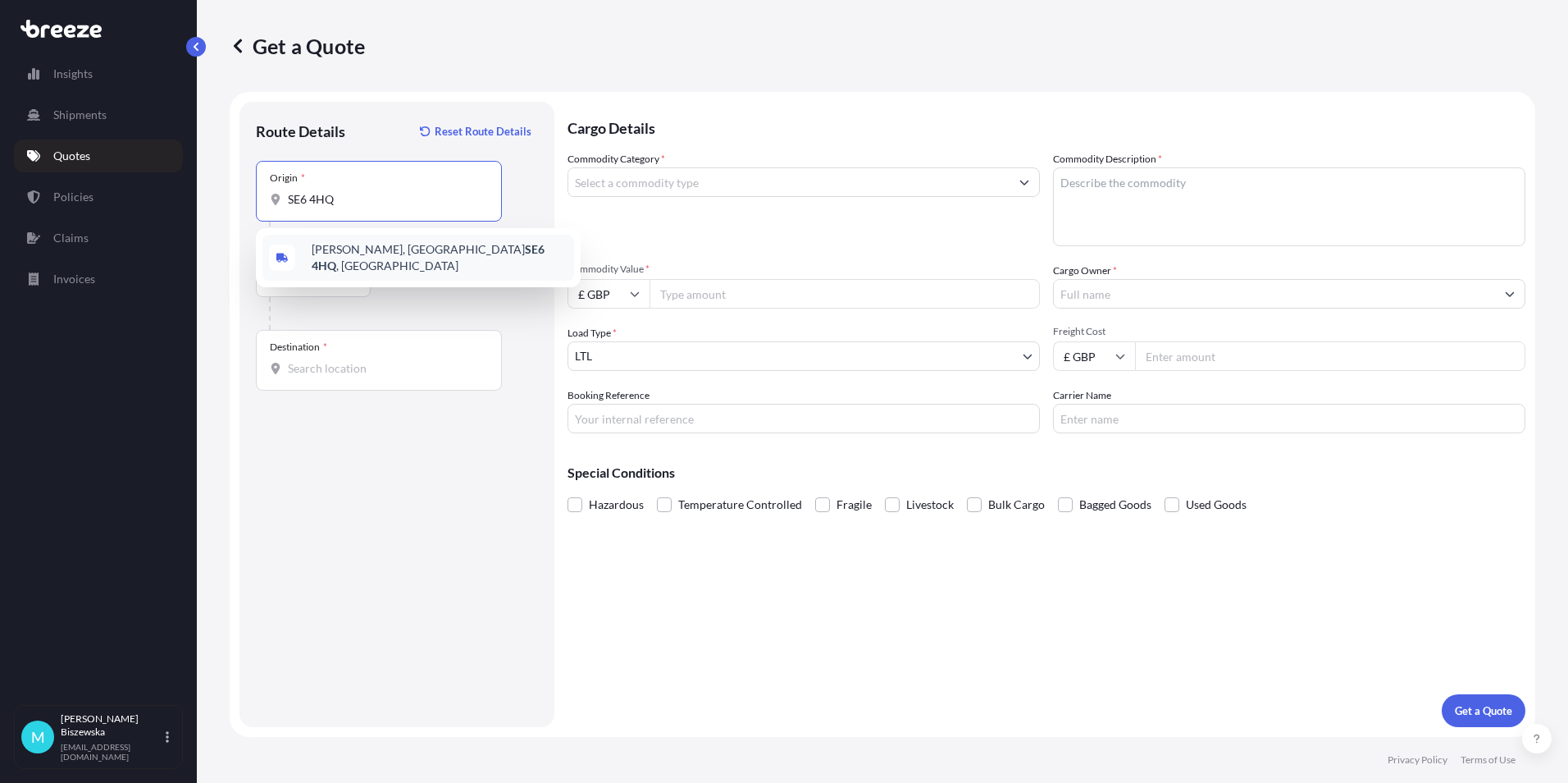
click at [394, 258] on span "[PERSON_NAME][STREET_ADDRESS]" at bounding box center [439, 257] width 256 height 33
type input "[PERSON_NAME][STREET_ADDRESS]"
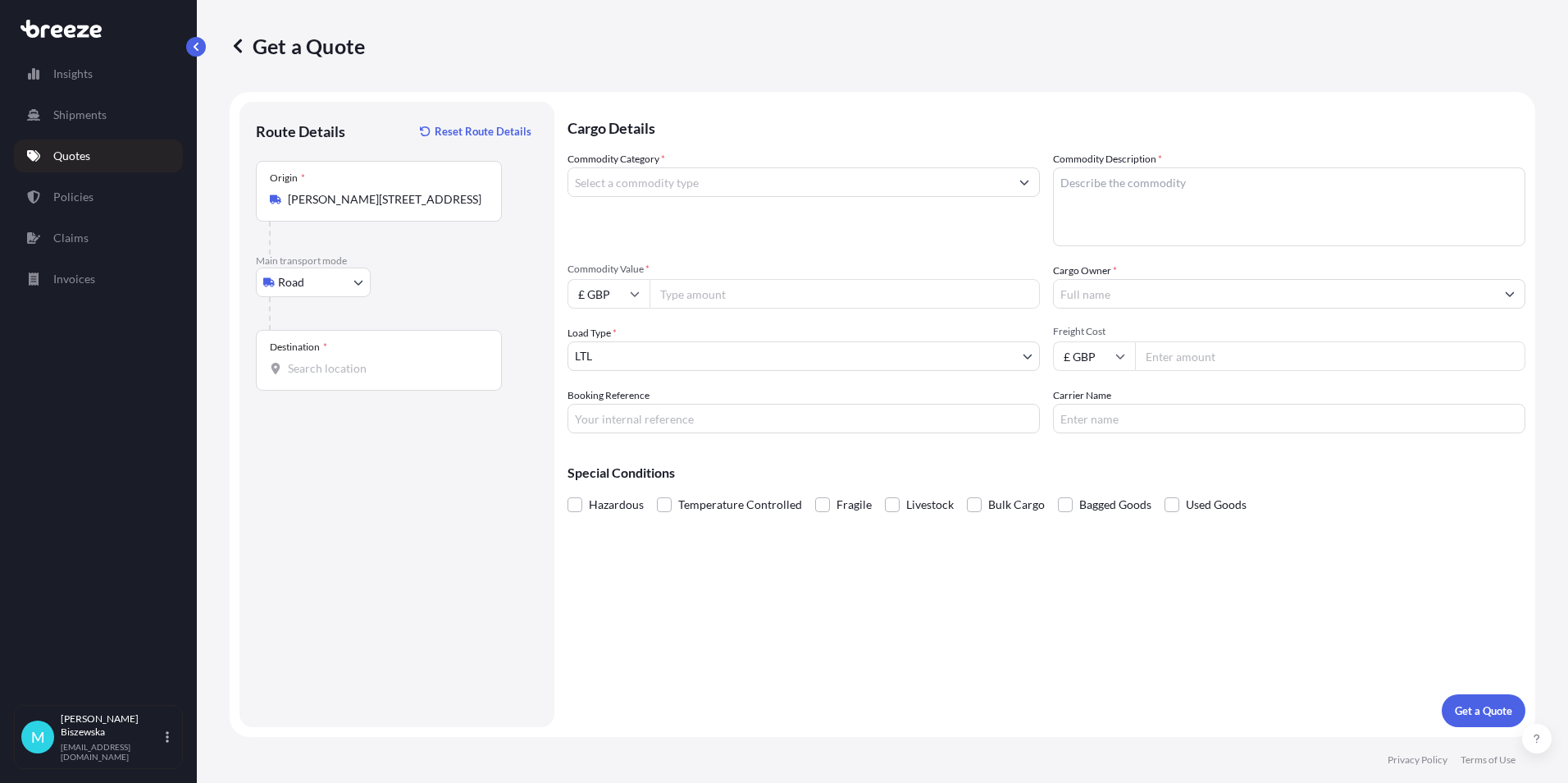
drag, startPoint x: 454, startPoint y: 301, endPoint x: 423, endPoint y: 5, distance: 297.6
click at [455, 301] on div at bounding box center [404, 313] width 269 height 33
click at [307, 374] on input "Destination *" at bounding box center [384, 368] width 193 height 16
paste input "NW1 7AW"
type input "London NW1 7AW, [GEOGRAPHIC_DATA]"
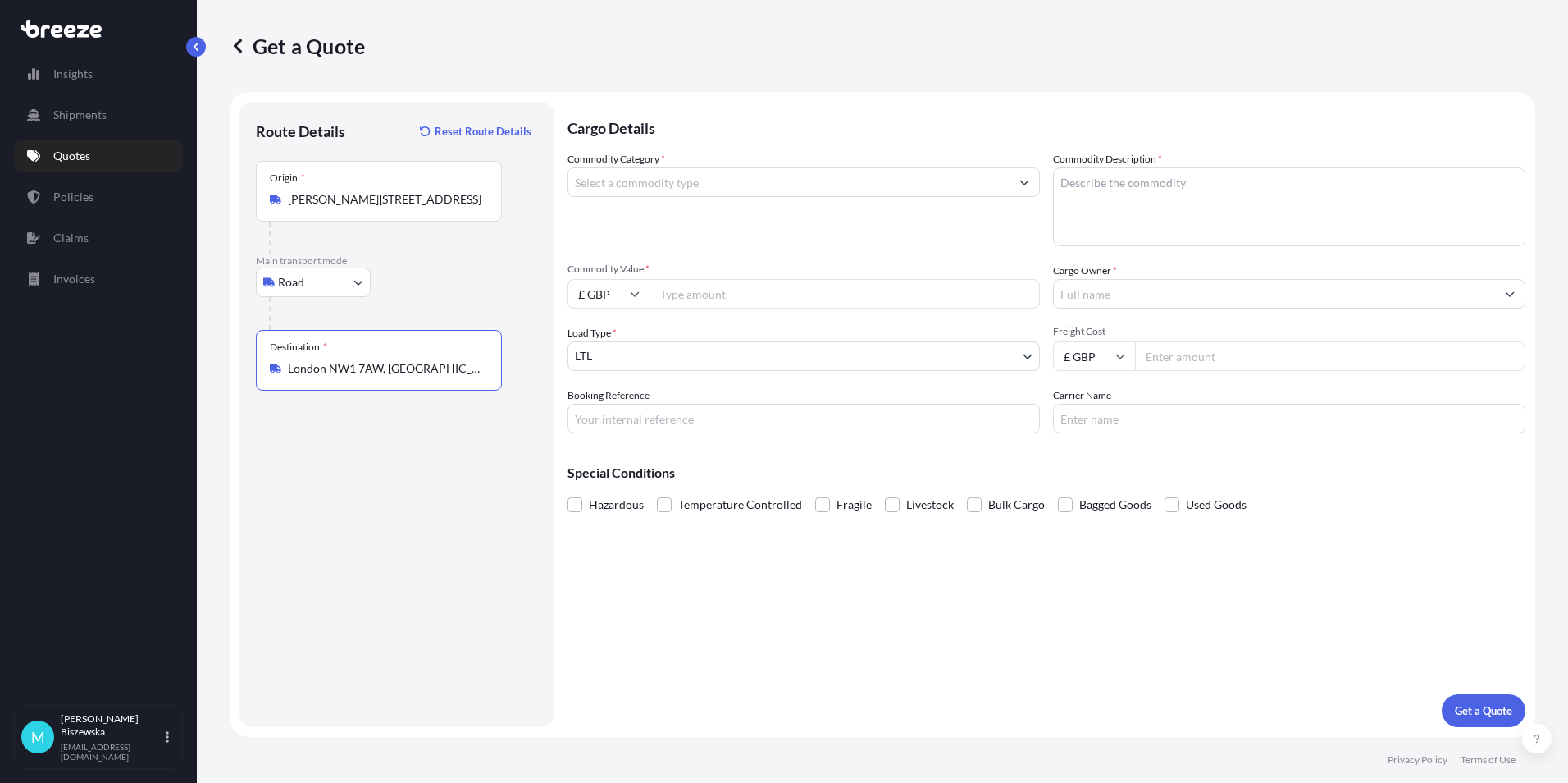
click at [616, 604] on div "Cargo Details Commodity Category * Commodity Description * Commodity Value * £ …" at bounding box center [1047, 414] width 958 height 625
click at [640, 180] on input "Commodity Category *" at bounding box center [789, 182] width 441 height 29
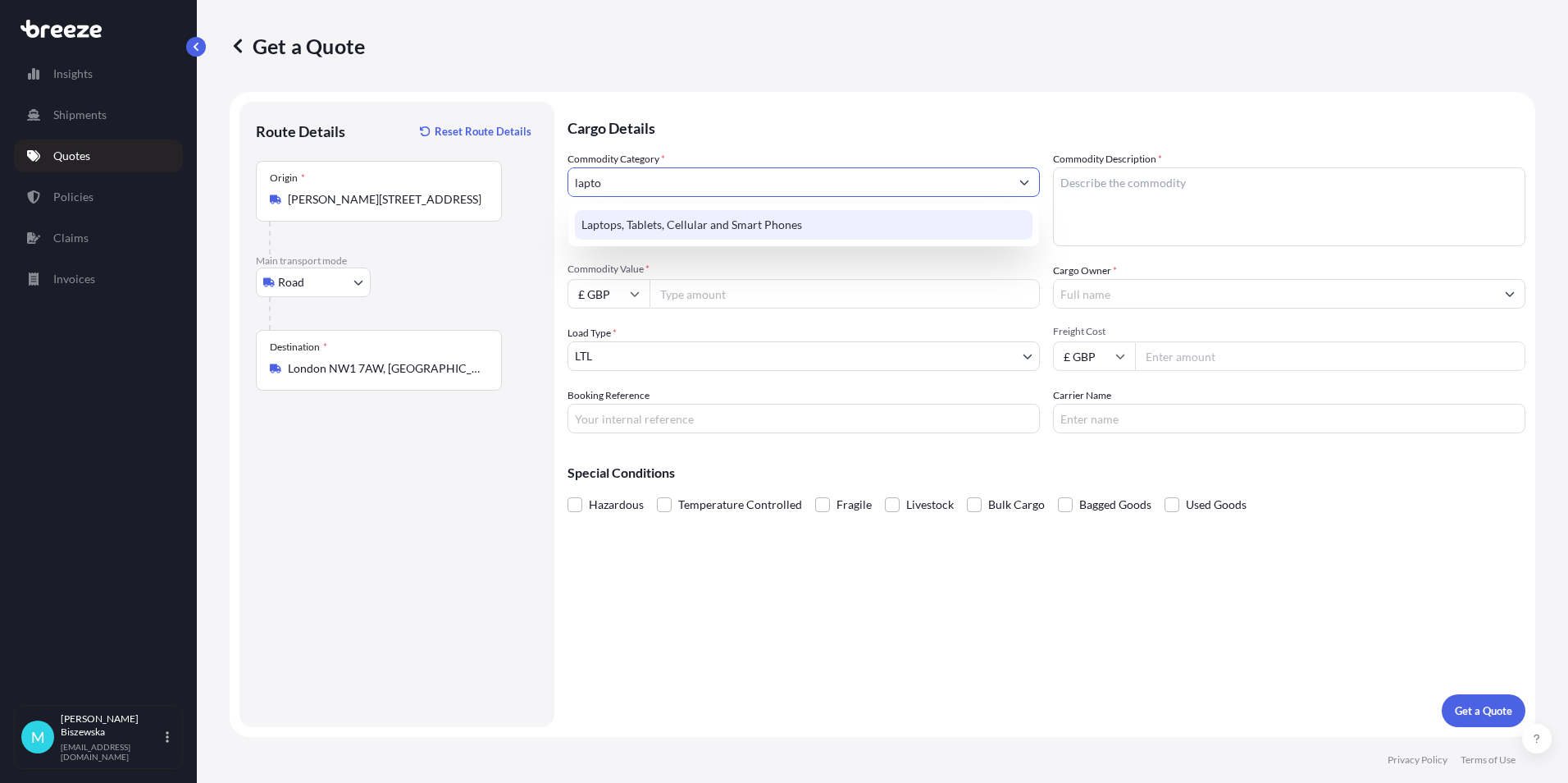
click at [645, 221] on div "Laptops, Tablets, Cellular and Smart Phones" at bounding box center [803, 225] width 457 height 29
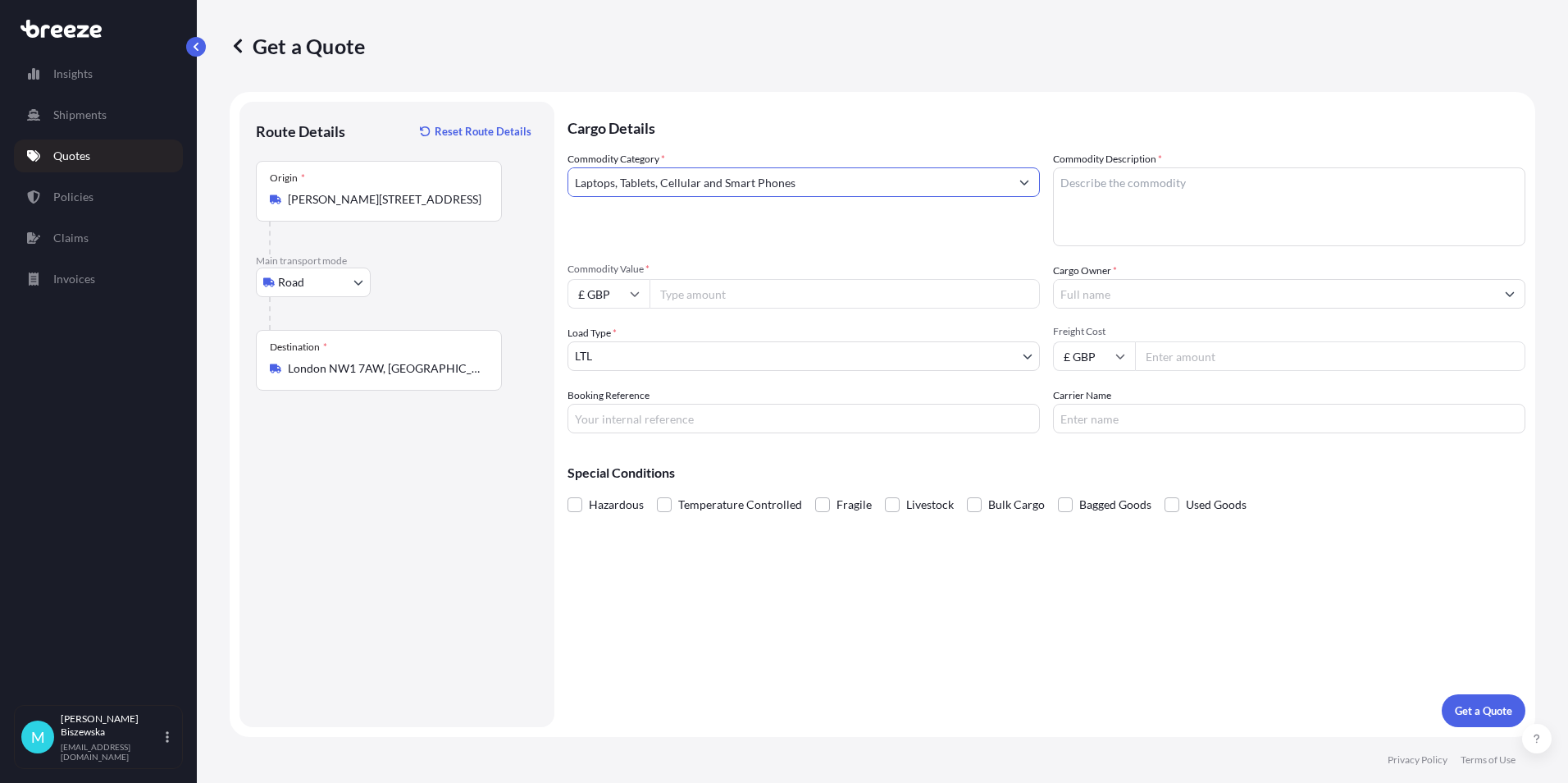
type input "Laptops, Tablets, Cellular and Smart Phones"
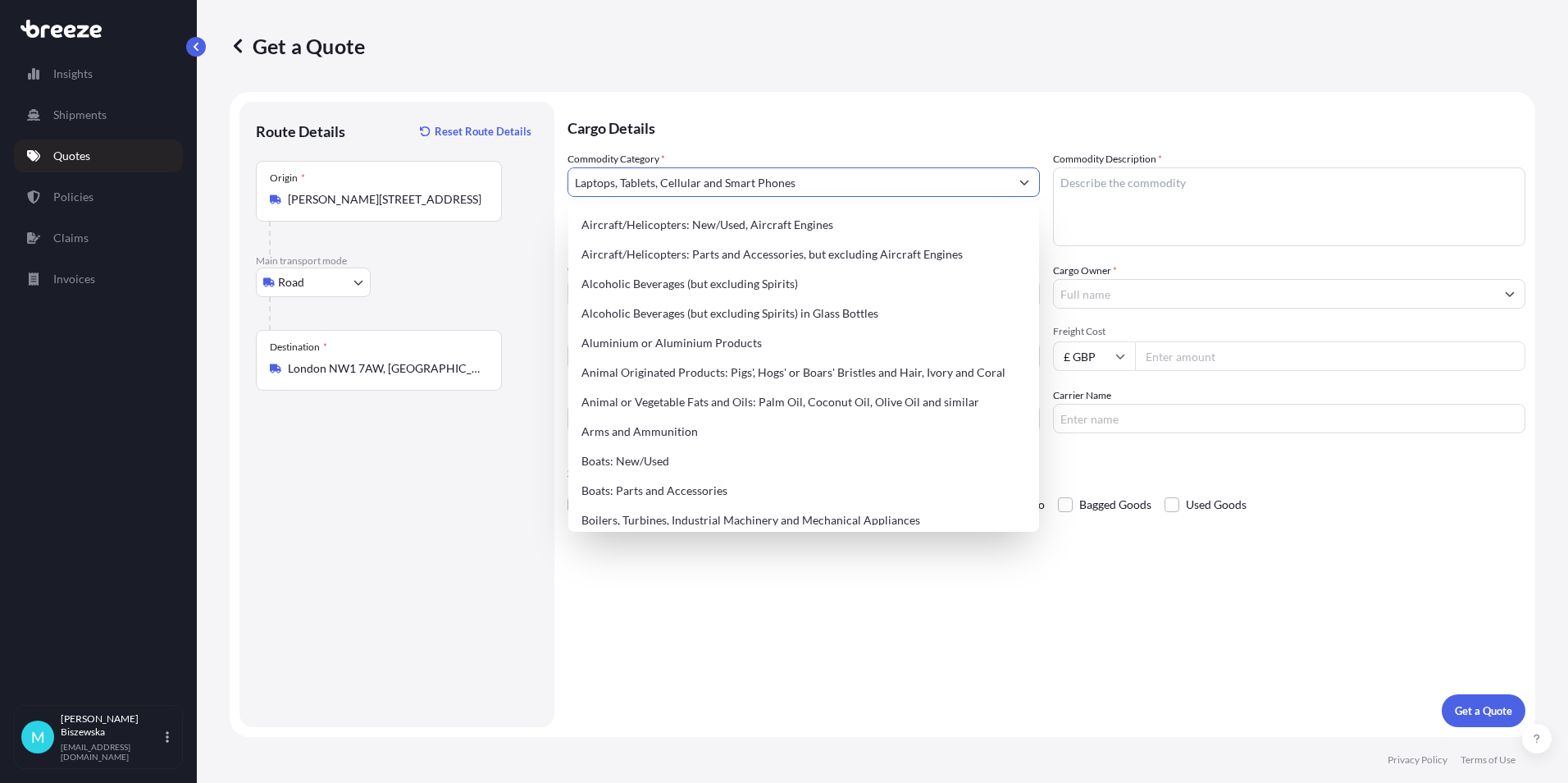
click at [701, 128] on p "Cargo Details" at bounding box center [1047, 126] width 958 height 49
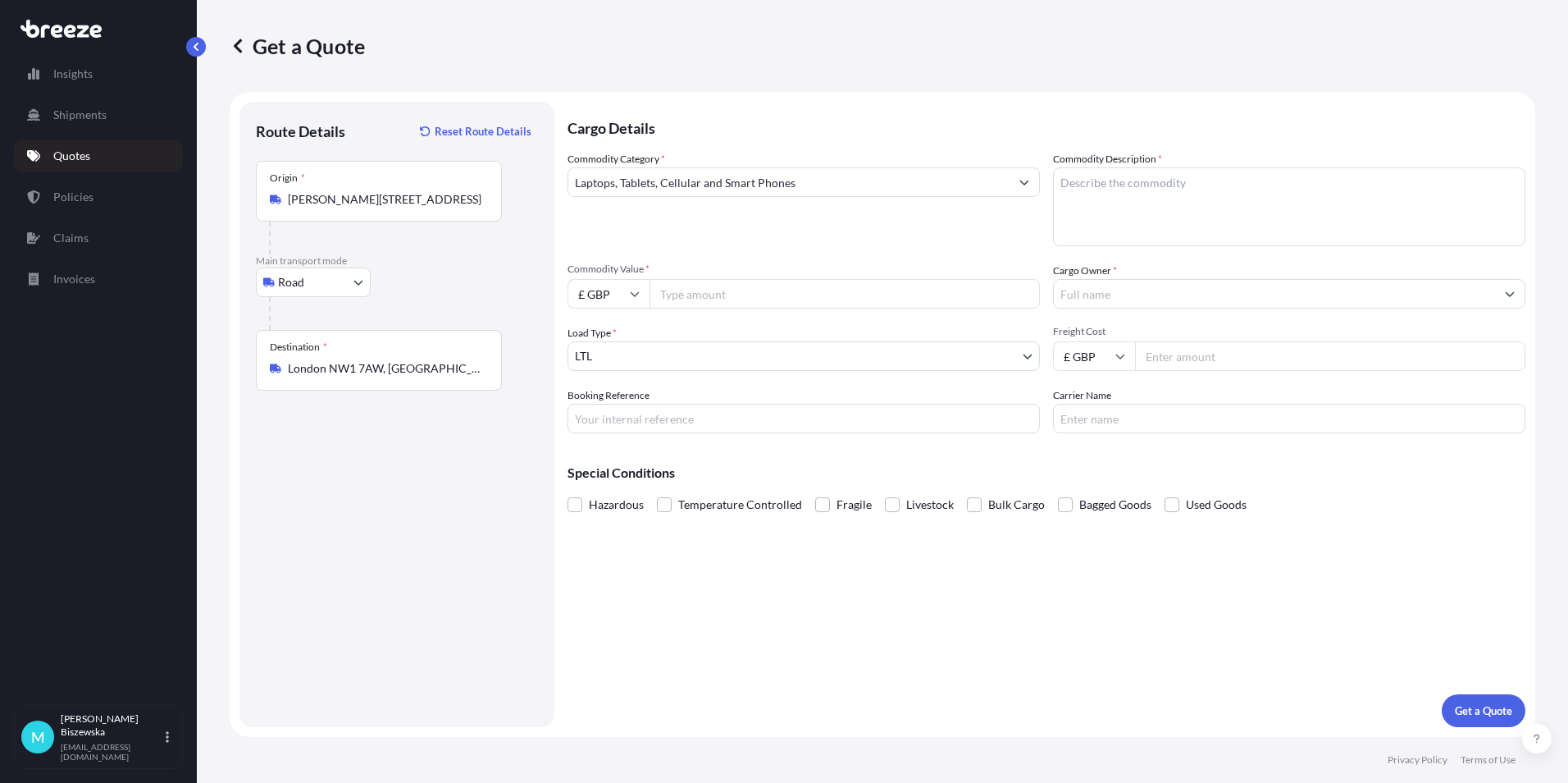
click at [753, 299] on input "Commodity Value *" at bounding box center [845, 293] width 390 height 29
type input "850"
click at [750, 230] on div "Commodity Category * Laptops, Tablets, Cellular and Smart Phones" at bounding box center [804, 198] width 472 height 95
click at [616, 417] on input "Booking Reference" at bounding box center [804, 418] width 472 height 29
paste input "2221159"
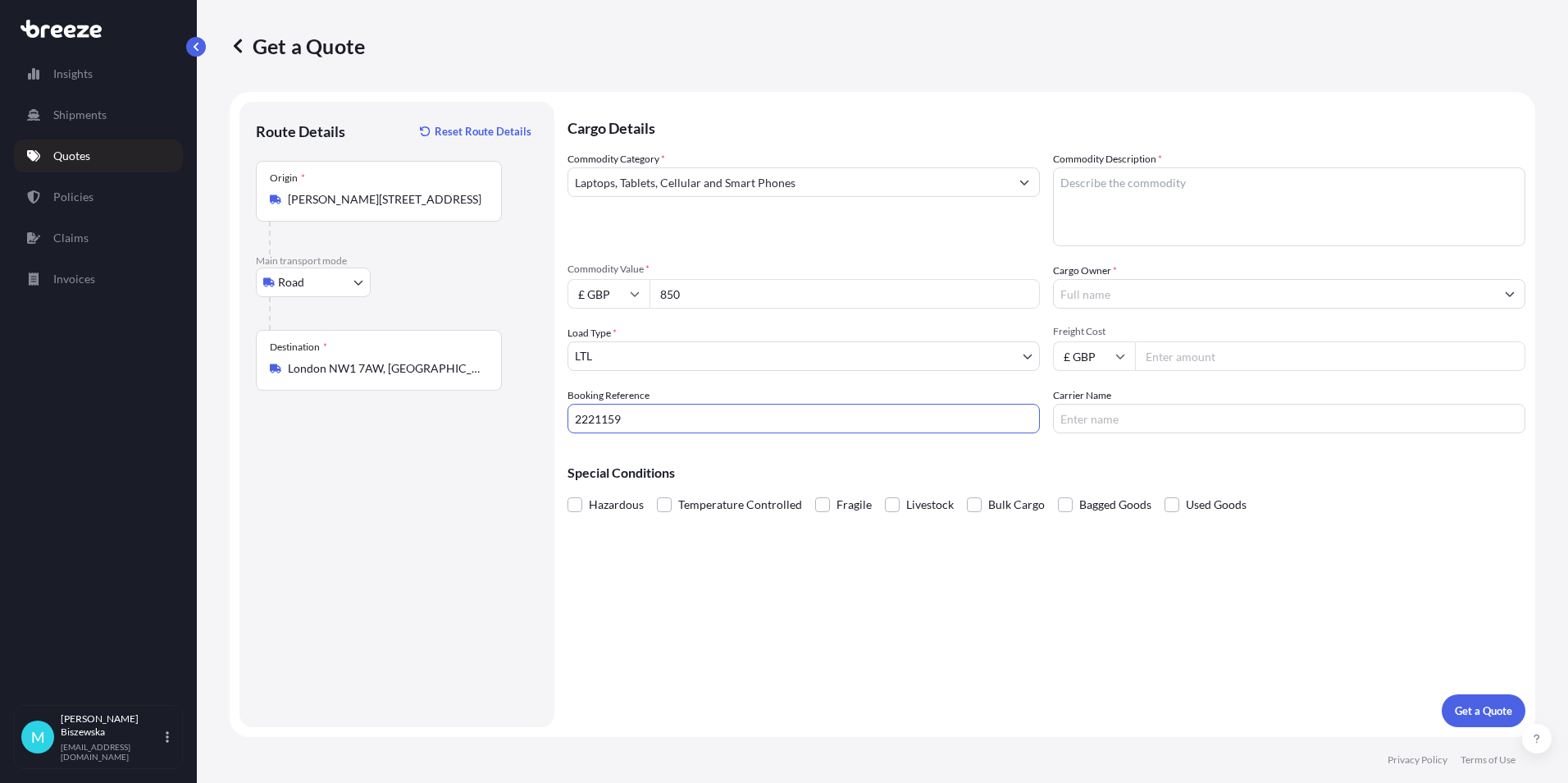
type input "2221159"
click at [732, 581] on div "Cargo Details Commodity Category * Laptops, Tablets, Cellular and Smart Phones …" at bounding box center [1047, 414] width 958 height 625
click at [1096, 206] on textarea "Commodity Description *" at bounding box center [1289, 207] width 472 height 78
paste textarea "1 x Laptop (L-879XV64) 1 x Monitor 1x keyboard 1x mouse"
type textarea "1 x Laptop (L-879XV64) 1 x Monitor 1x keyboard 1x mouse"
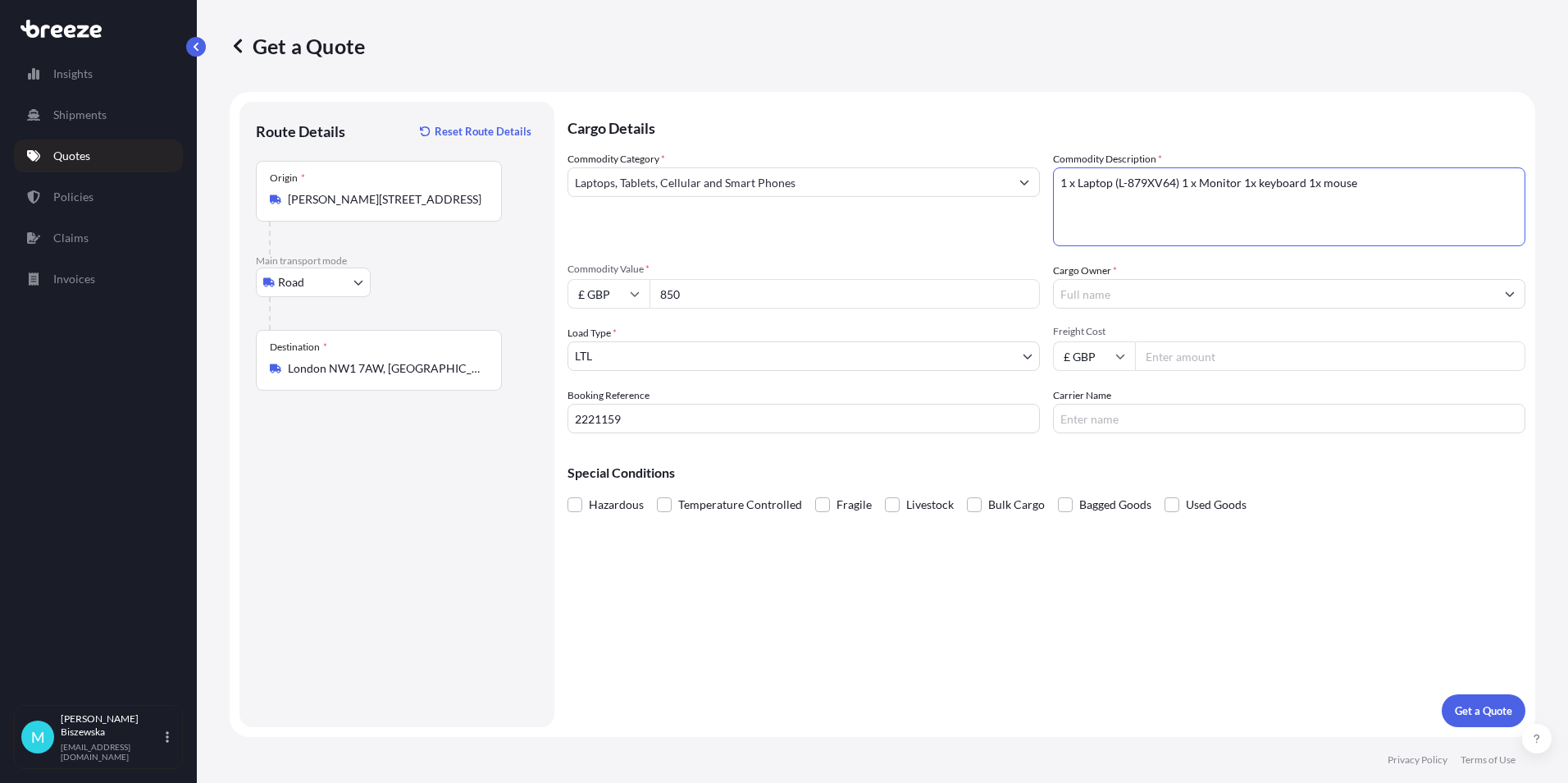
click at [945, 240] on div "Commodity Category * Laptops, Tablets, Cellular and Smart Phones" at bounding box center [804, 198] width 472 height 95
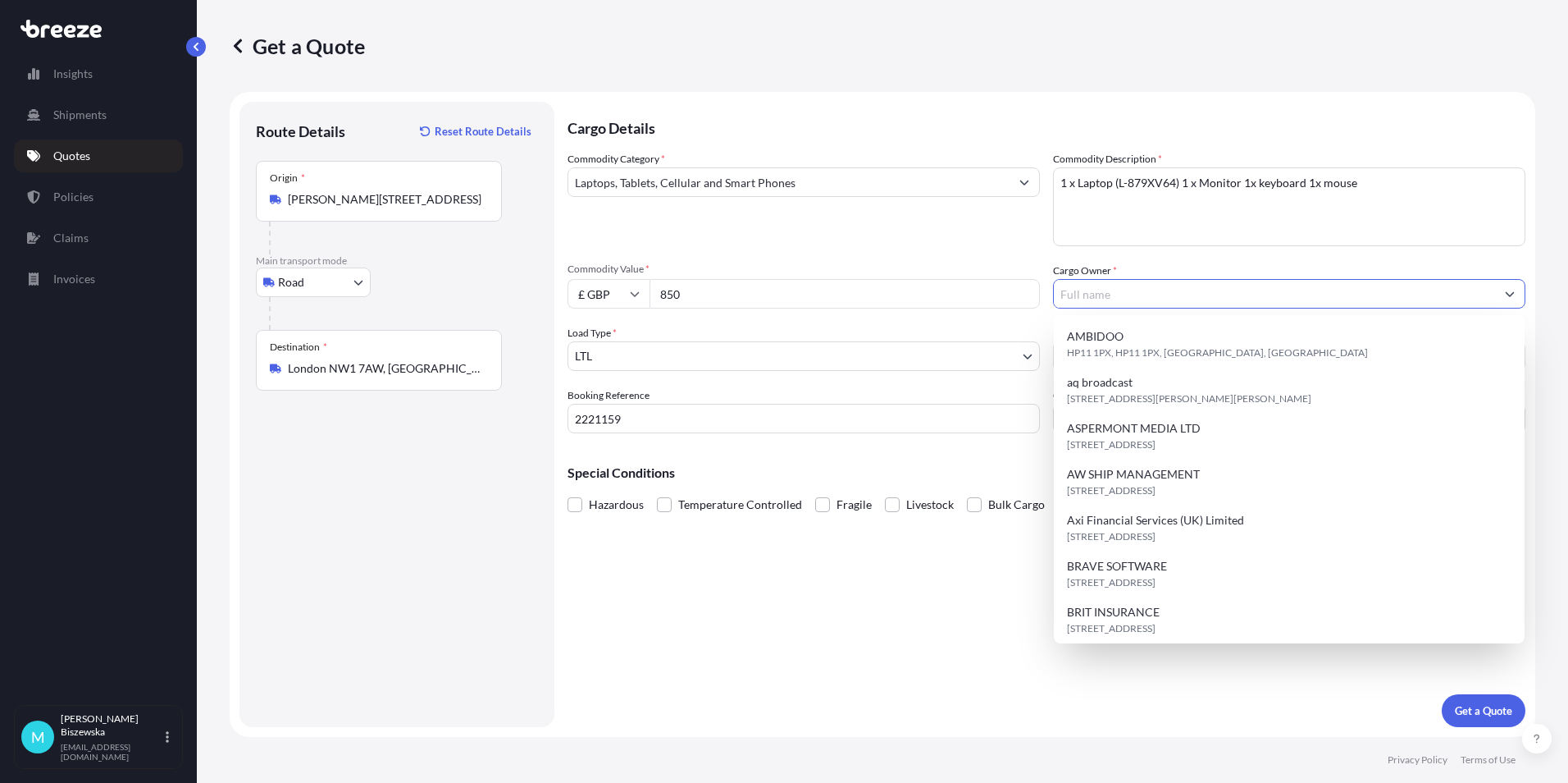
click at [1107, 294] on input "Cargo Owner *" at bounding box center [1274, 293] width 441 height 29
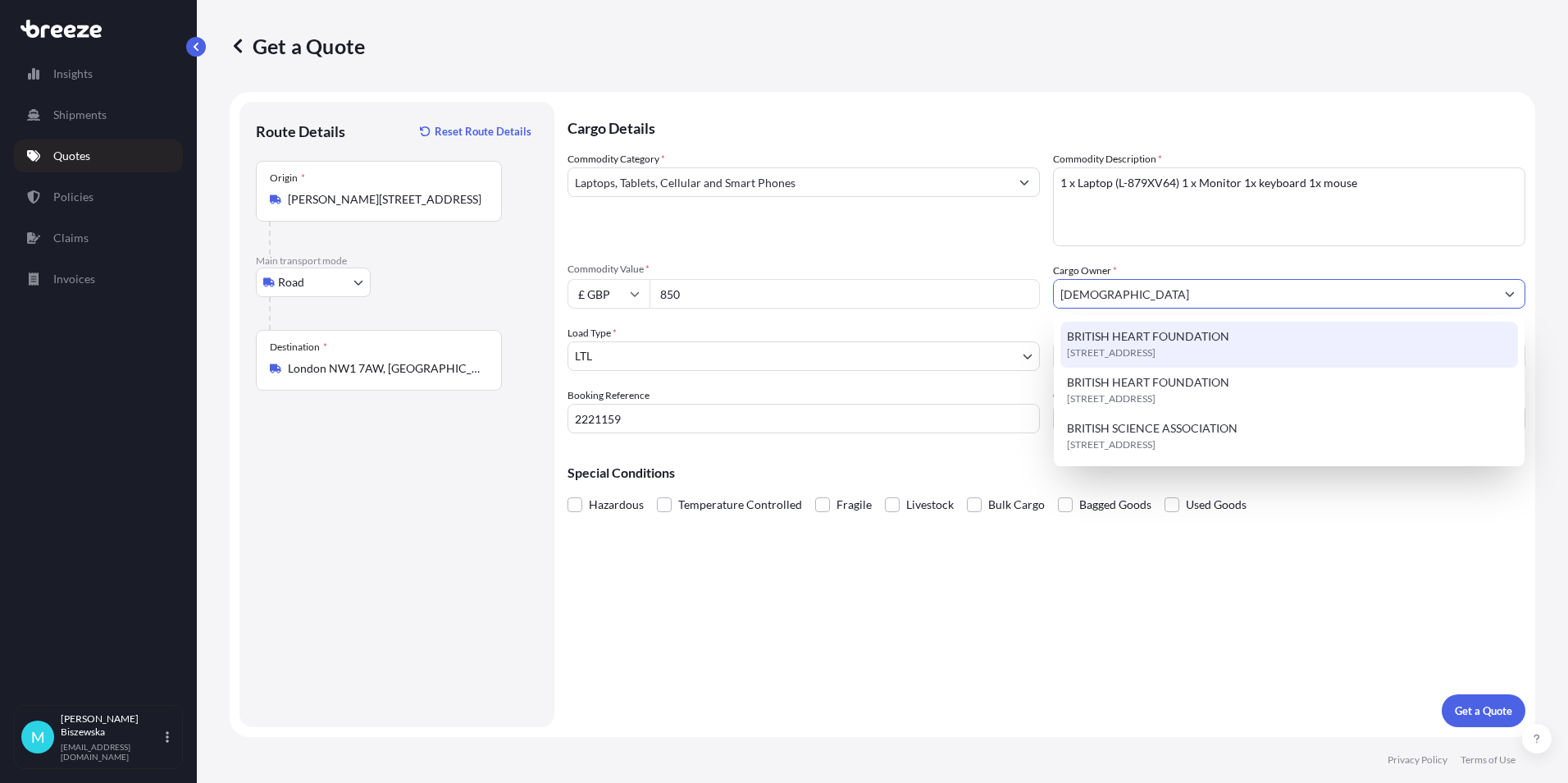
click at [1107, 342] on span "BRITISH HEART FOUNDATION" at bounding box center [1148, 336] width 162 height 16
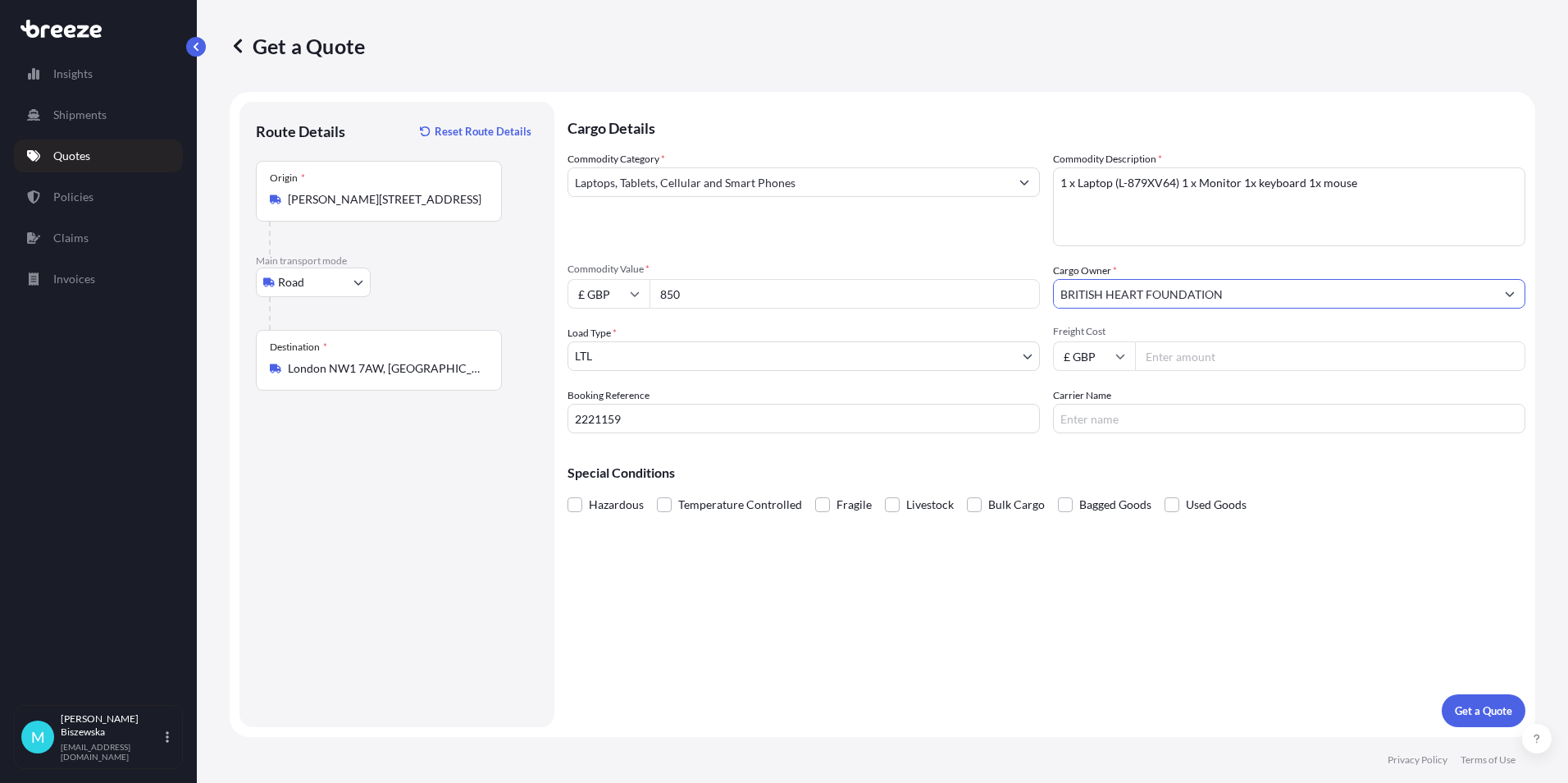
type input "BRITISH HEART FOUNDATION"
click at [973, 237] on div "Commodity Category * Laptops, Tablets, Cellular and Smart Phones" at bounding box center [804, 198] width 472 height 95
click at [1163, 355] on input "Freight Cost" at bounding box center [1330, 356] width 390 height 29
type input "33.86"
click at [1118, 457] on div "Special Conditions Hazardous Temperature Controlled Fragile Livestock Bulk Carg…" at bounding box center [1047, 481] width 958 height 70
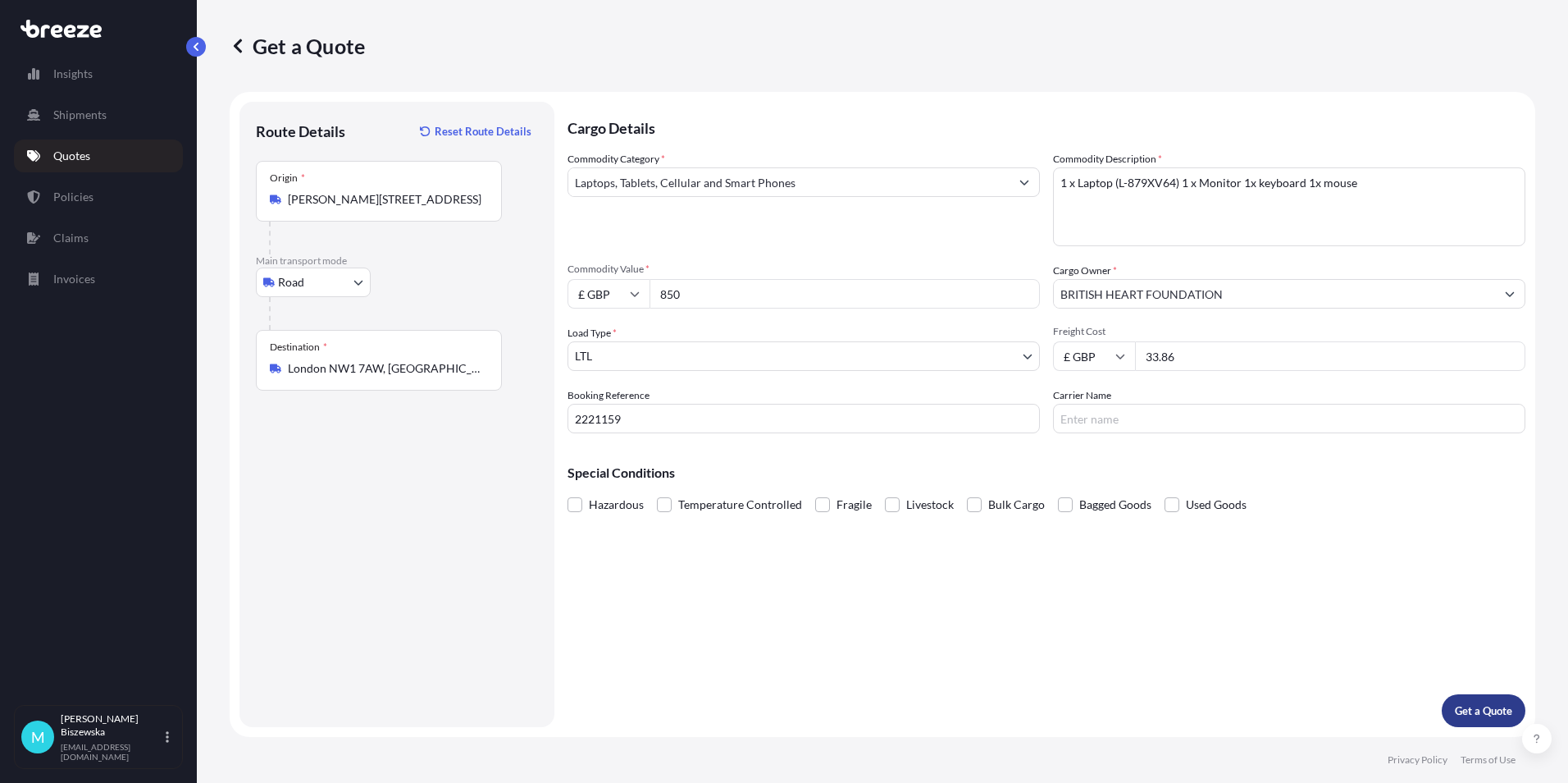
click at [1468, 705] on p "Get a Quote" at bounding box center [1483, 710] width 57 height 16
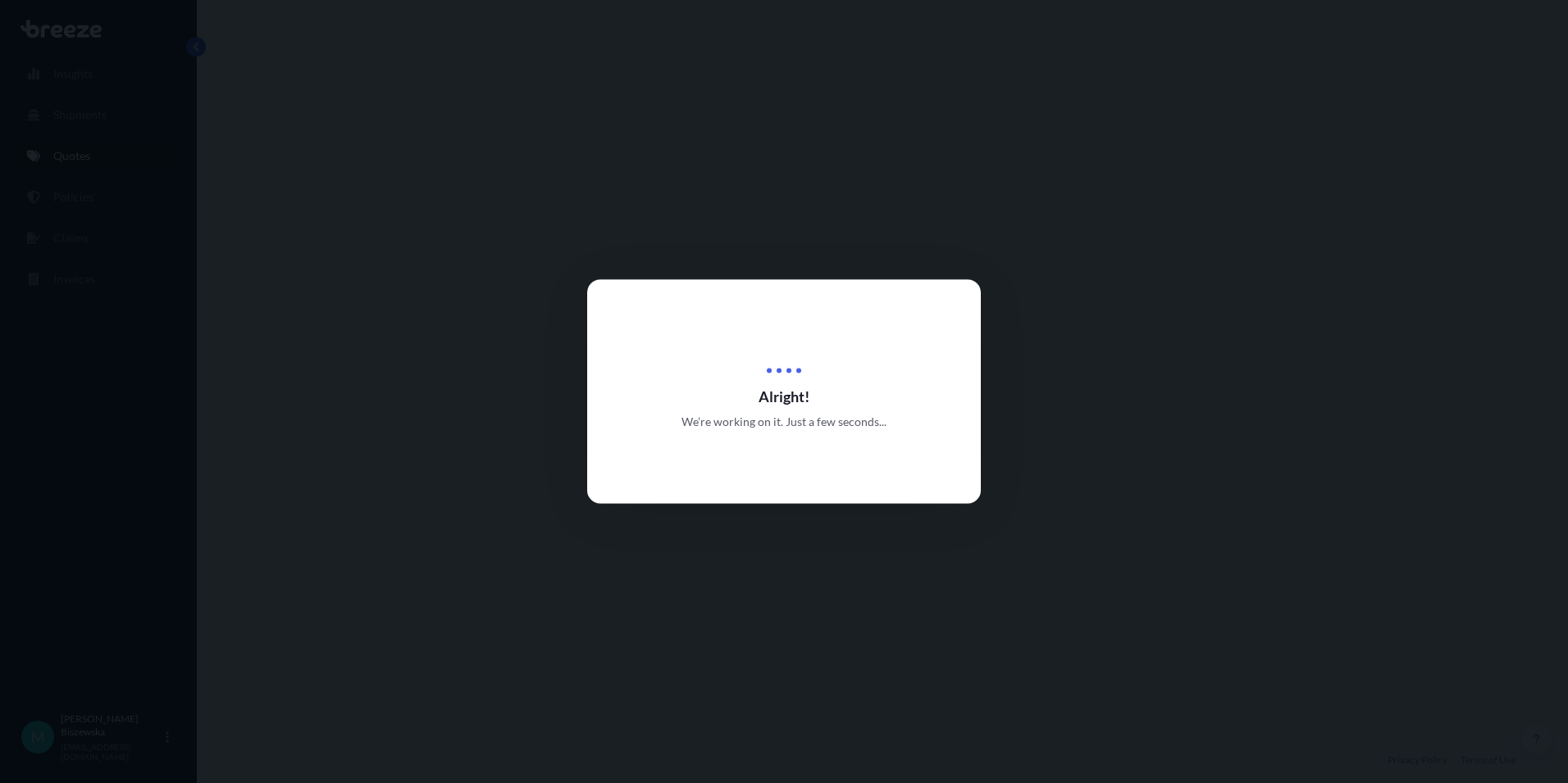
select select "Road"
select select "1"
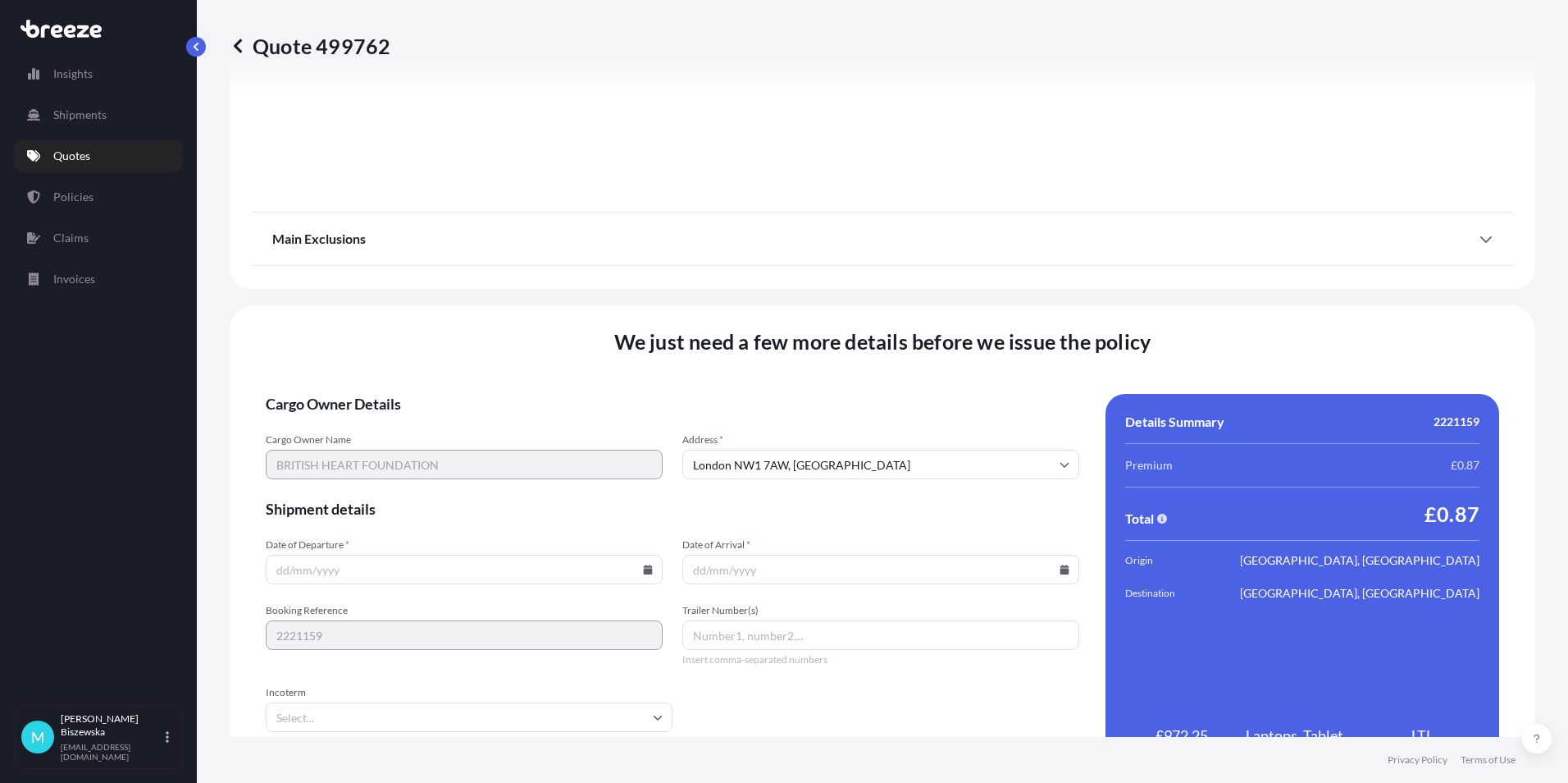
scroll to position [1821, 0]
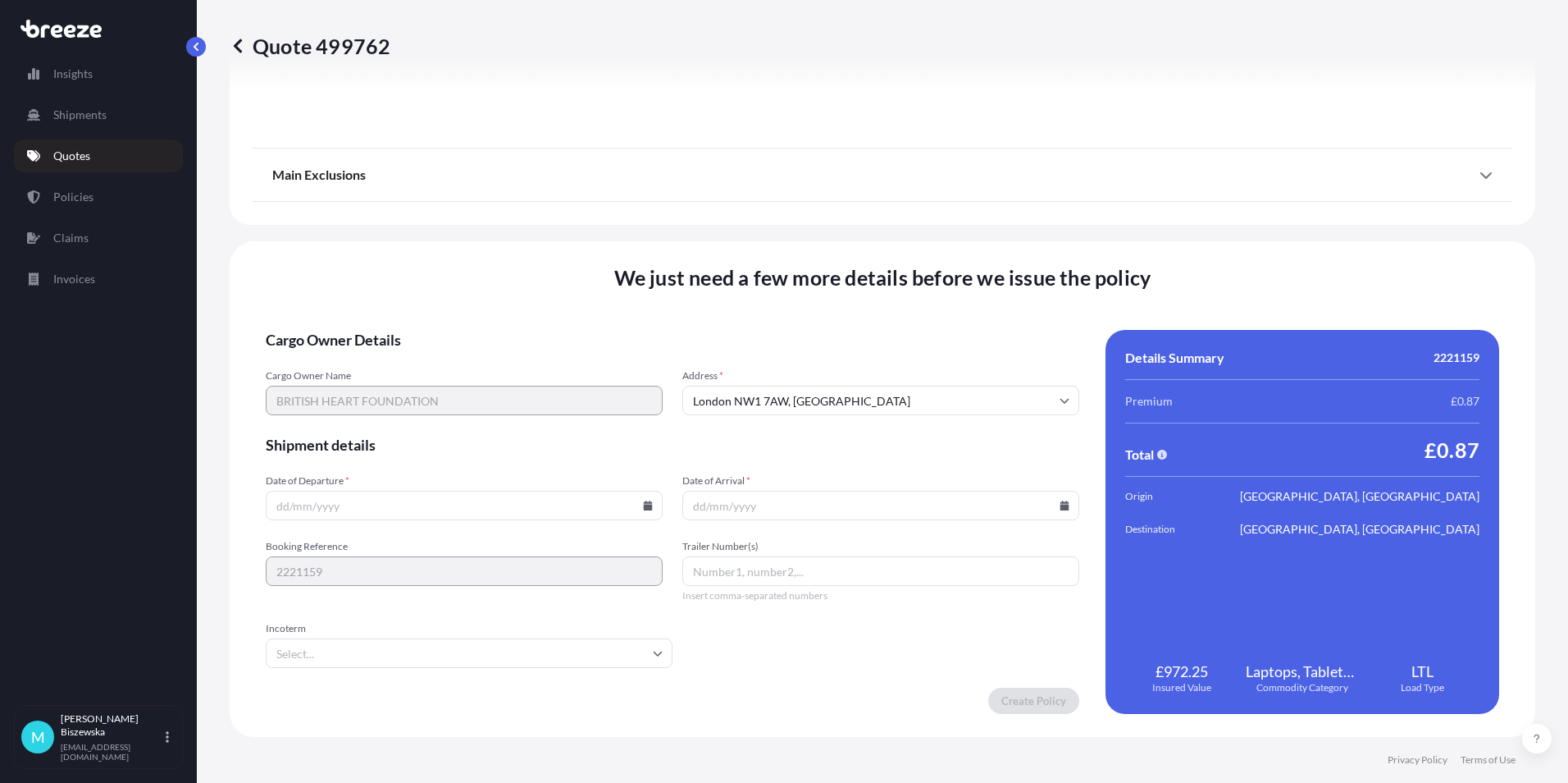
click at [644, 507] on icon at bounding box center [648, 505] width 9 height 10
click at [419, 391] on button "24" at bounding box center [423, 390] width 26 height 26
type input "[DATE]"
click at [1060, 504] on icon at bounding box center [1064, 505] width 10 height 10
click at [874, 388] on button "25" at bounding box center [874, 390] width 26 height 26
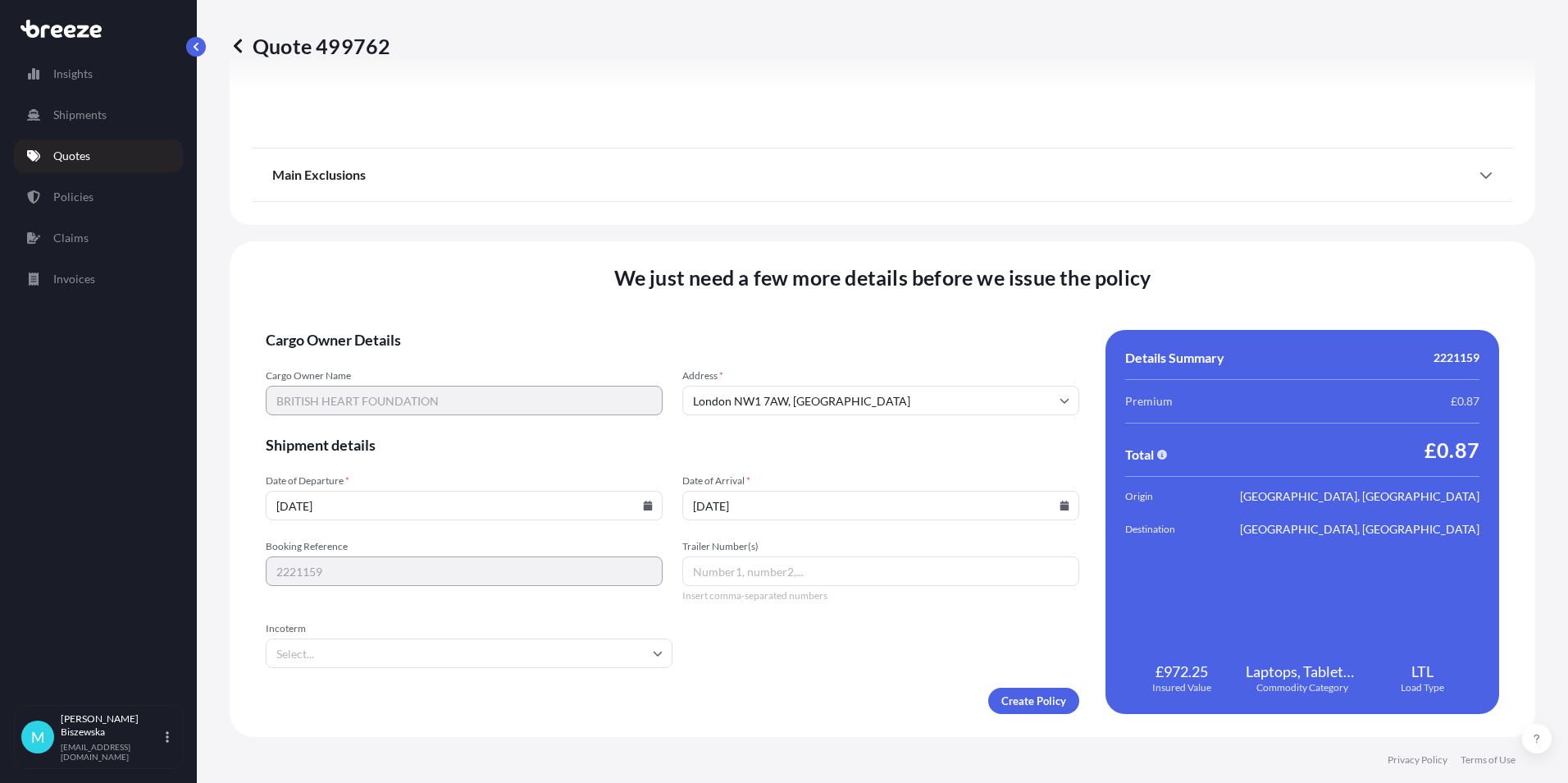
type input "[DATE]"
click at [851, 637] on form "Cargo Owner Details Cargo Owner Name BRITISH HEART FOUNDATION Address * [GEOGRA…" at bounding box center [672, 522] width 814 height 384
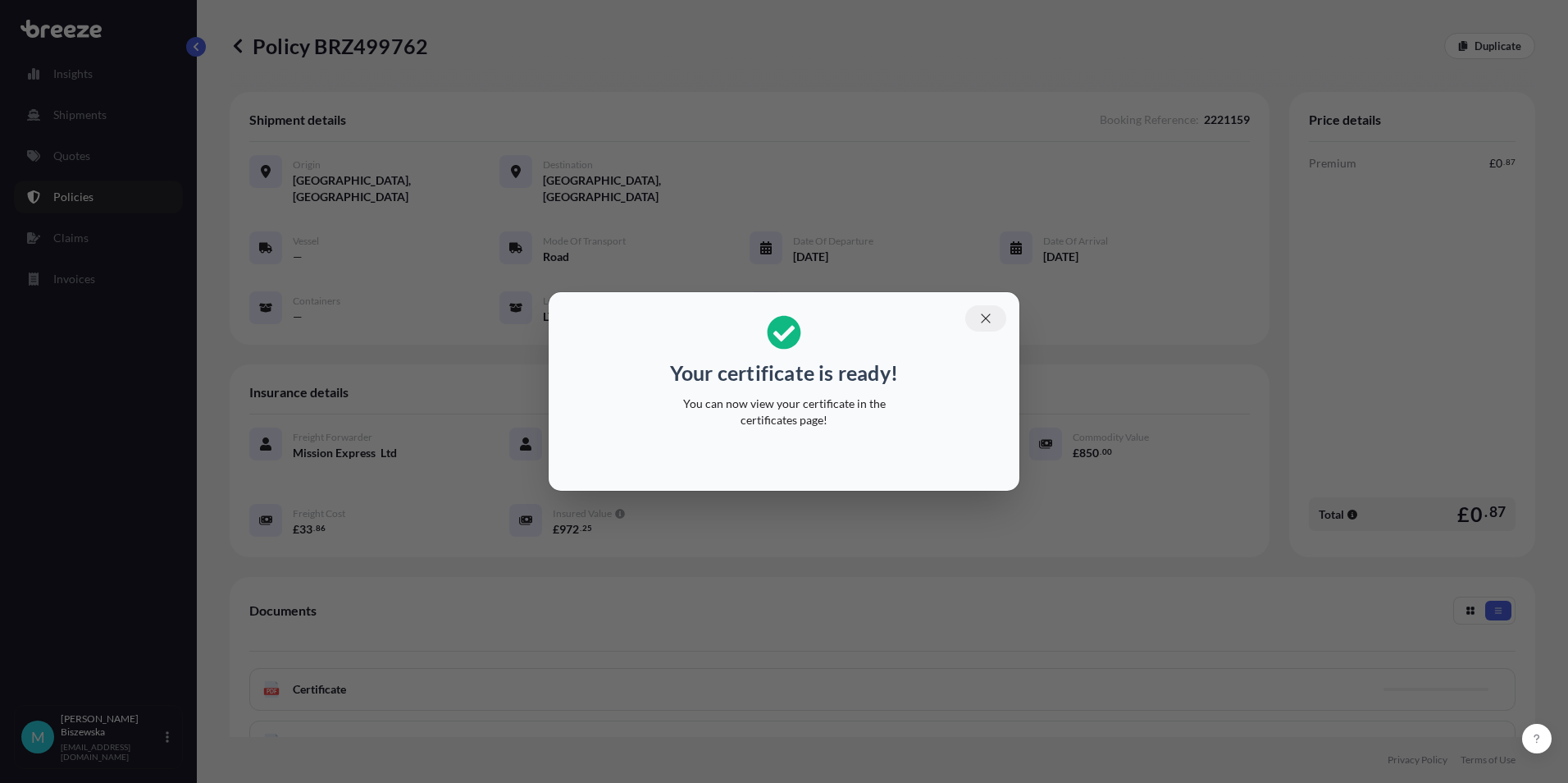
click at [983, 317] on icon "button" at bounding box center [986, 318] width 15 height 15
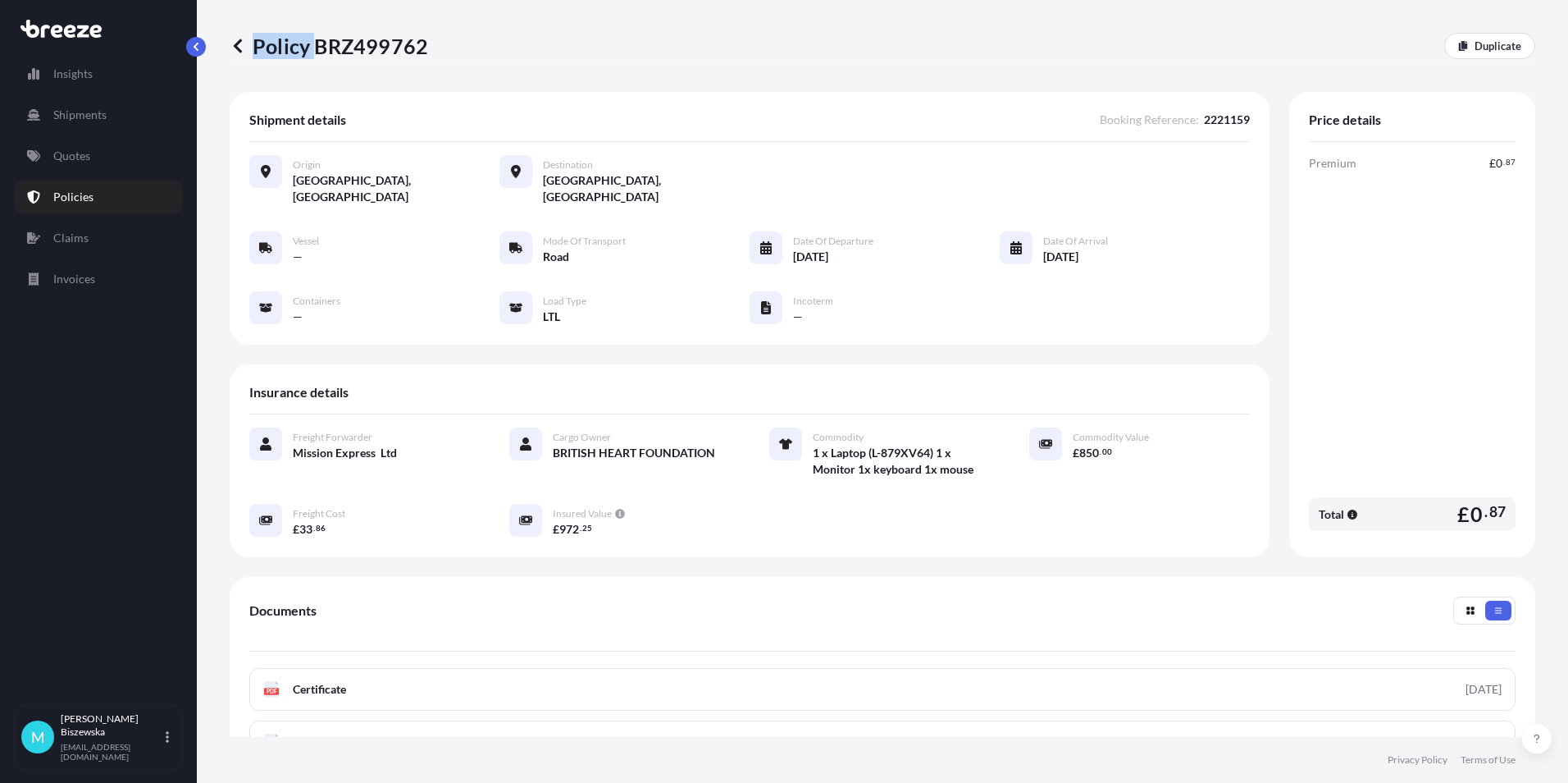
drag, startPoint x: 316, startPoint y: 46, endPoint x: 434, endPoint y: 45, distance: 118.0
click at [434, 45] on div "Policy BRZ499762 Duplicate" at bounding box center [883, 45] width 1306 height 26
drag, startPoint x: 434, startPoint y: 45, endPoint x: 336, endPoint y: 57, distance: 98.7
click at [359, 67] on div "Policy BRZ499762 Duplicate" at bounding box center [883, 45] width 1306 height 92
drag, startPoint x: 315, startPoint y: 47, endPoint x: 422, endPoint y: 47, distance: 107.0
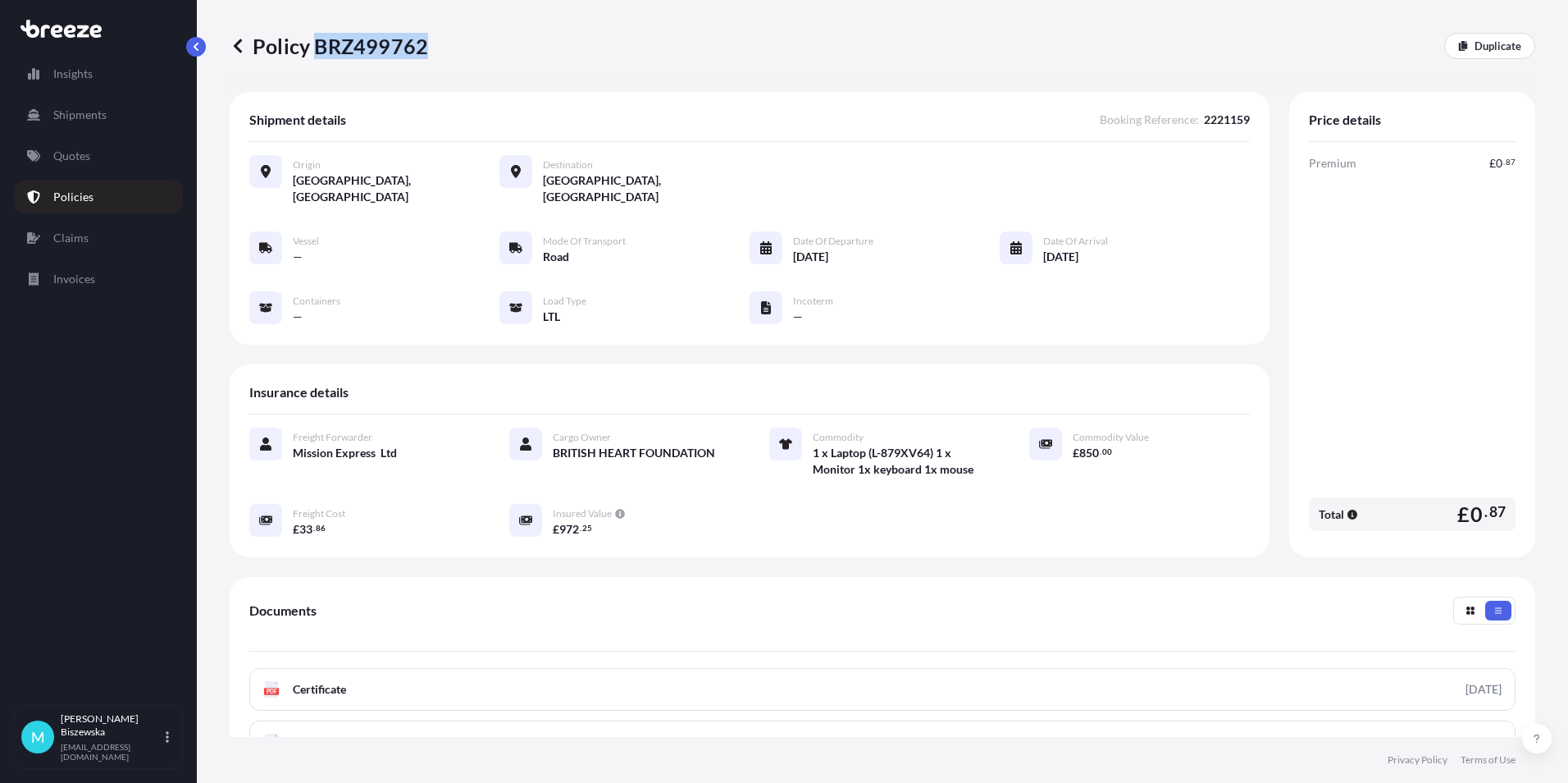
click at [422, 47] on p "Policy BRZ499762" at bounding box center [329, 45] width 199 height 26
drag, startPoint x: 422, startPoint y: 47, endPoint x: 400, endPoint y: 40, distance: 23.1
copy p "BRZ499762"
